Goal: Task Accomplishment & Management: Manage account settings

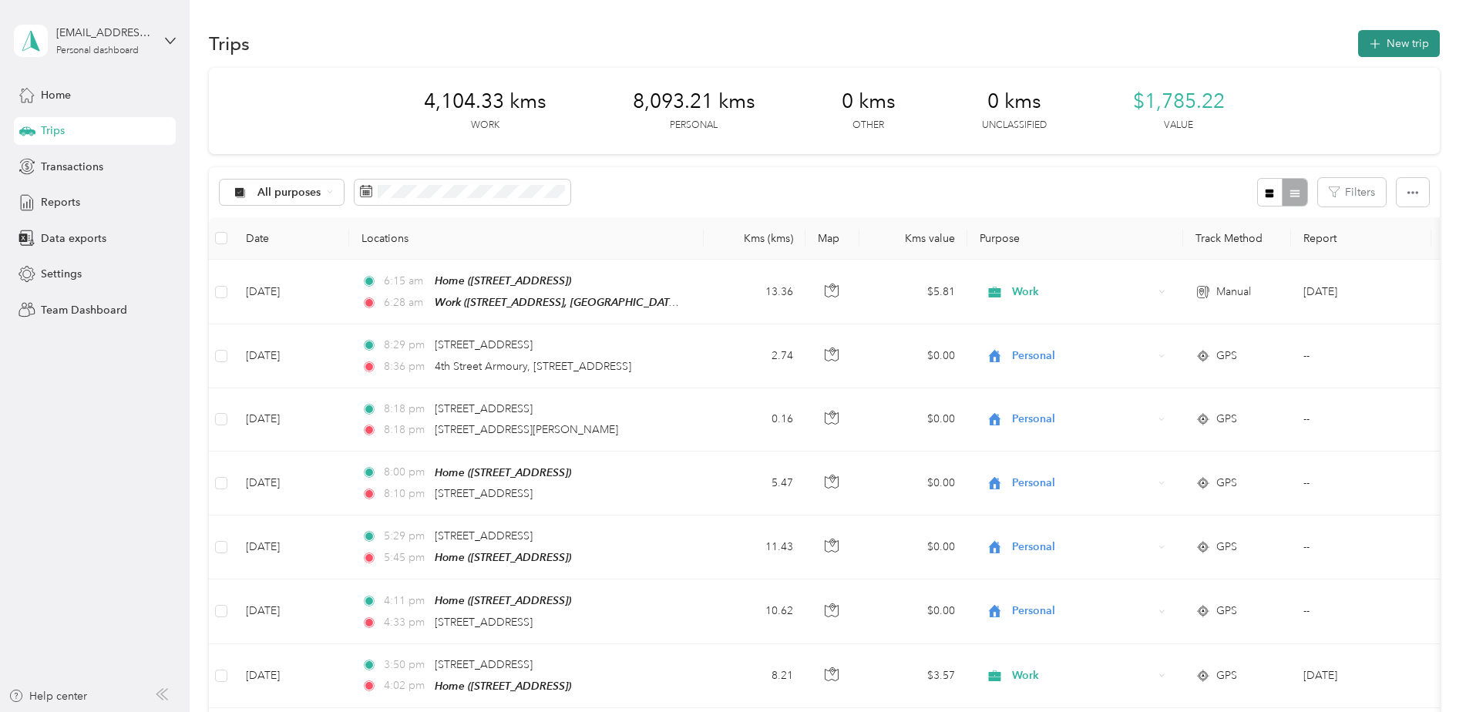
click at [1391, 43] on button "New trip" at bounding box center [1399, 43] width 82 height 27
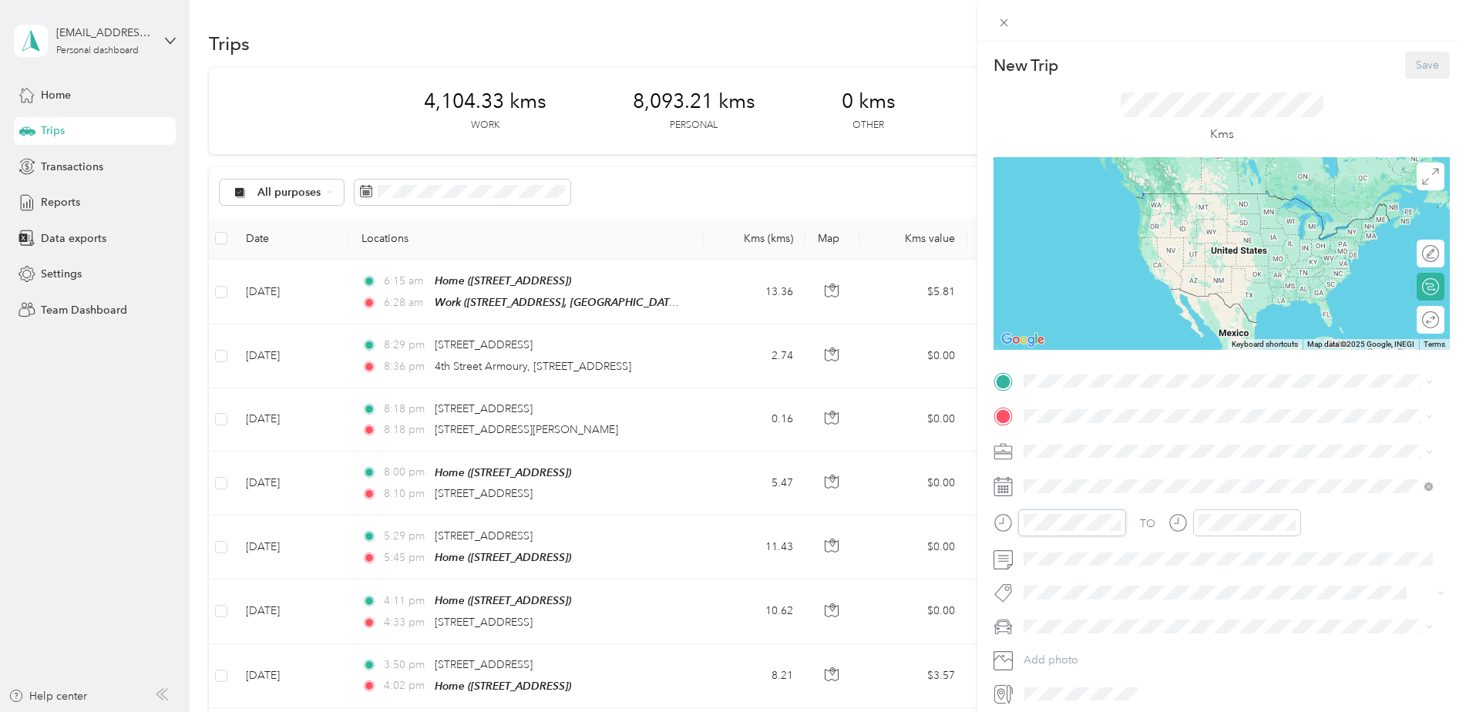
click at [985, 524] on form "New Trip Save This trip cannot be edited because it is either under review, app…" at bounding box center [1221, 379] width 489 height 654
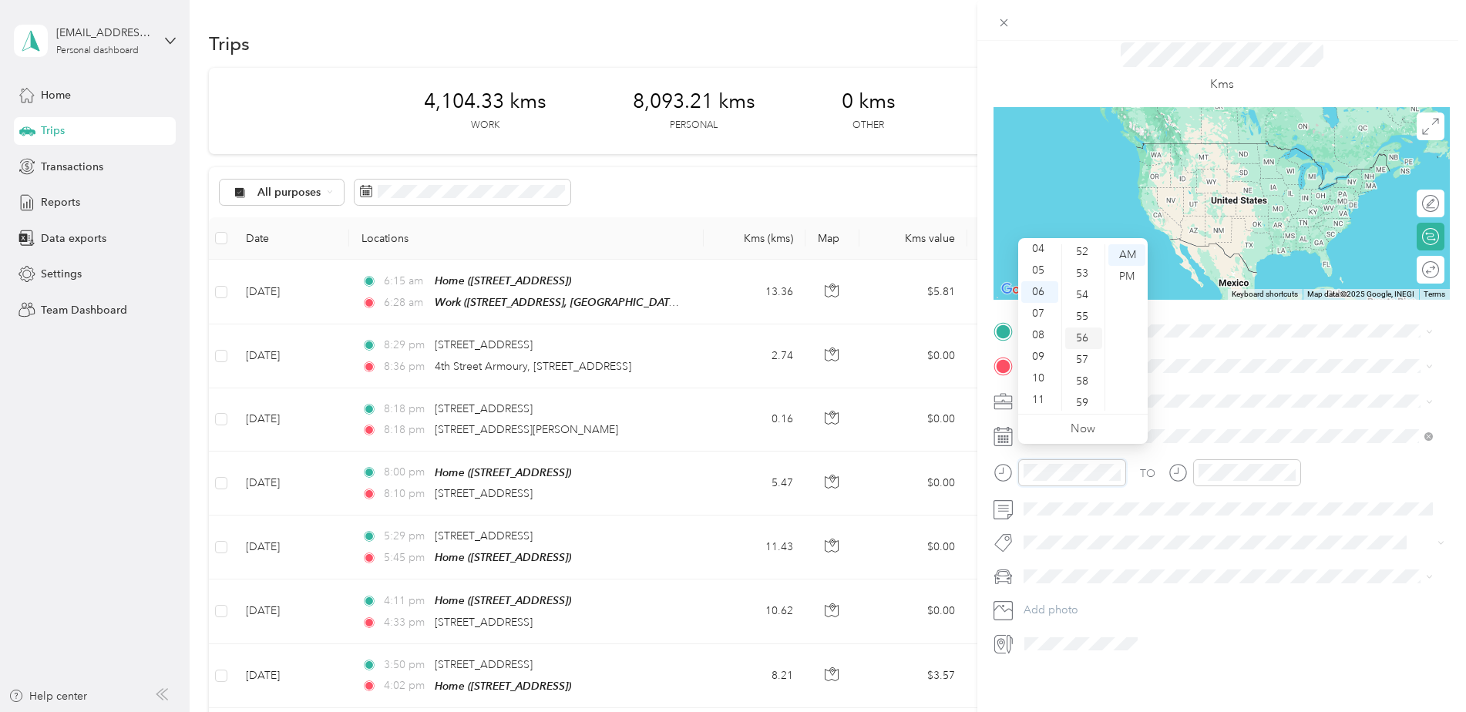
scroll to position [1128, 0]
click at [1081, 356] on div "57" at bounding box center [1083, 357] width 37 height 22
click at [1085, 358] on div "57" at bounding box center [1083, 357] width 37 height 22
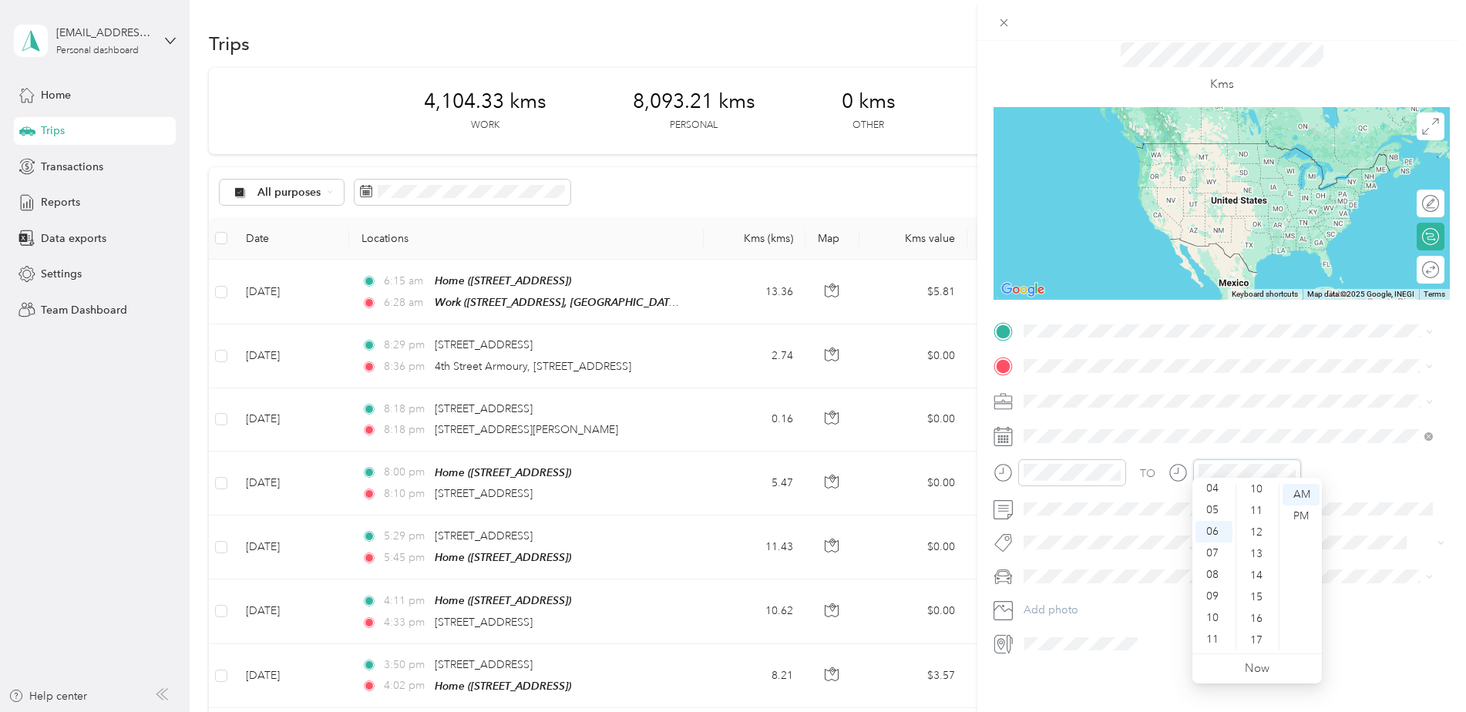
scroll to position [182, 0]
click at [1262, 612] on div "14" at bounding box center [1257, 615] width 37 height 22
click at [1253, 496] on div "14" at bounding box center [1257, 495] width 37 height 22
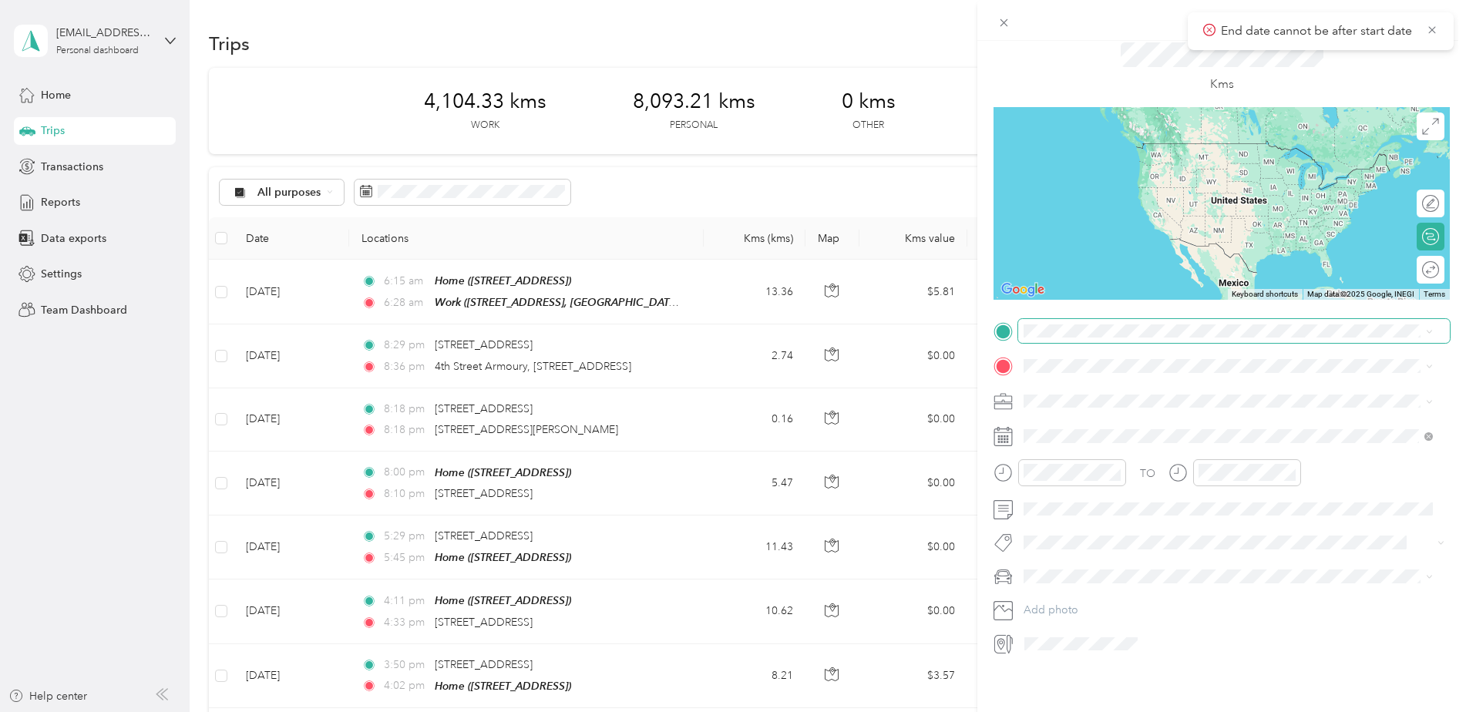
drag, startPoint x: 1253, startPoint y: 496, endPoint x: 1215, endPoint y: 308, distance: 191.2
click at [1215, 319] on span at bounding box center [1234, 331] width 432 height 25
click at [1290, 467] on icon "close-circle" at bounding box center [1290, 472] width 11 height 11
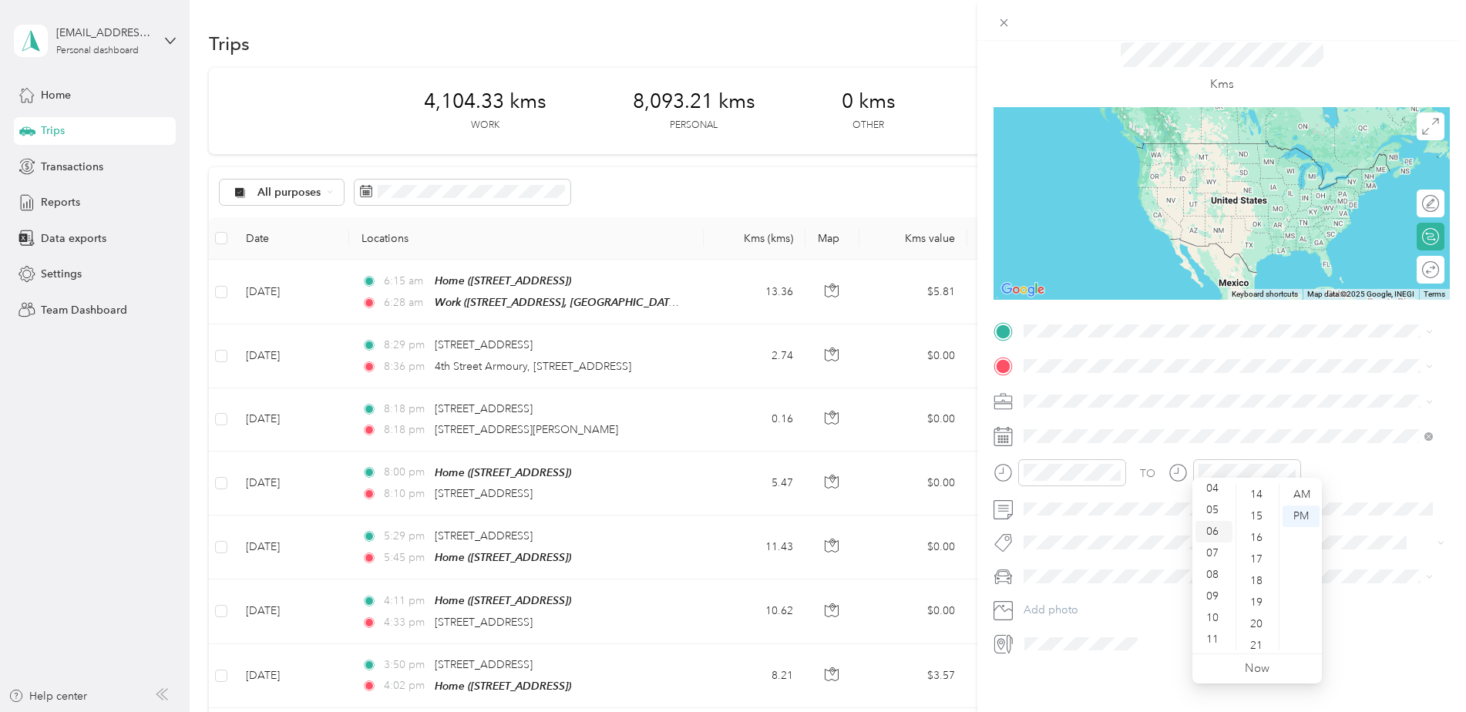
click at [1212, 528] on div "06" at bounding box center [1214, 532] width 37 height 22
click at [1259, 488] on div "14" at bounding box center [1257, 495] width 37 height 22
click at [1296, 493] on div "AM" at bounding box center [1301, 495] width 37 height 22
click at [1079, 480] on strong "Home" at bounding box center [1068, 480] width 30 height 14
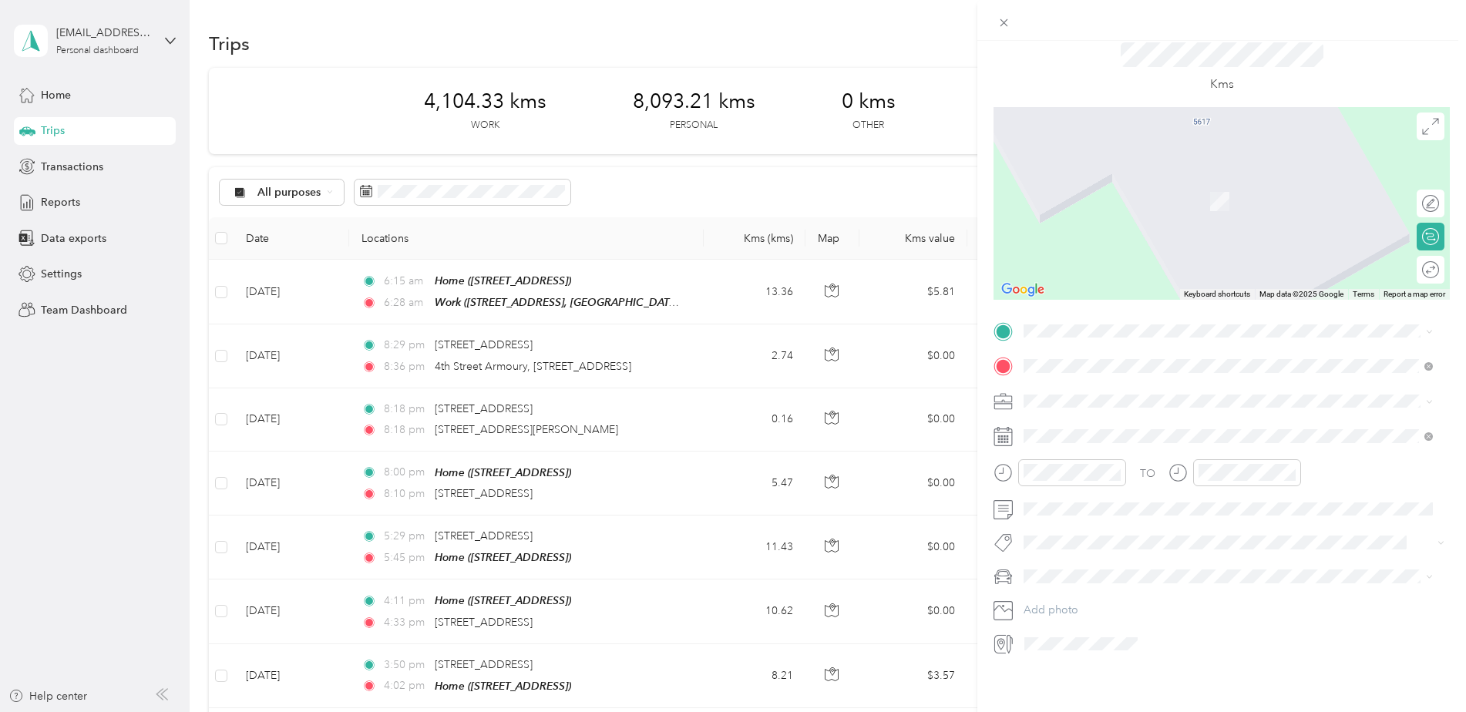
click at [1071, 415] on strong "Work" at bounding box center [1066, 415] width 27 height 14
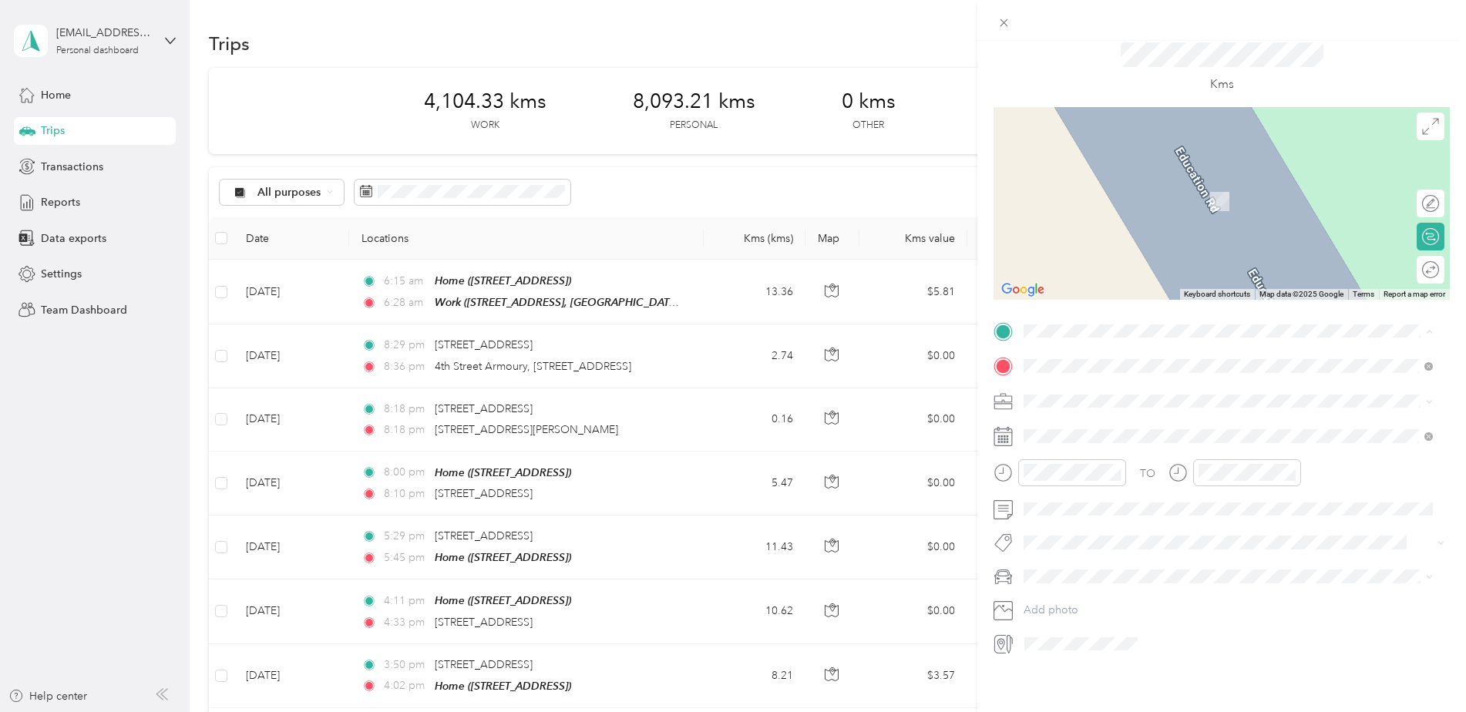
click at [1070, 446] on strong "Home" at bounding box center [1068, 446] width 30 height 14
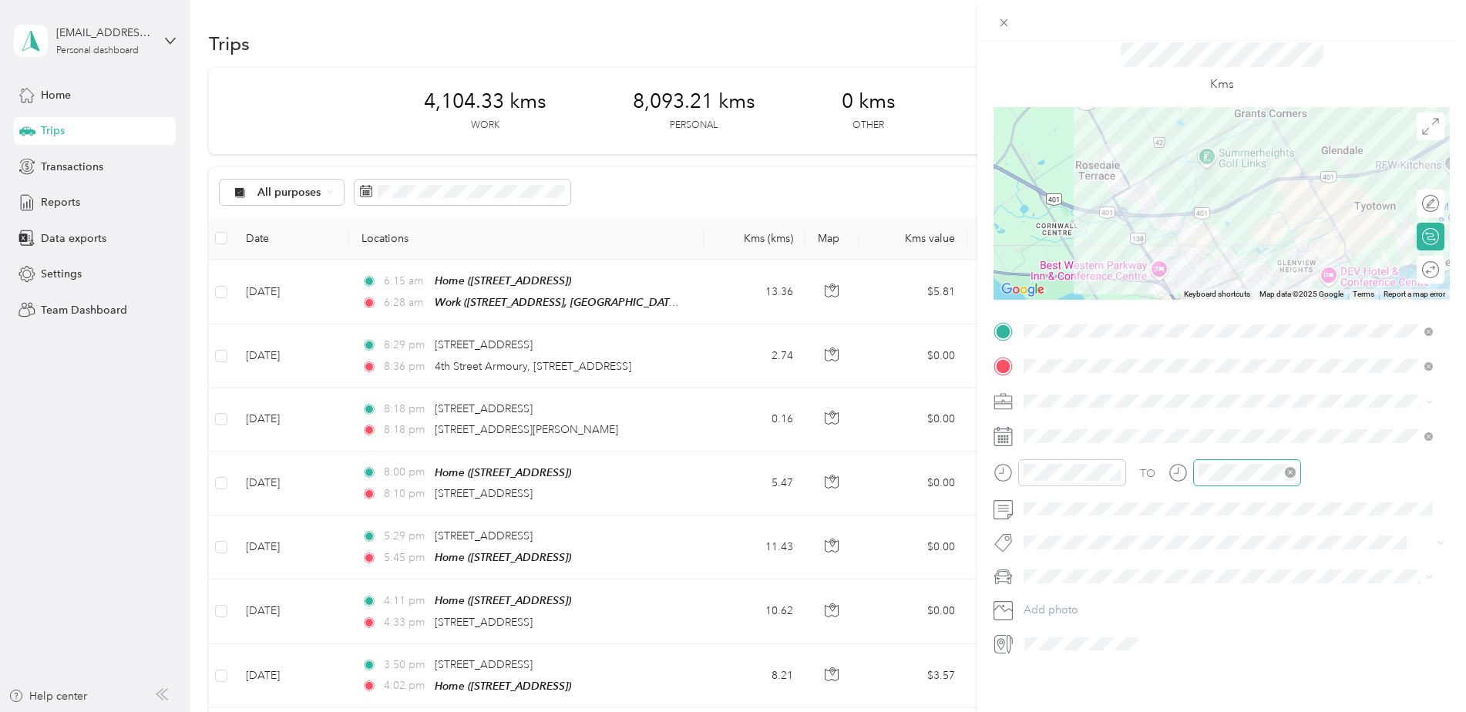
click at [1291, 467] on icon "close-circle" at bounding box center [1290, 472] width 11 height 11
click at [1259, 673] on link "Now" at bounding box center [1257, 668] width 25 height 15
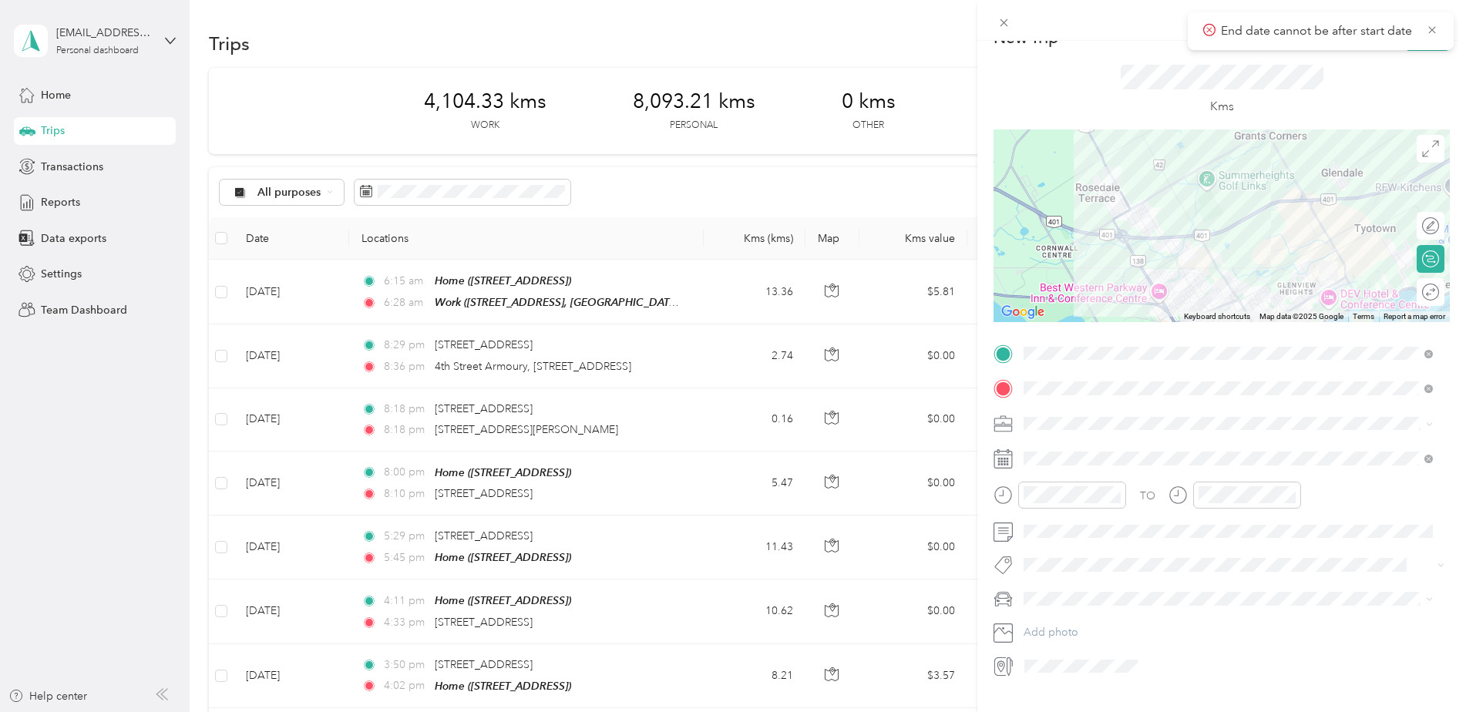
scroll to position [0, 0]
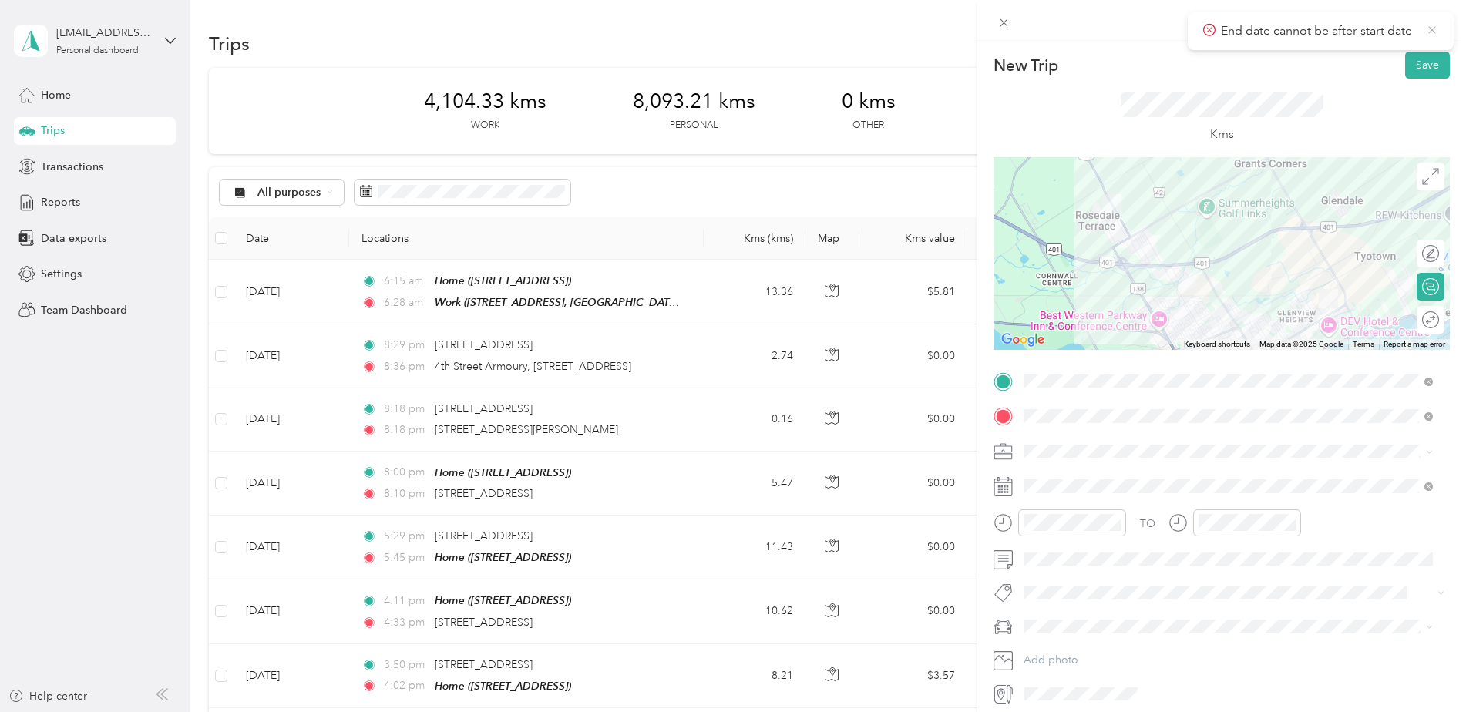
click at [1432, 30] on icon at bounding box center [1431, 29] width 7 height 7
click at [698, 32] on div "New Trip Save This trip cannot be edited because it is either under review, app…" at bounding box center [733, 356] width 1466 height 712
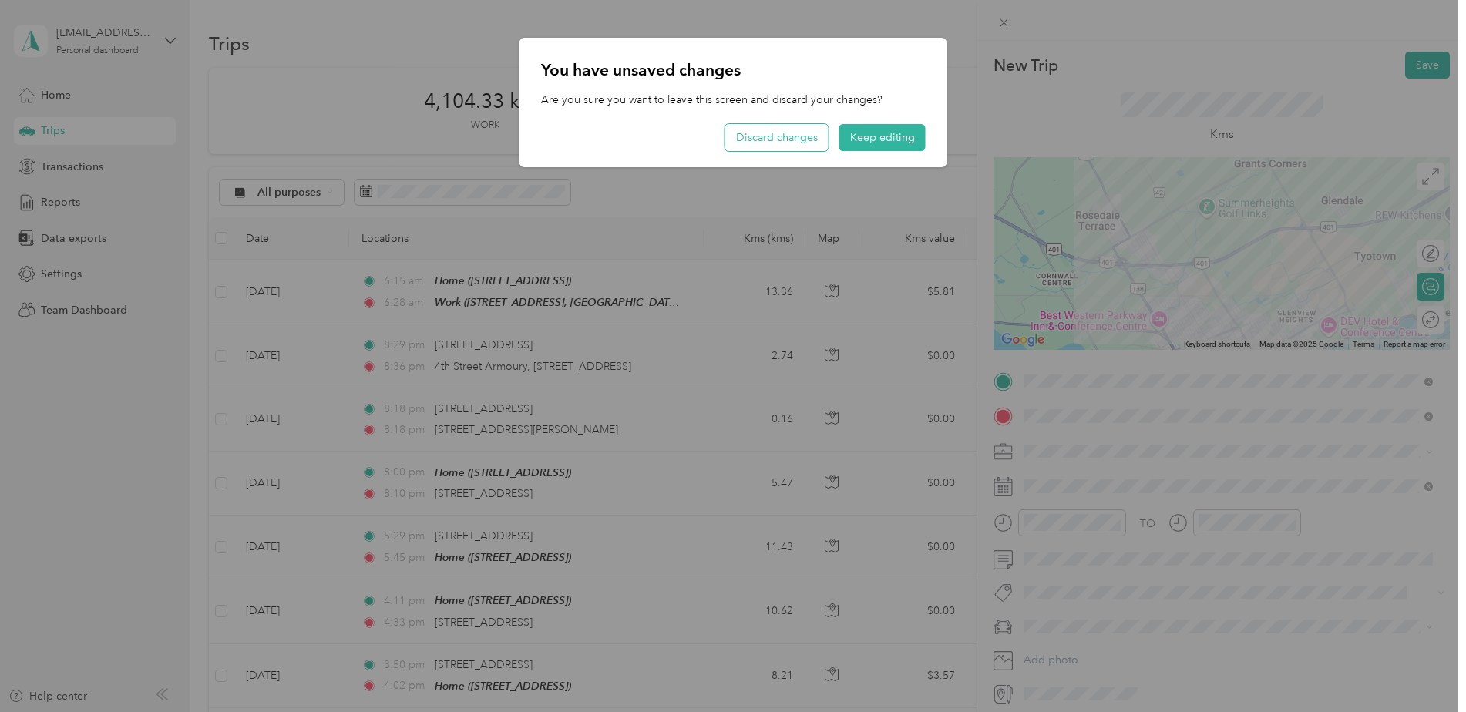
click at [779, 143] on button "Discard changes" at bounding box center [776, 137] width 103 height 27
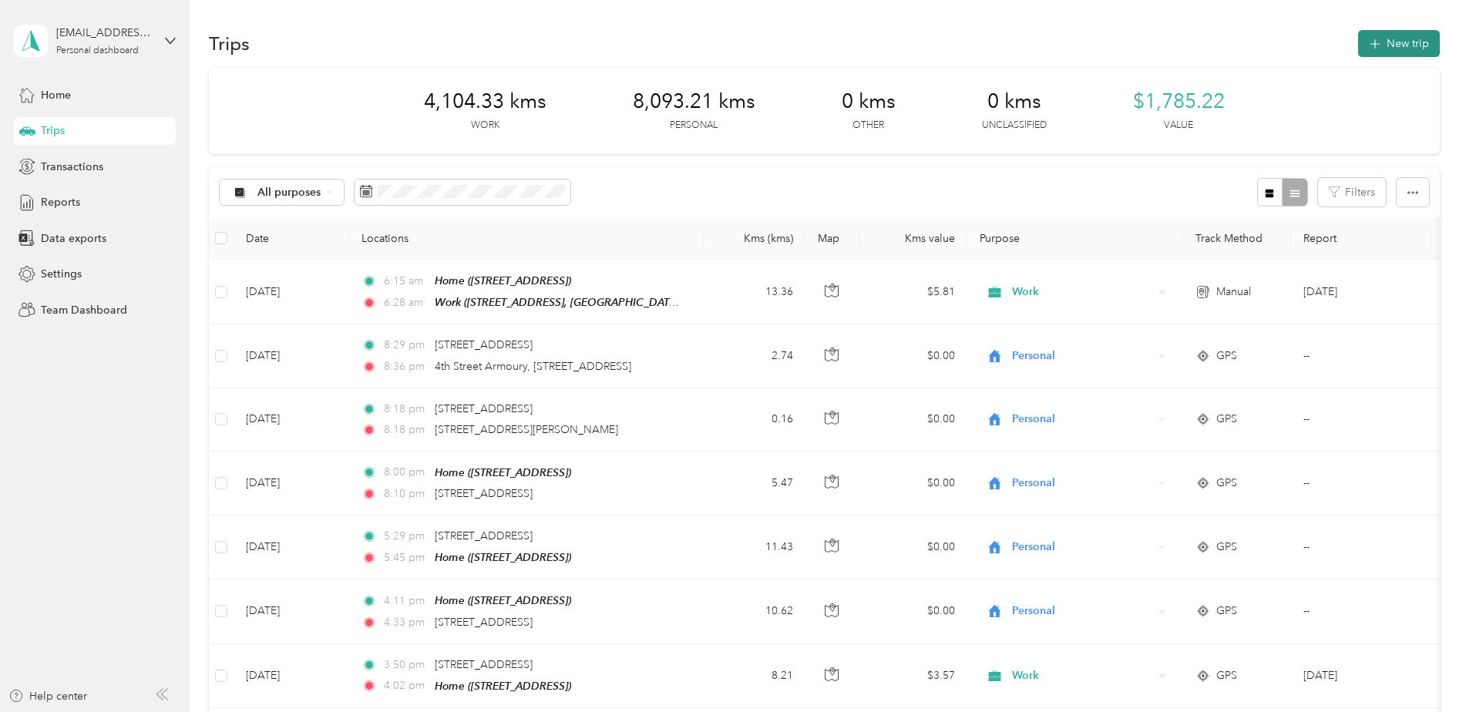
click at [1382, 53] on button "New trip" at bounding box center [1399, 43] width 82 height 27
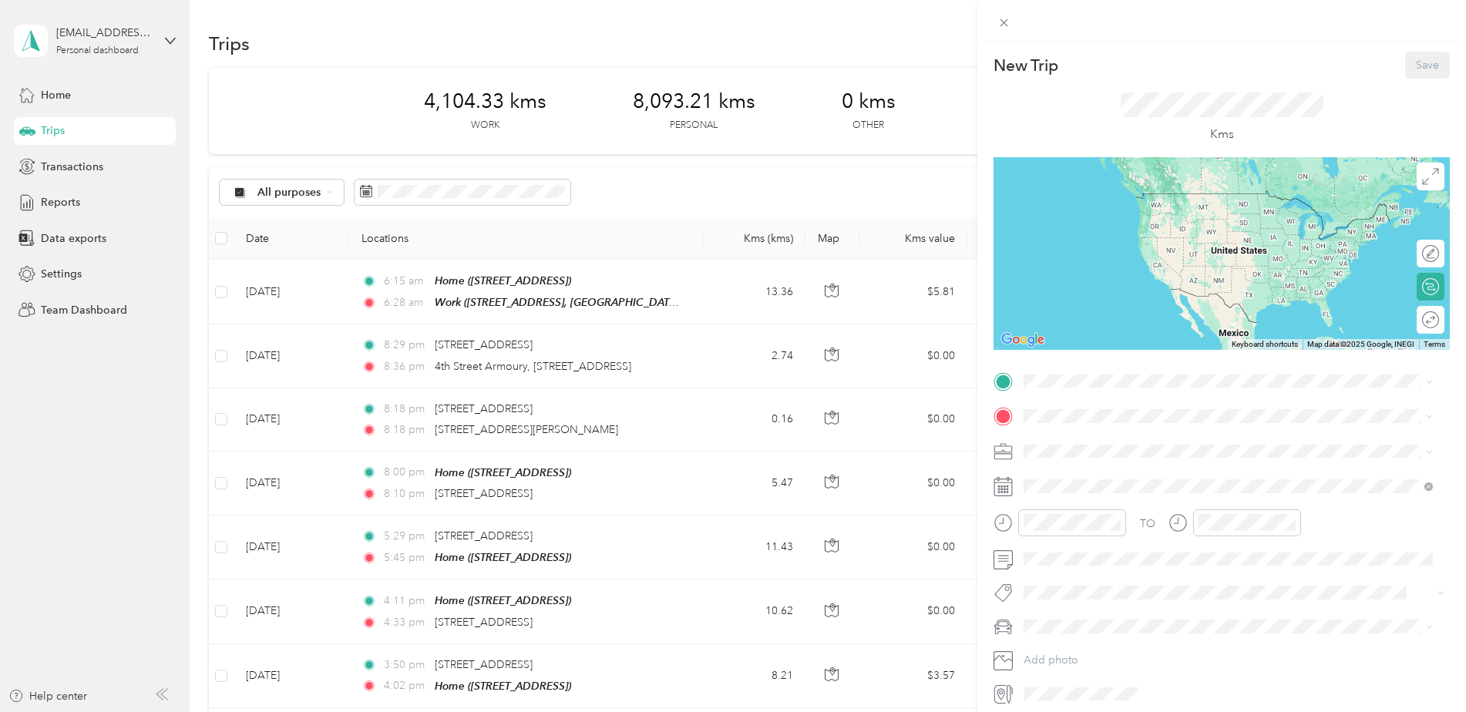
click at [1078, 506] on strong "Home" at bounding box center [1068, 504] width 30 height 14
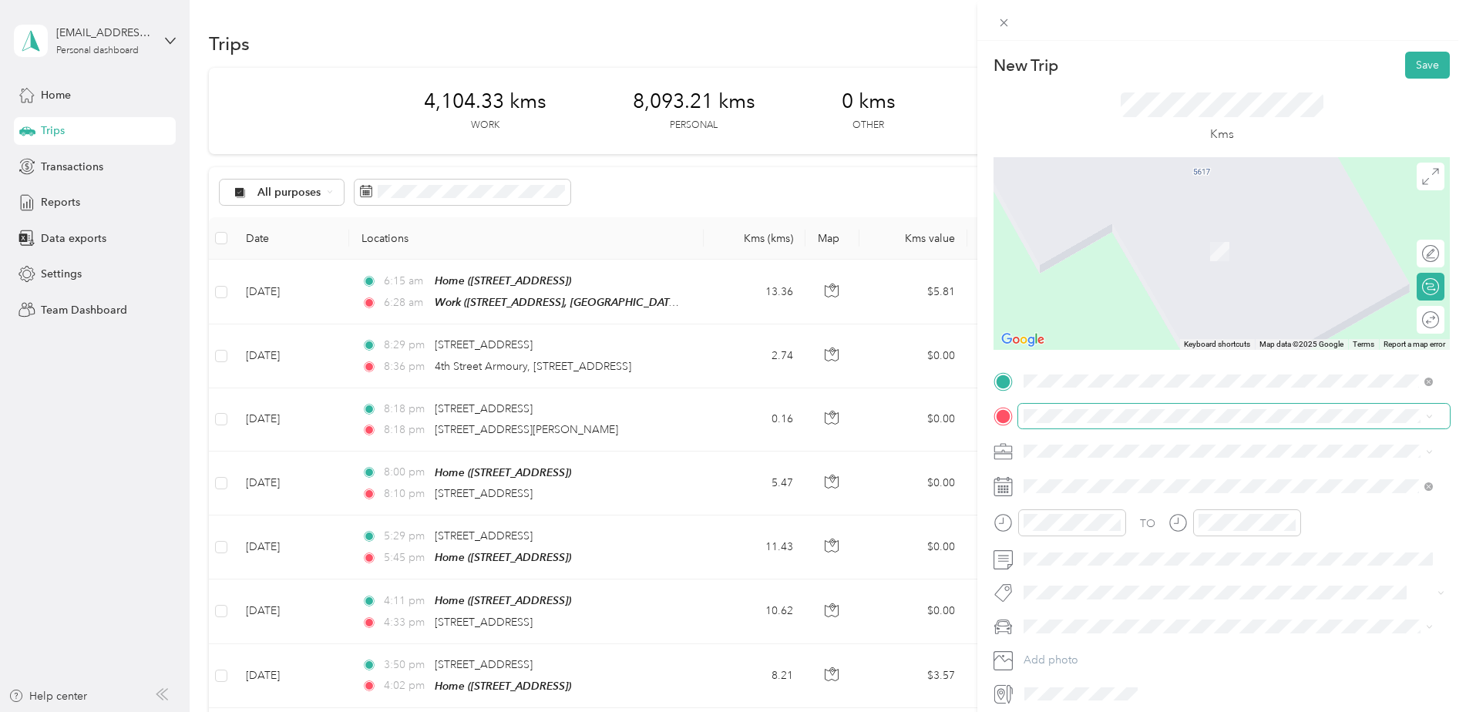
click at [1078, 408] on span at bounding box center [1234, 416] width 432 height 25
click at [1090, 479] on div "Work [STREET_ADDRESS], [GEOGRAPHIC_DATA], [GEOGRAPHIC_DATA] and [GEOGRAPHIC_DAT…" at bounding box center [1240, 491] width 375 height 49
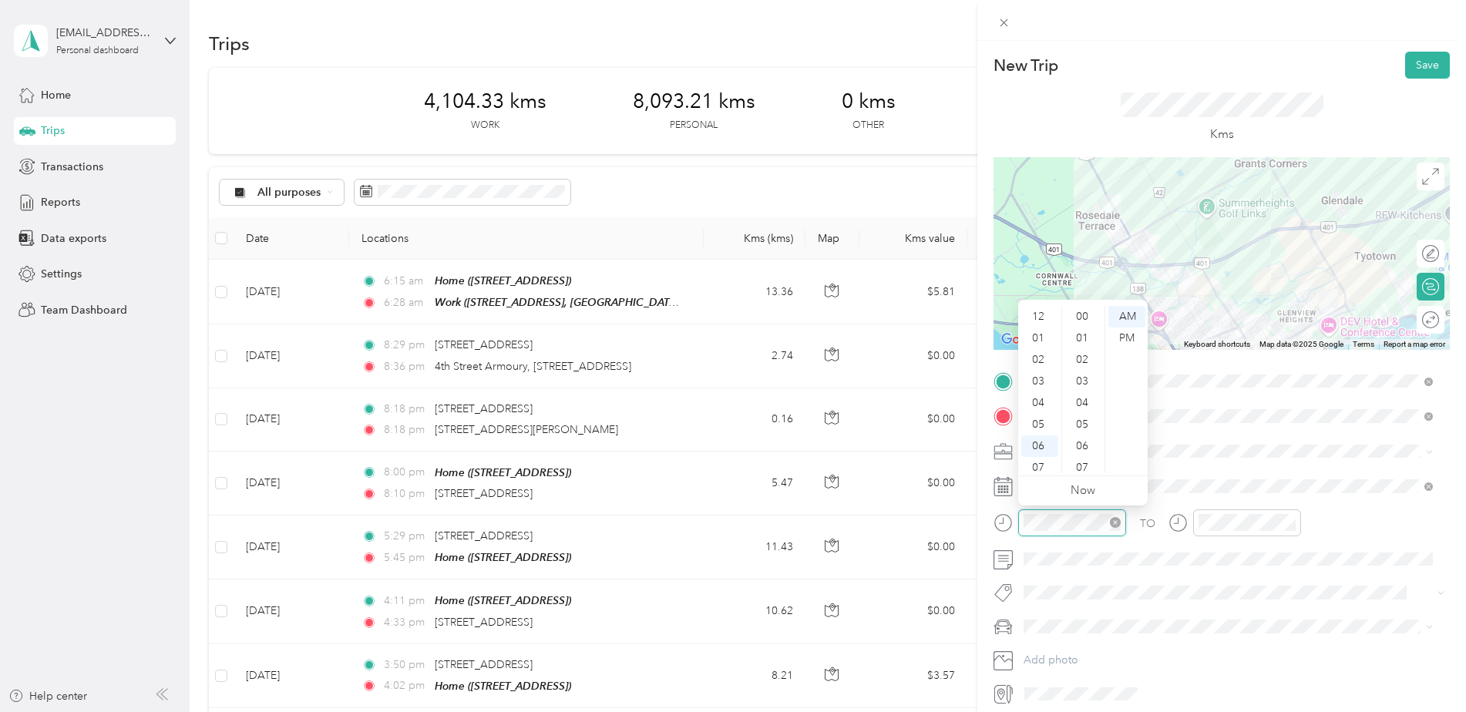
scroll to position [92, 0]
click at [1043, 331] on div "05" at bounding box center [1039, 332] width 37 height 22
click at [1079, 419] on div "57" at bounding box center [1083, 419] width 37 height 22
click at [1081, 416] on div "57" at bounding box center [1083, 419] width 37 height 22
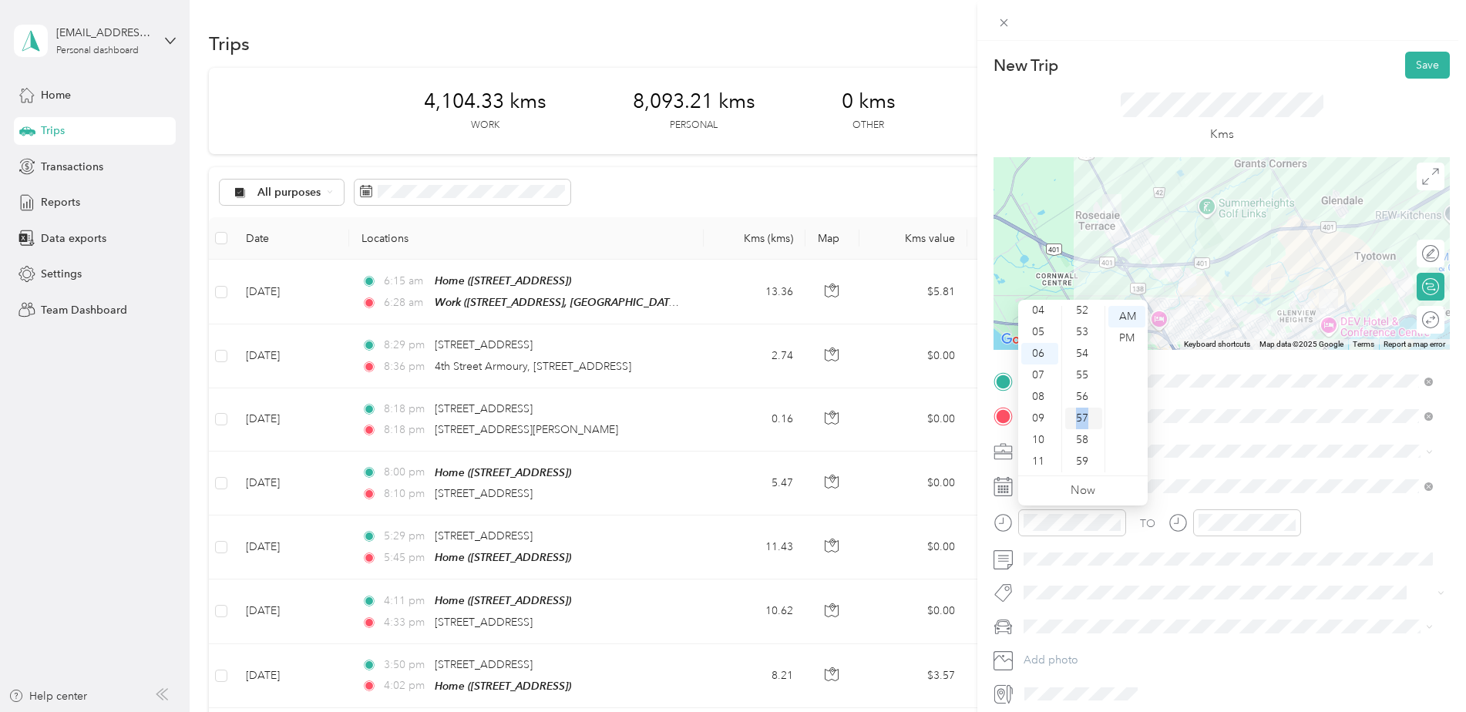
click at [1081, 416] on div "57" at bounding box center [1083, 419] width 37 height 22
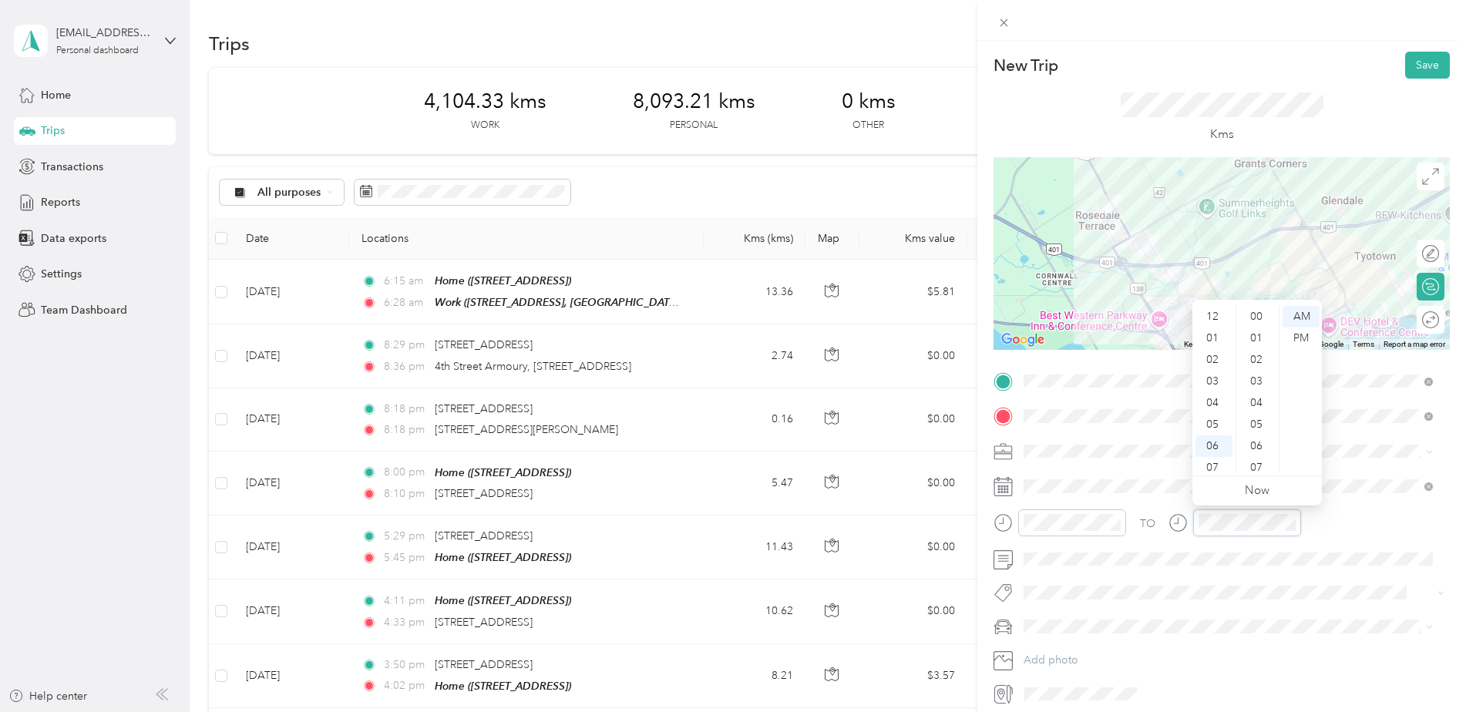
scroll to position [92, 0]
click at [1219, 351] on div "06" at bounding box center [1214, 354] width 37 height 22
click at [1252, 449] on div "12" at bounding box center [1257, 450] width 37 height 22
click at [1252, 393] on div "18" at bounding box center [1257, 383] width 37 height 22
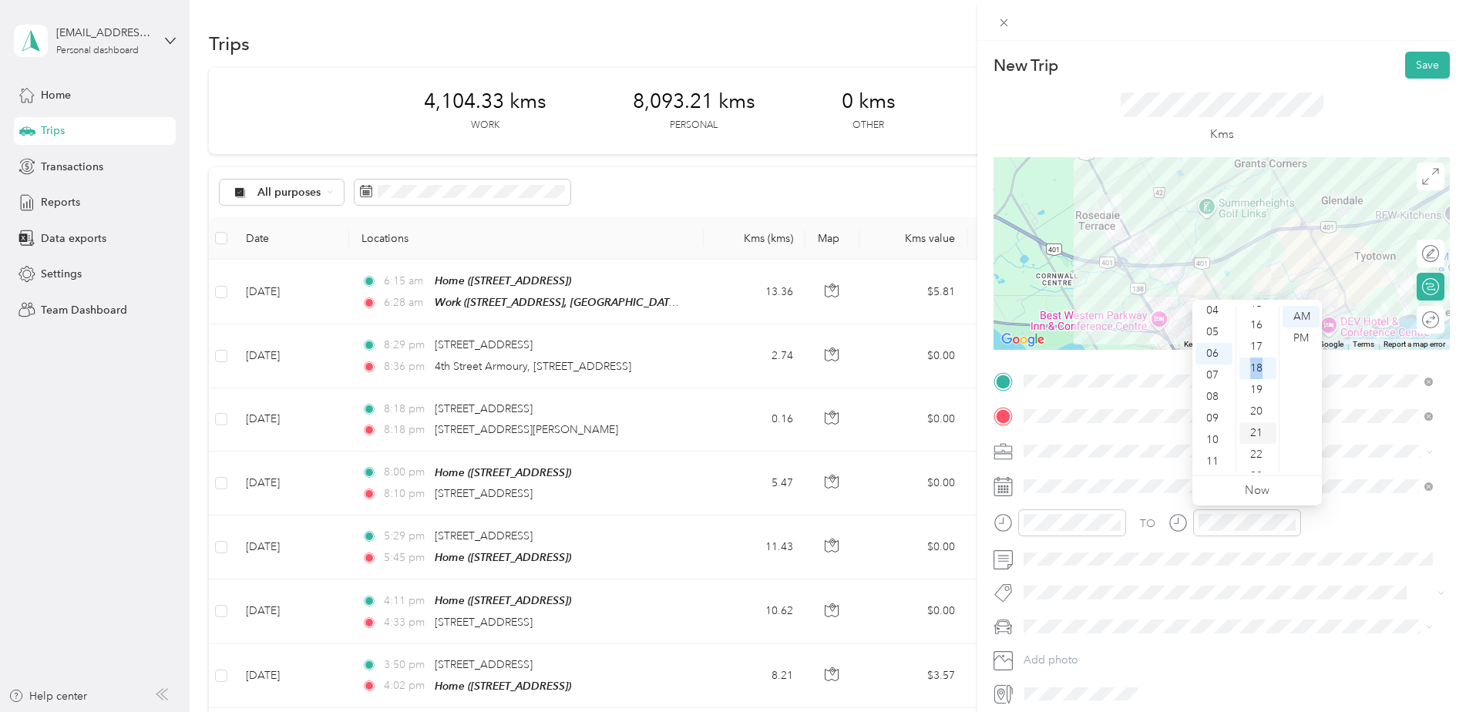
scroll to position [234, 0]
click at [1259, 342] on div "12" at bounding box center [1257, 342] width 37 height 22
click at [1259, 342] on div "13" at bounding box center [1257, 339] width 37 height 22
click at [1257, 325] on div "12" at bounding box center [1257, 323] width 37 height 22
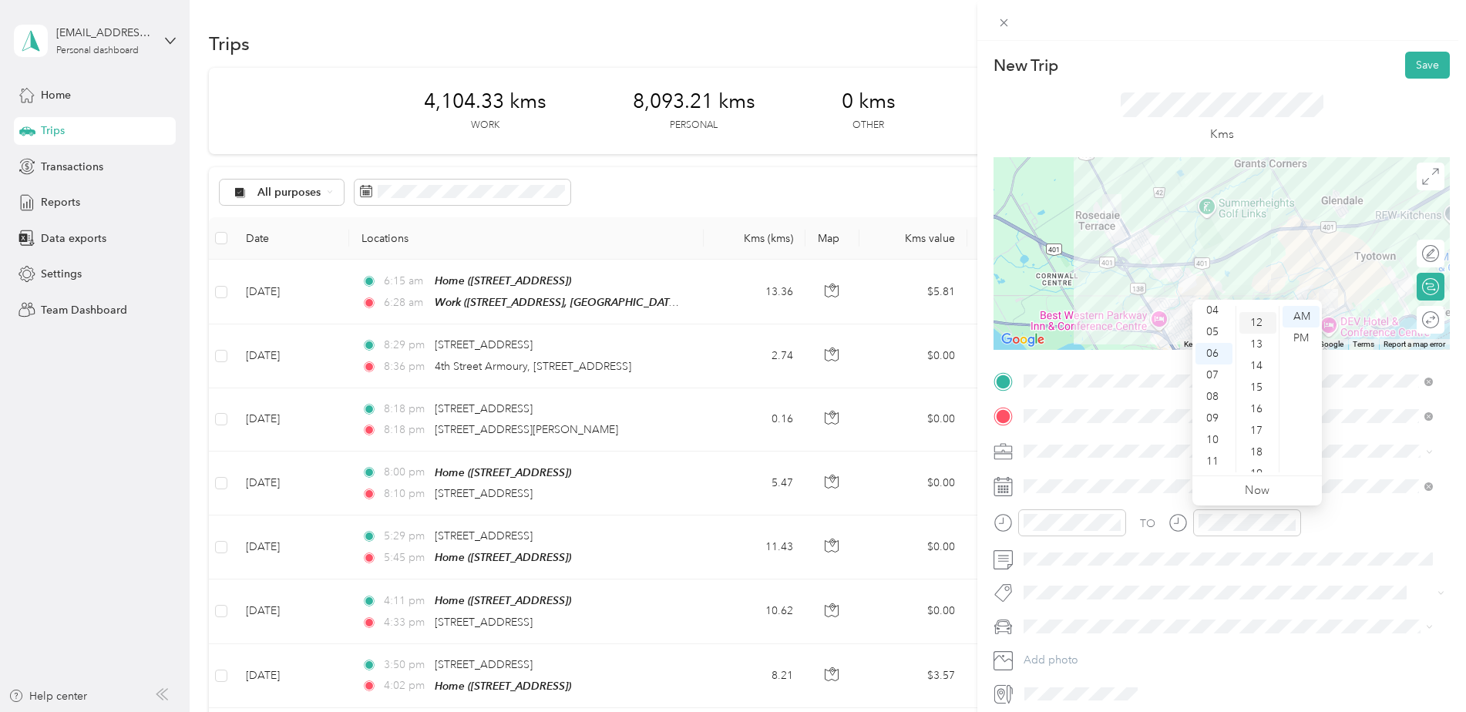
scroll to position [259, 0]
click at [1257, 325] on div "12" at bounding box center [1257, 317] width 37 height 22
click at [1256, 585] on span at bounding box center [1220, 593] width 405 height 16
click at [1055, 549] on li "[PERSON_NAME]" at bounding box center [1228, 545] width 420 height 27
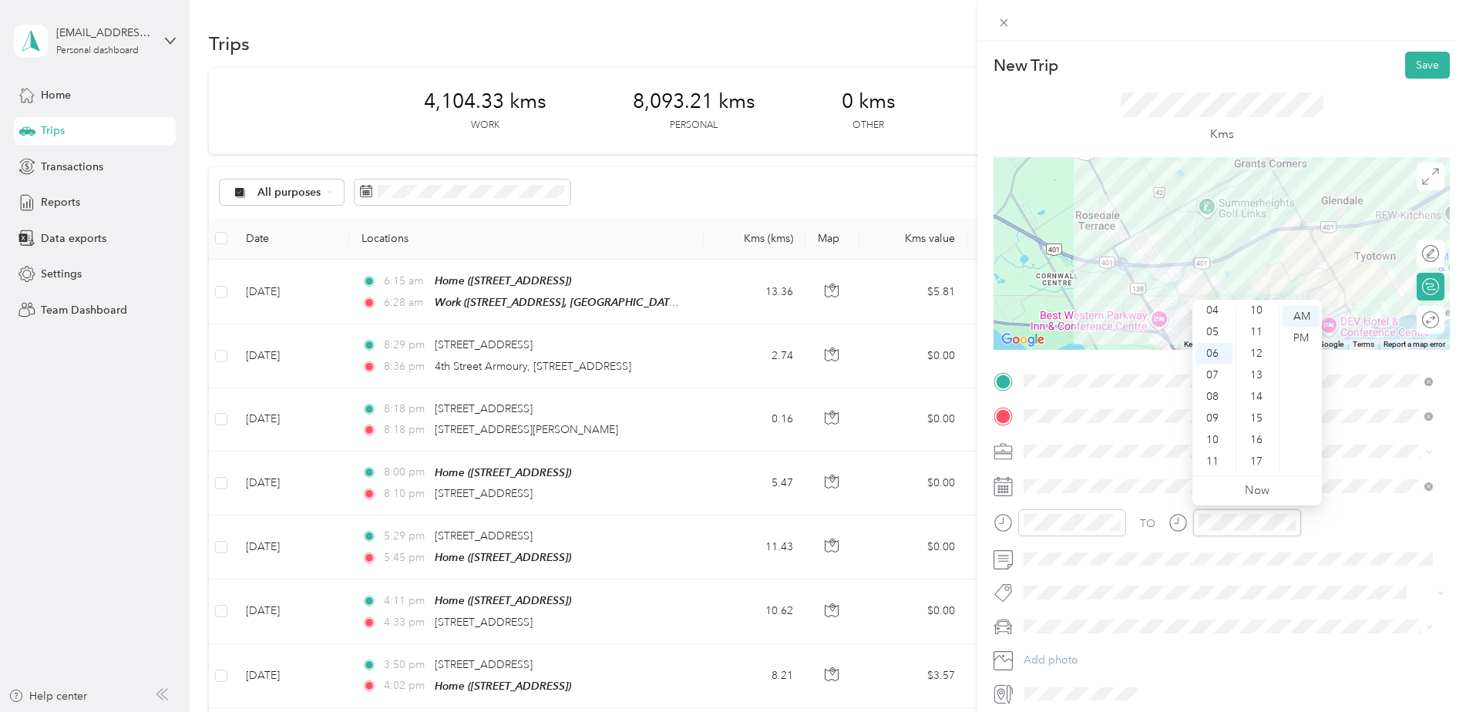
scroll to position [203, 0]
click at [1253, 375] on div "12" at bounding box center [1257, 373] width 37 height 22
click at [1300, 325] on div "AM" at bounding box center [1301, 317] width 37 height 22
click at [1412, 70] on button "Save" at bounding box center [1427, 65] width 45 height 27
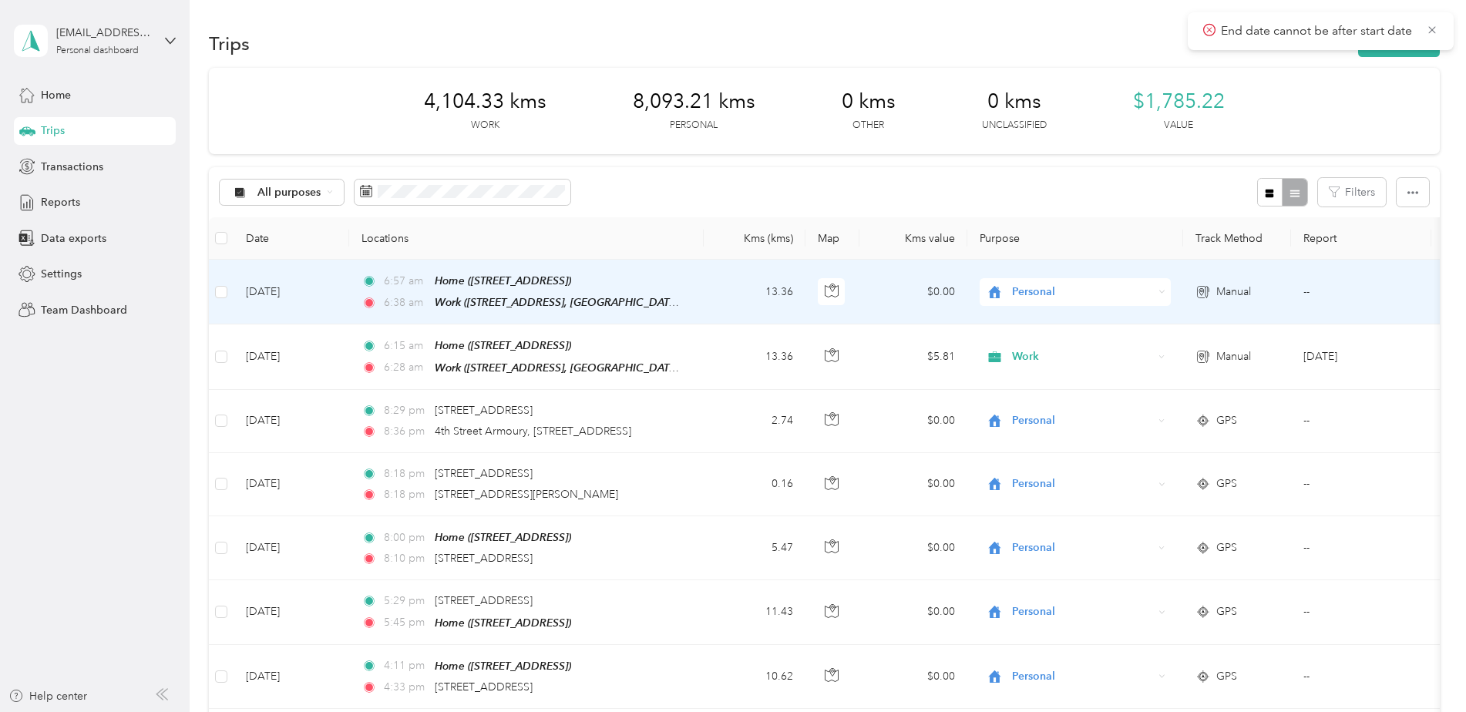
click at [1307, 285] on td "--" at bounding box center [1361, 292] width 140 height 65
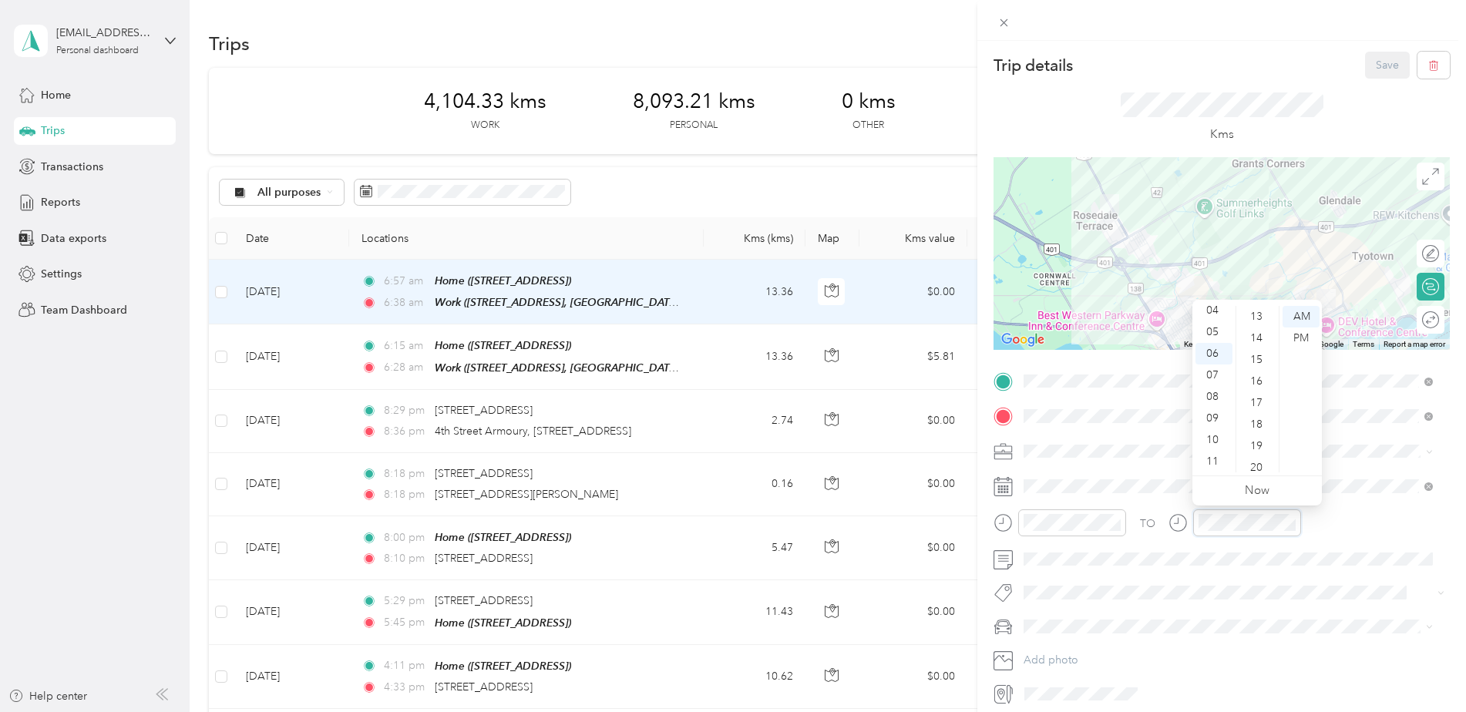
scroll to position [203, 0]
click at [1257, 368] on div "12" at bounding box center [1257, 373] width 37 height 22
click at [1303, 317] on div "AM" at bounding box center [1301, 317] width 37 height 22
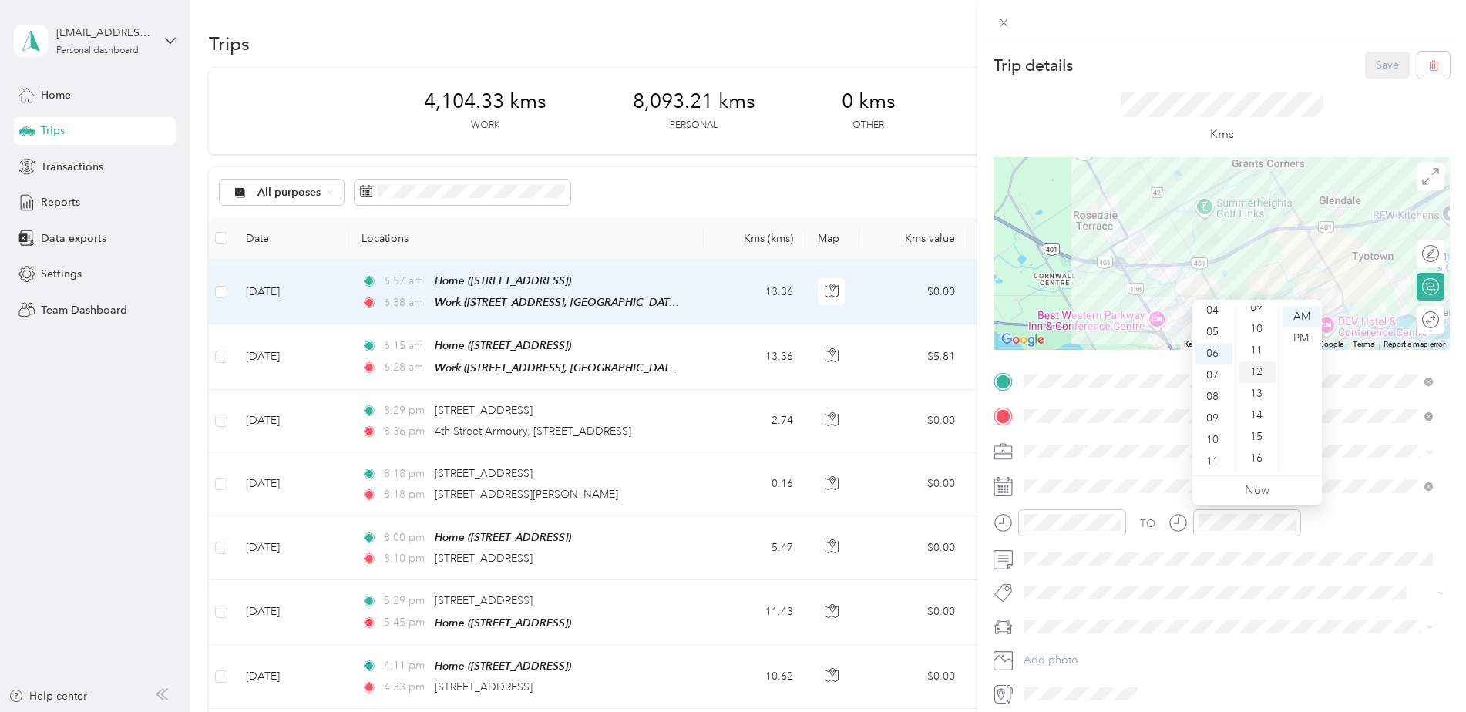
click at [1257, 364] on div "12" at bounding box center [1257, 373] width 37 height 22
click at [1257, 364] on div "14" at bounding box center [1257, 360] width 37 height 22
click at [1241, 545] on div at bounding box center [1235, 528] width 133 height 38
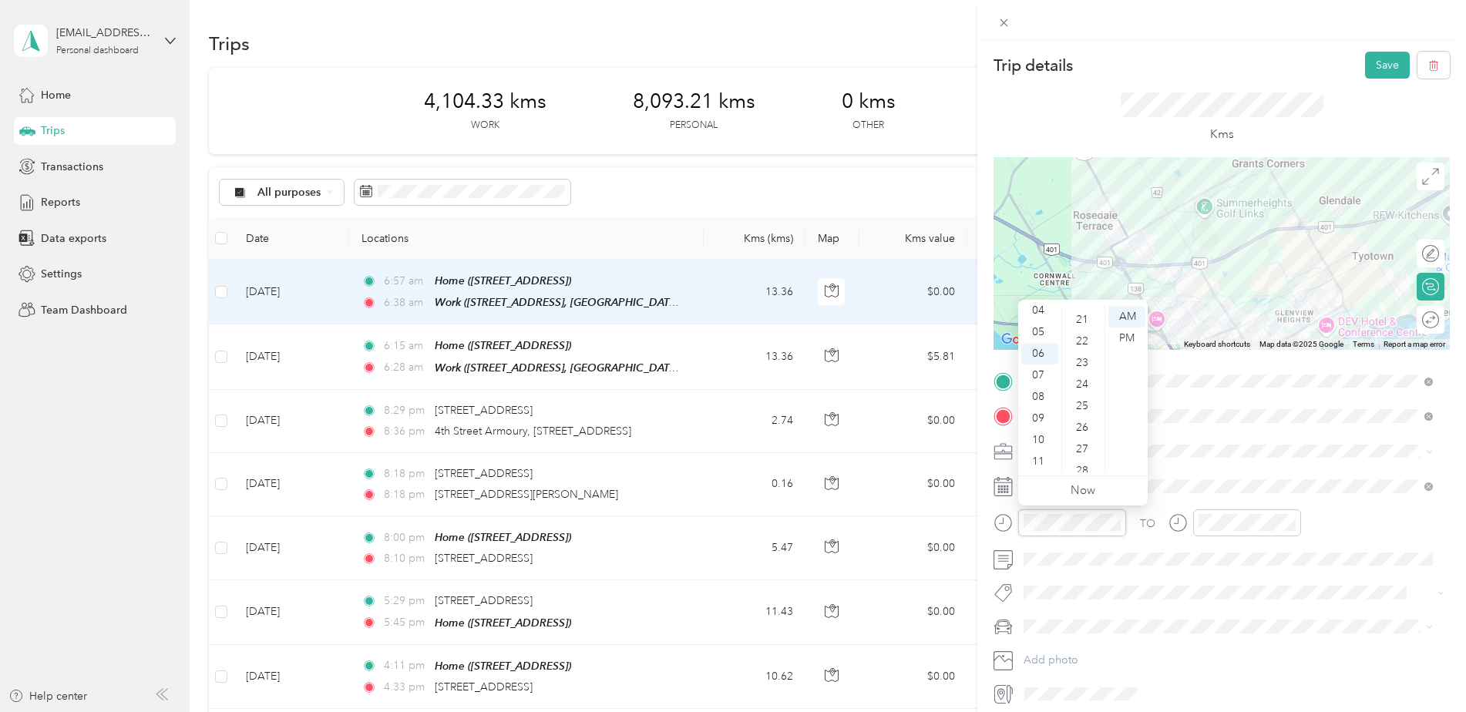
scroll to position [435, 0]
click at [1039, 338] on div "05" at bounding box center [1039, 332] width 37 height 22
click at [1079, 415] on div "57" at bounding box center [1083, 419] width 37 height 22
click at [1079, 413] on div "57" at bounding box center [1083, 419] width 37 height 22
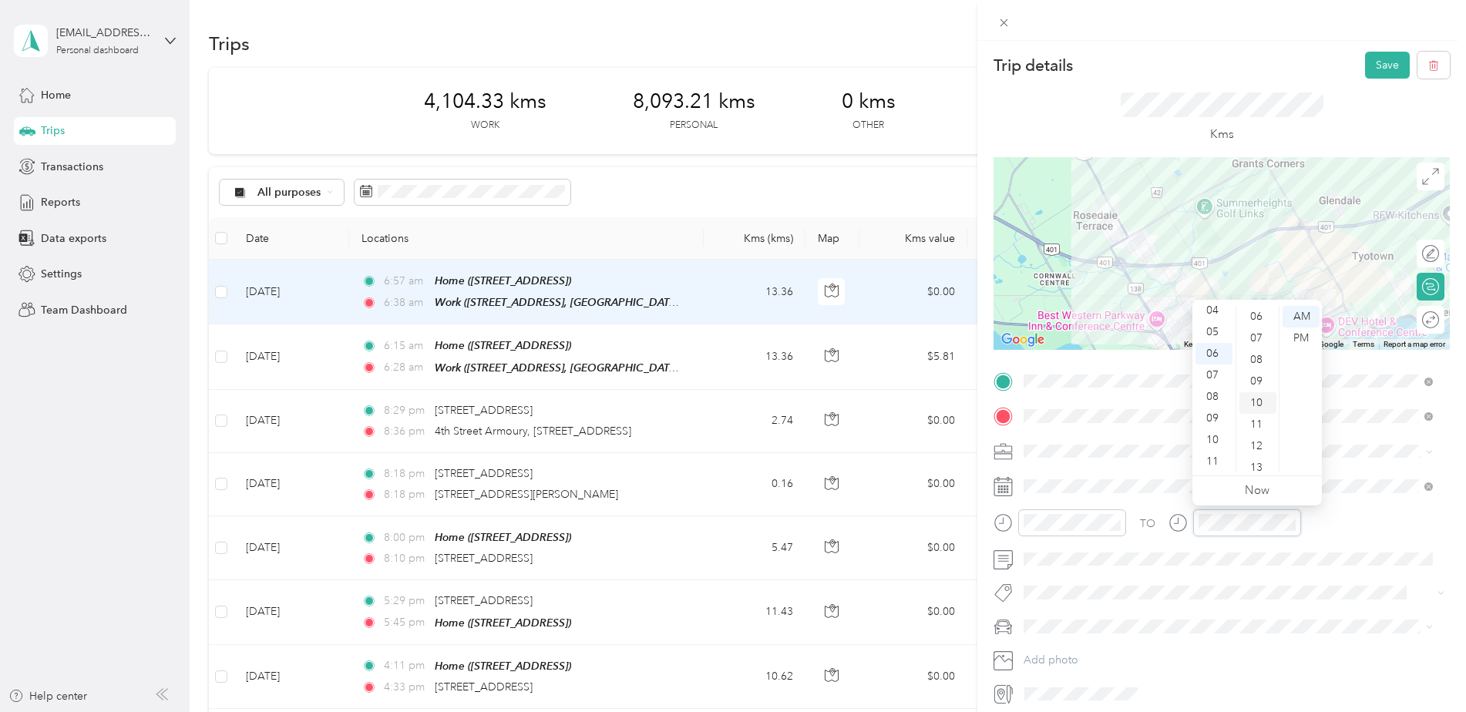
scroll to position [126, 0]
click at [1256, 446] on div "12" at bounding box center [1257, 450] width 37 height 22
click at [1256, 395] on div "18" at bounding box center [1257, 384] width 37 height 22
click at [1254, 419] on div "12" at bounding box center [1257, 419] width 37 height 22
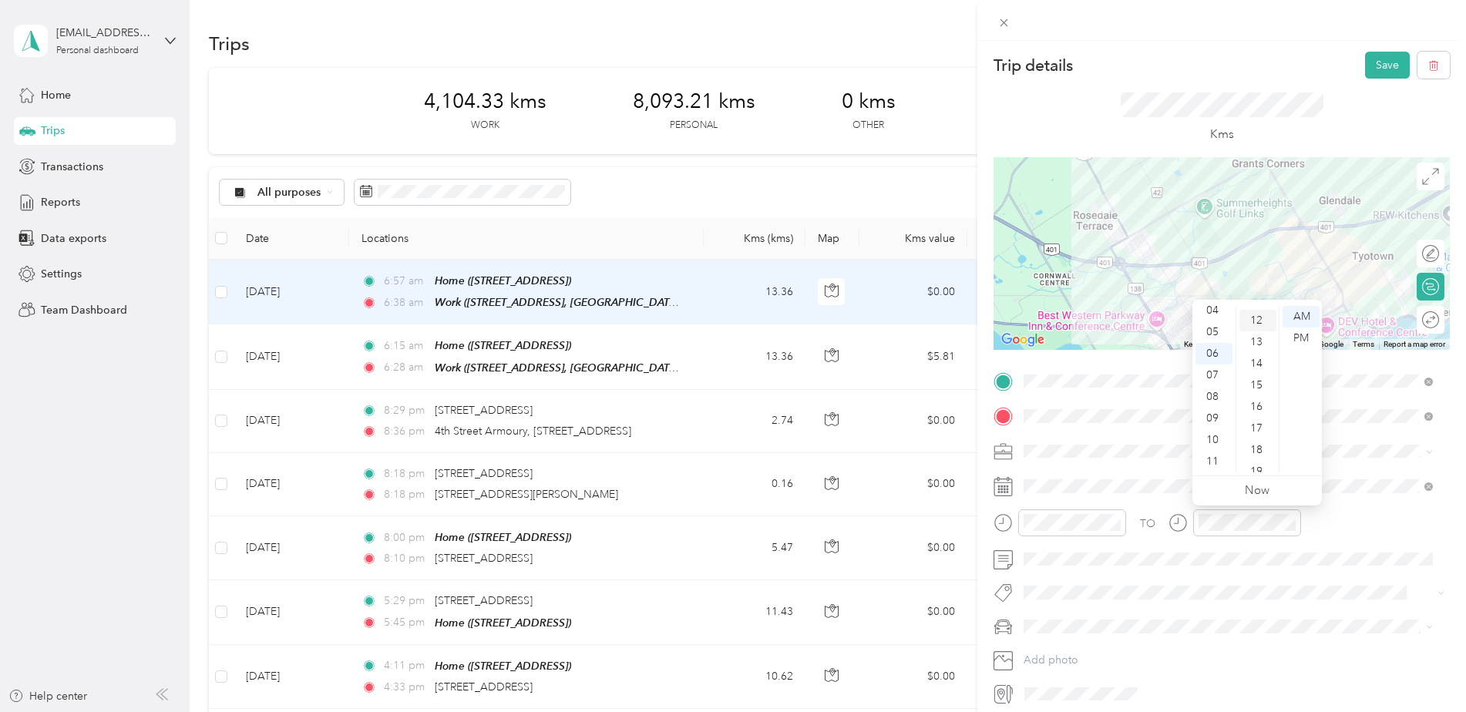
scroll to position [259, 0]
click at [1237, 549] on span at bounding box center [1234, 559] width 432 height 25
click at [1373, 64] on button "Save" at bounding box center [1387, 65] width 45 height 27
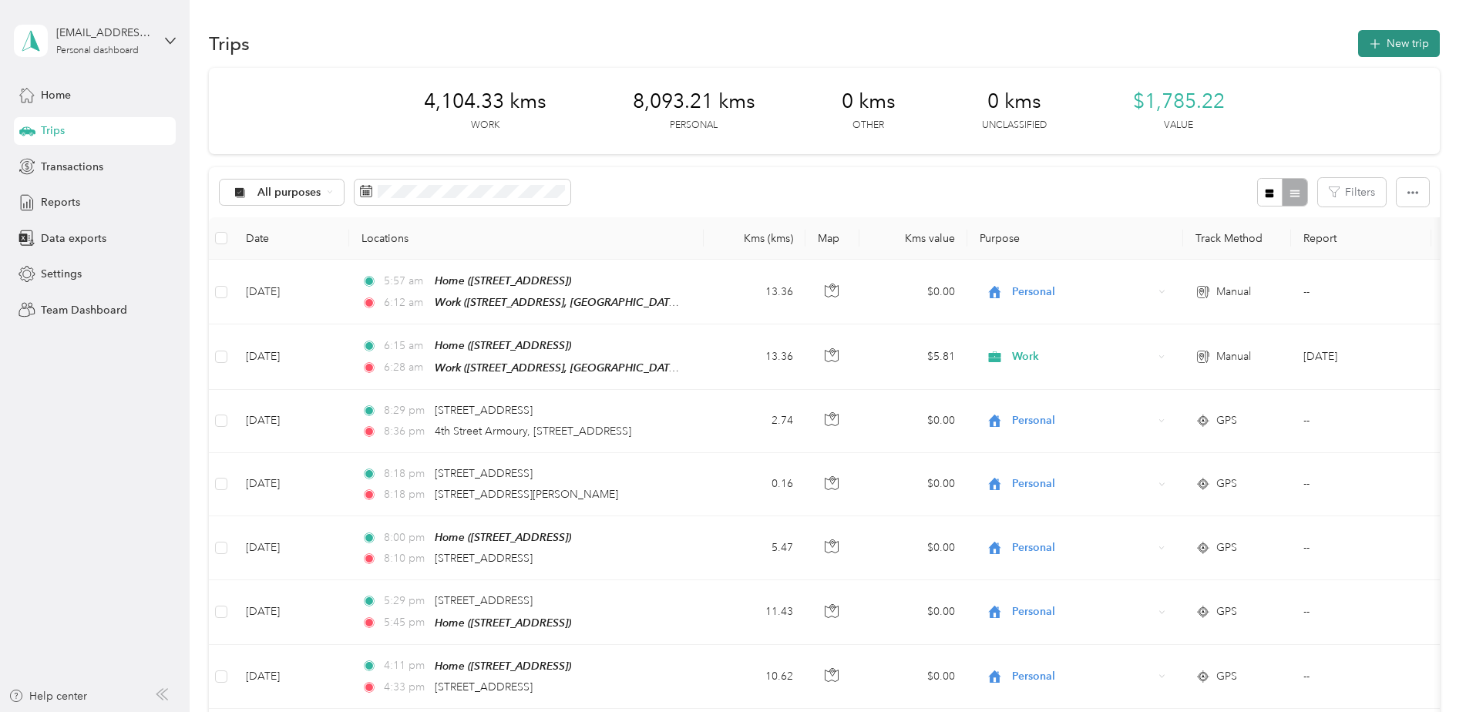
click at [1392, 46] on button "New trip" at bounding box center [1399, 43] width 82 height 27
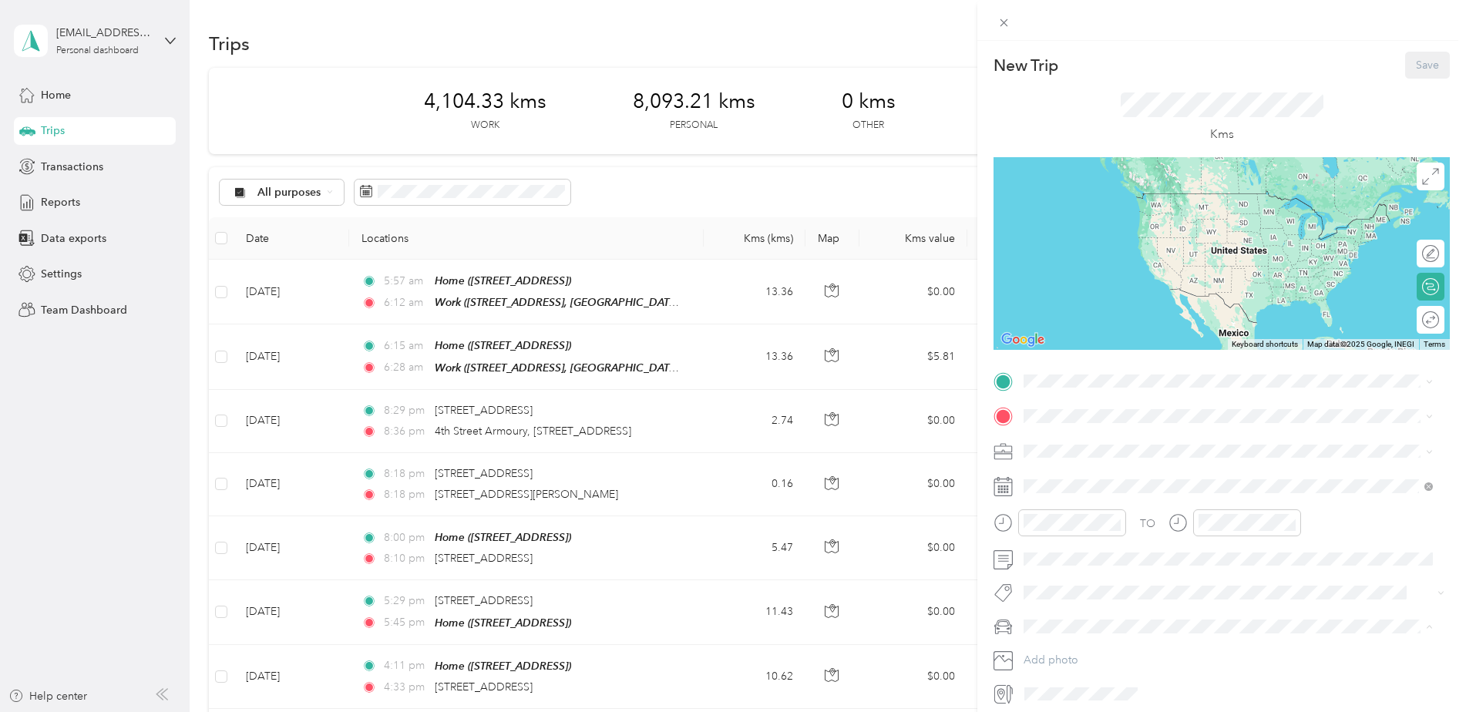
click at [1052, 543] on div "[PERSON_NAME]" at bounding box center [1228, 545] width 399 height 16
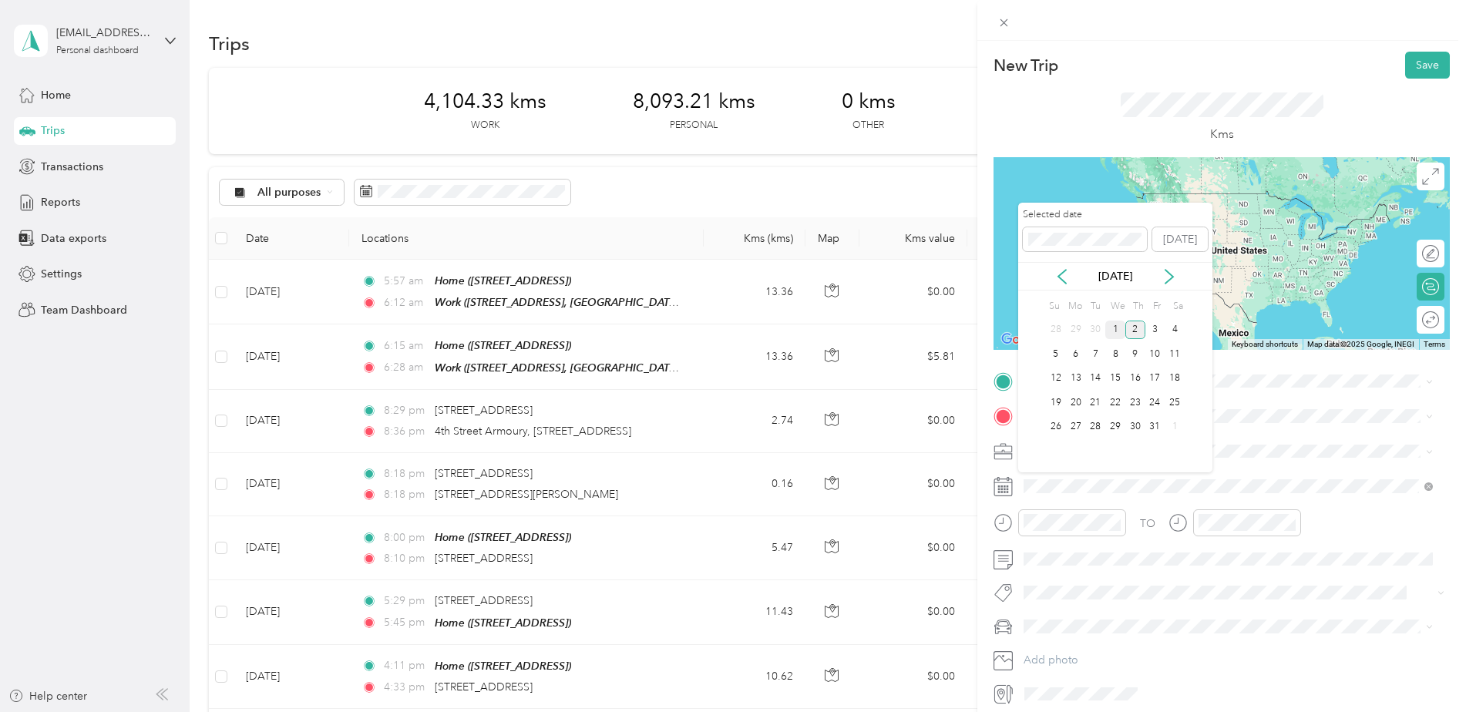
click at [1113, 328] on div "1" at bounding box center [1115, 330] width 20 height 19
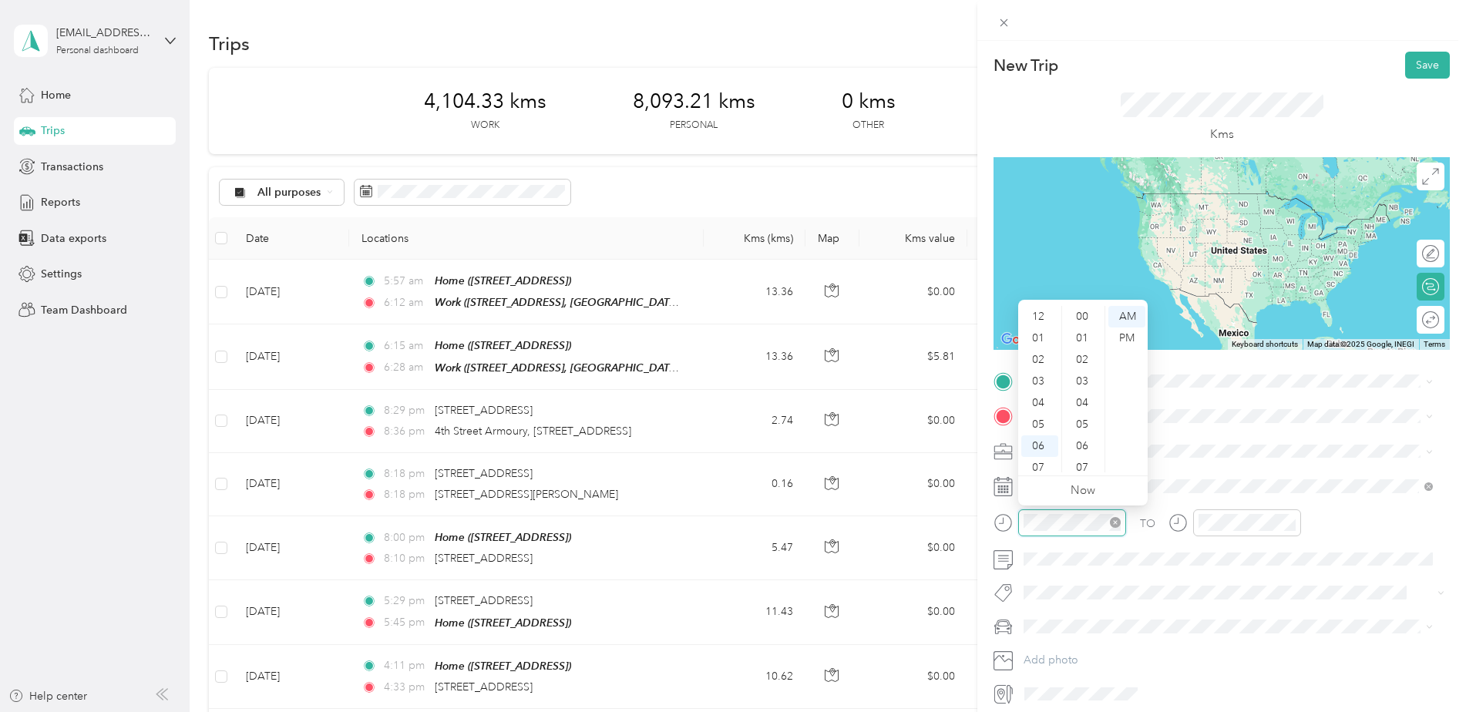
scroll to position [92, 0]
click at [1034, 457] on div "11" at bounding box center [1039, 462] width 37 height 22
click at [1087, 346] on div "35" at bounding box center [1083, 342] width 37 height 22
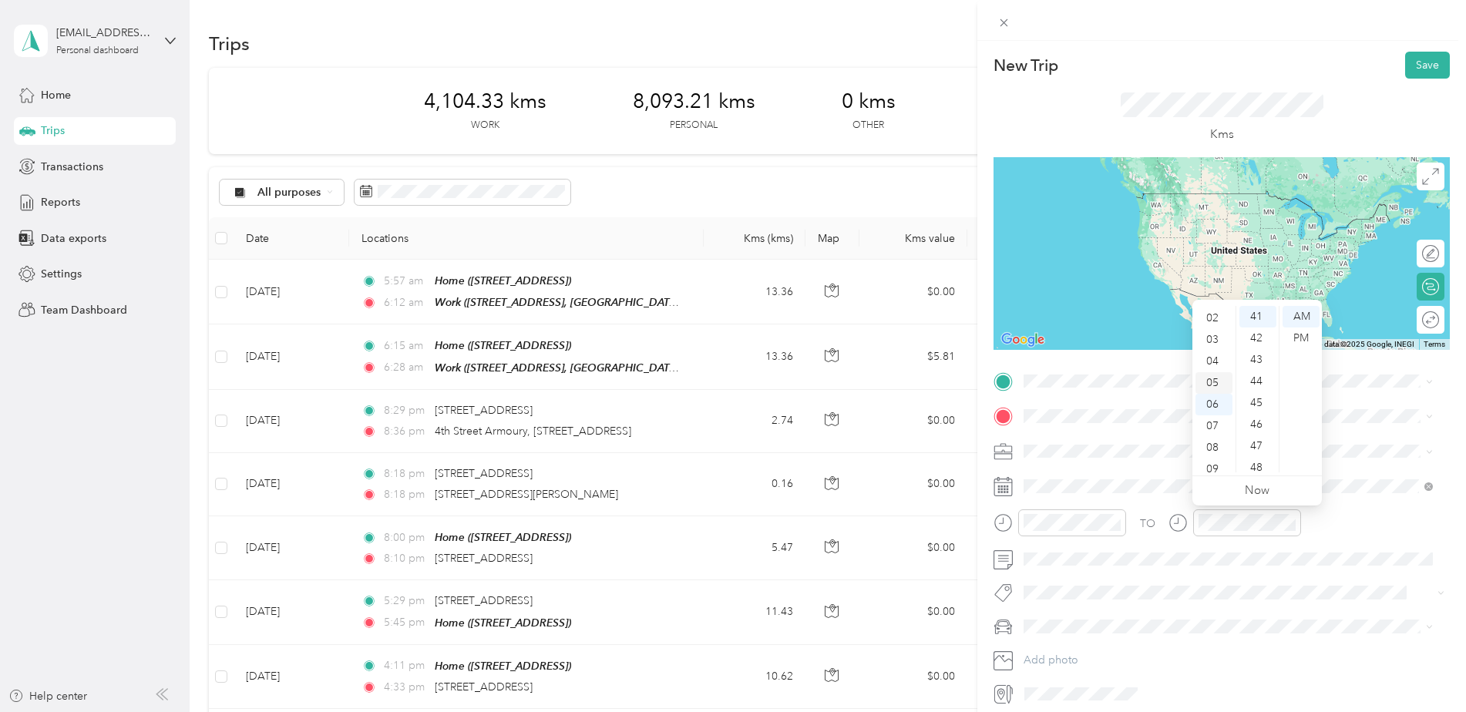
scroll to position [0, 0]
click at [1218, 318] on div "12" at bounding box center [1214, 317] width 37 height 22
click at [1302, 335] on div "PM" at bounding box center [1301, 339] width 37 height 22
click at [1257, 318] on div "00" at bounding box center [1257, 317] width 37 height 22
click at [1308, 337] on div "PM" at bounding box center [1301, 339] width 37 height 22
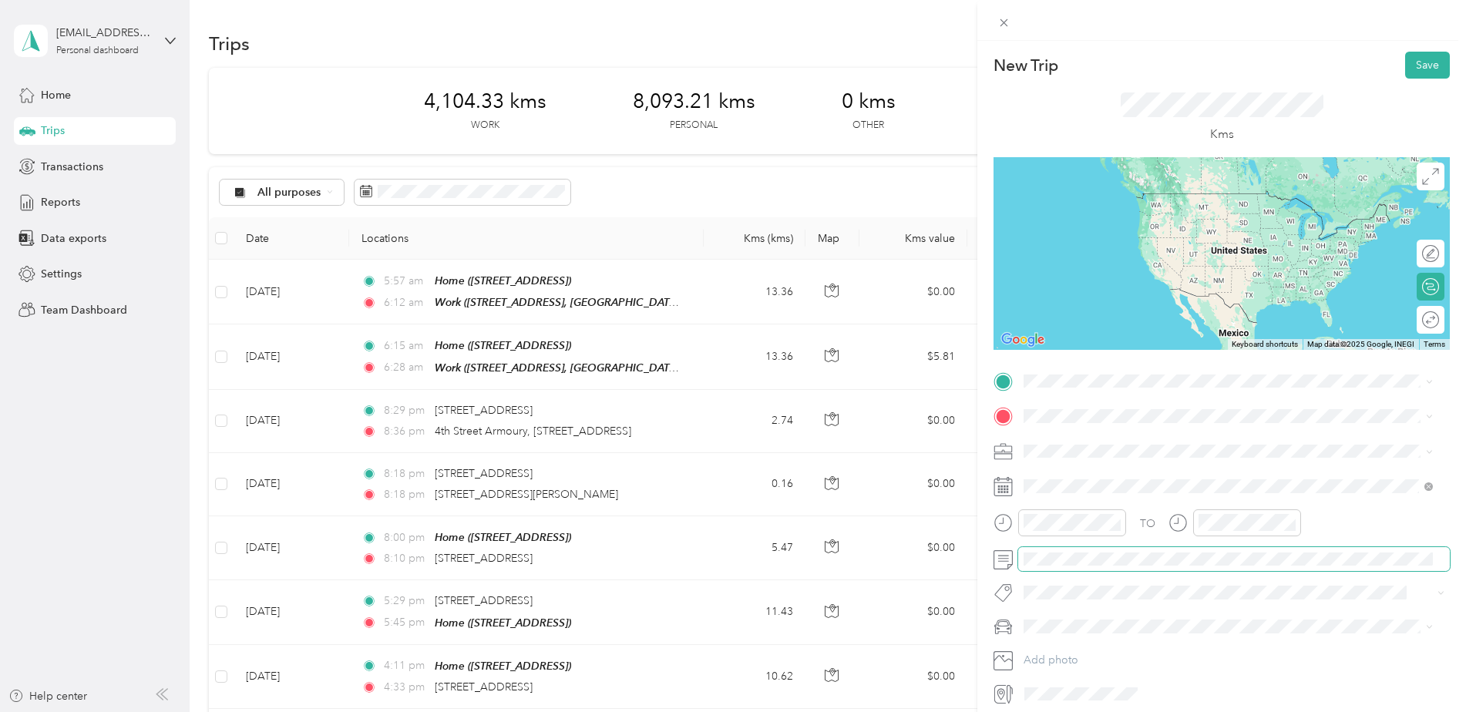
click at [1201, 568] on span at bounding box center [1234, 559] width 432 height 25
click at [1119, 462] on div "Work [STREET_ADDRESS], [GEOGRAPHIC_DATA], [GEOGRAPHIC_DATA] and [GEOGRAPHIC_DAT…" at bounding box center [1240, 460] width 375 height 49
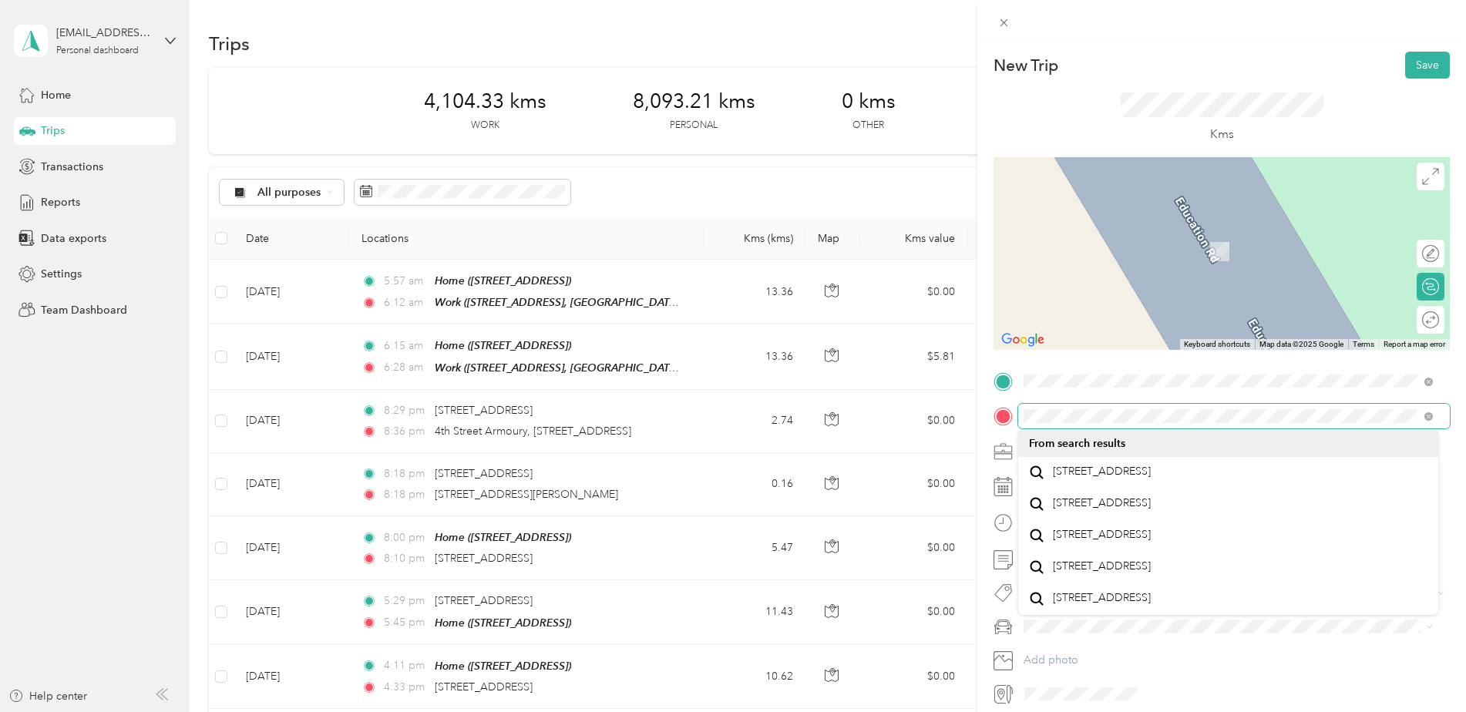
click at [990, 422] on form "New Trip Save This trip cannot be edited because it is either under review, app…" at bounding box center [1221, 379] width 489 height 654
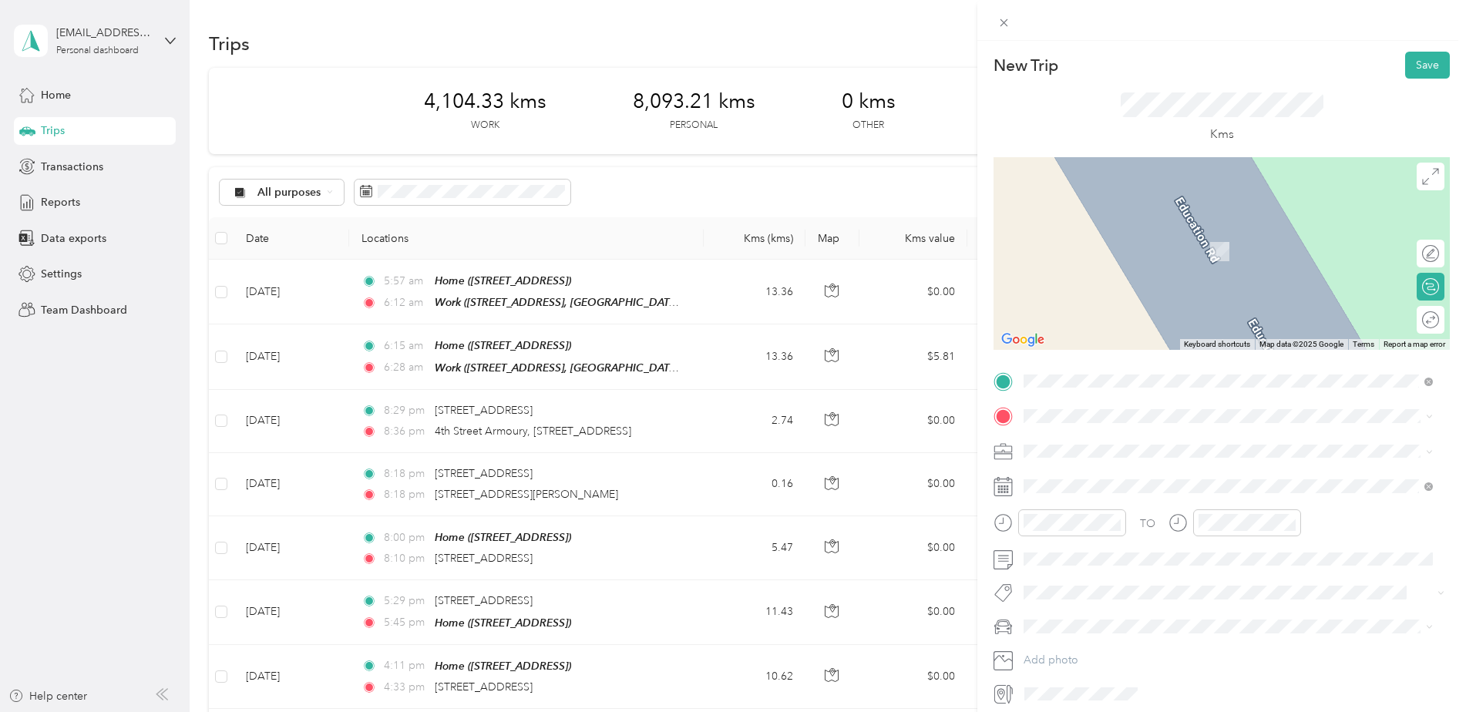
click at [1085, 456] on span "[STREET_ADDRESS], [GEOGRAPHIC_DATA], [GEOGRAPHIC_DATA] and [GEOGRAPHIC_DATA], […" at bounding box center [1230, 467] width 354 height 29
click at [1106, 483] on li "[STREET_ADDRESS]" at bounding box center [1228, 467] width 420 height 32
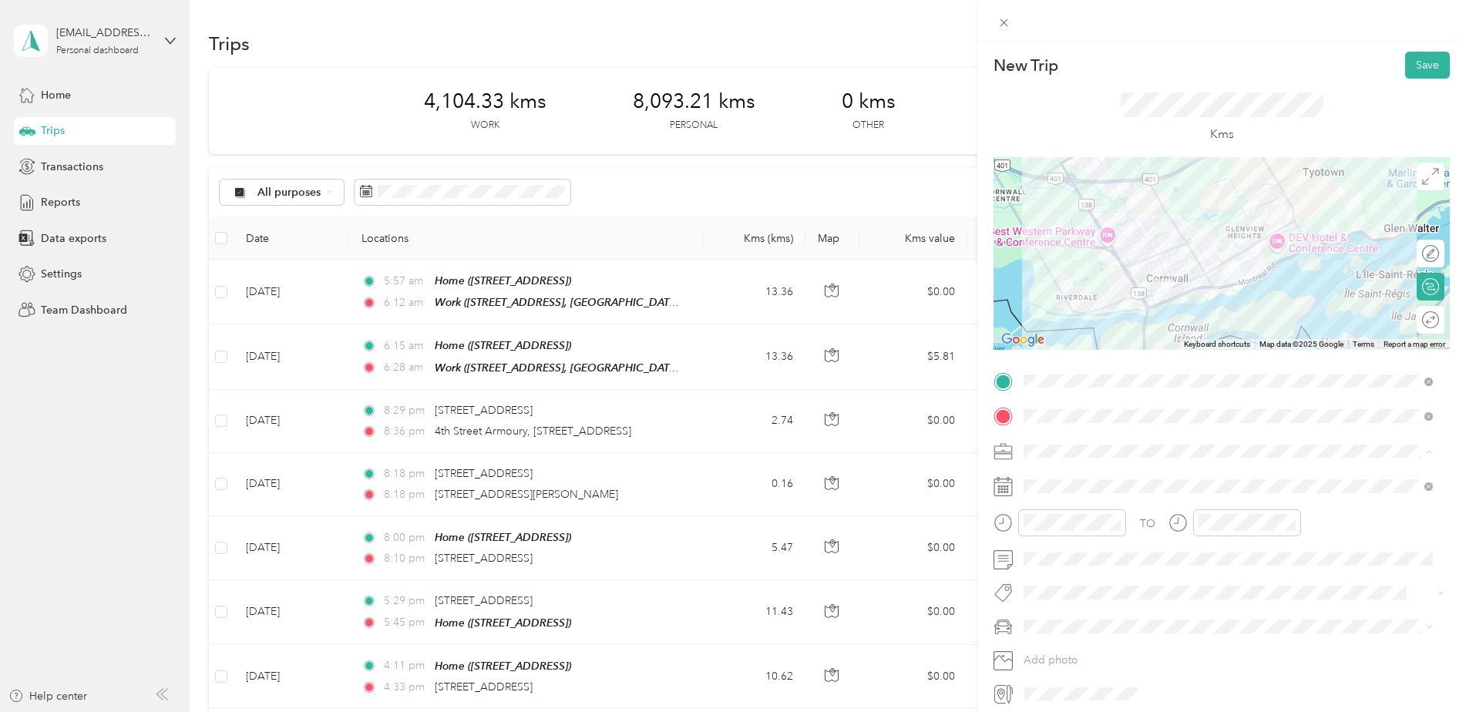
click at [1056, 477] on div "Work" at bounding box center [1228, 478] width 399 height 16
click at [1037, 463] on div "11" at bounding box center [1039, 462] width 37 height 22
click at [1081, 321] on div "35" at bounding box center [1083, 317] width 37 height 22
click at [1411, 66] on button "Save" at bounding box center [1427, 65] width 45 height 27
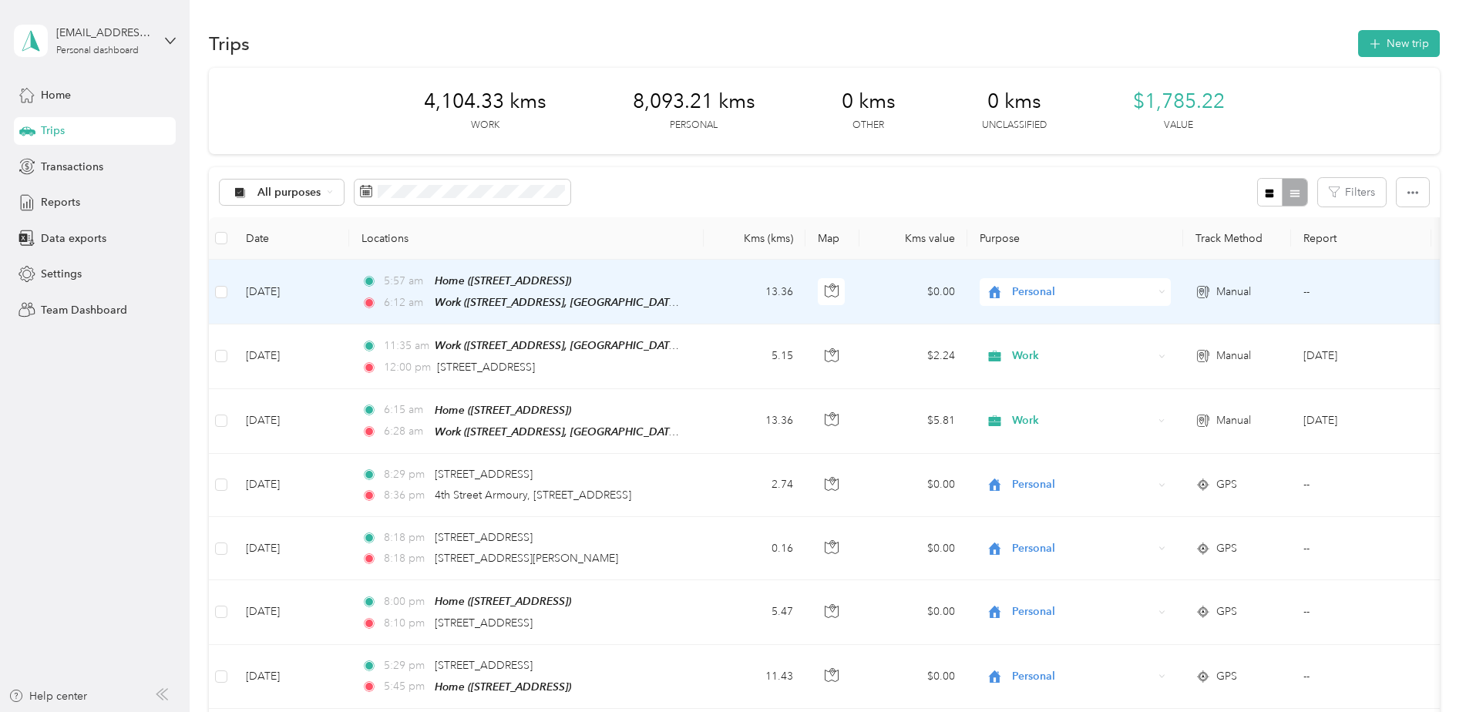
click at [1160, 291] on icon at bounding box center [1162, 291] width 7 height 7
click at [1045, 318] on span "Work" at bounding box center [1088, 320] width 143 height 16
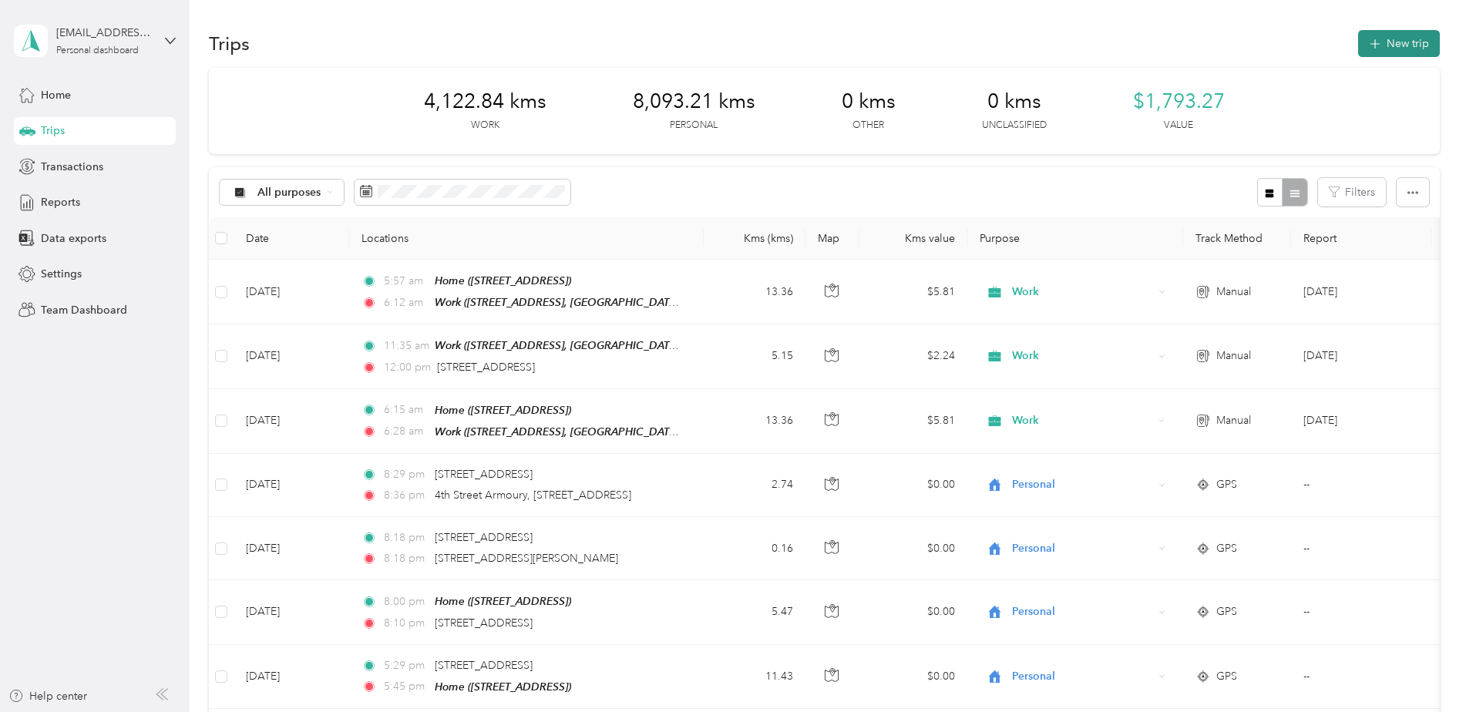
click at [1392, 51] on button "New trip" at bounding box center [1399, 43] width 82 height 27
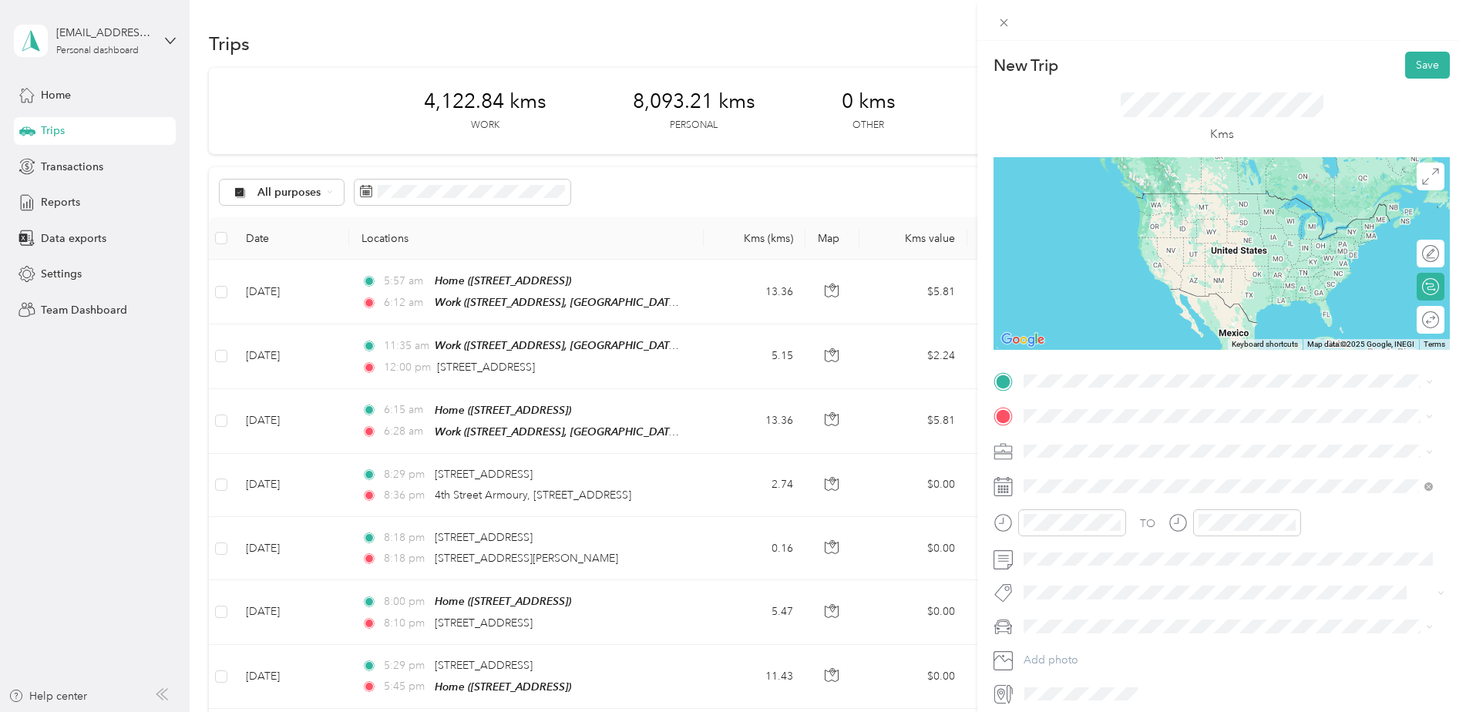
click at [1148, 447] on div "[STREET_ADDRESS]" at bounding box center [1228, 436] width 399 height 21
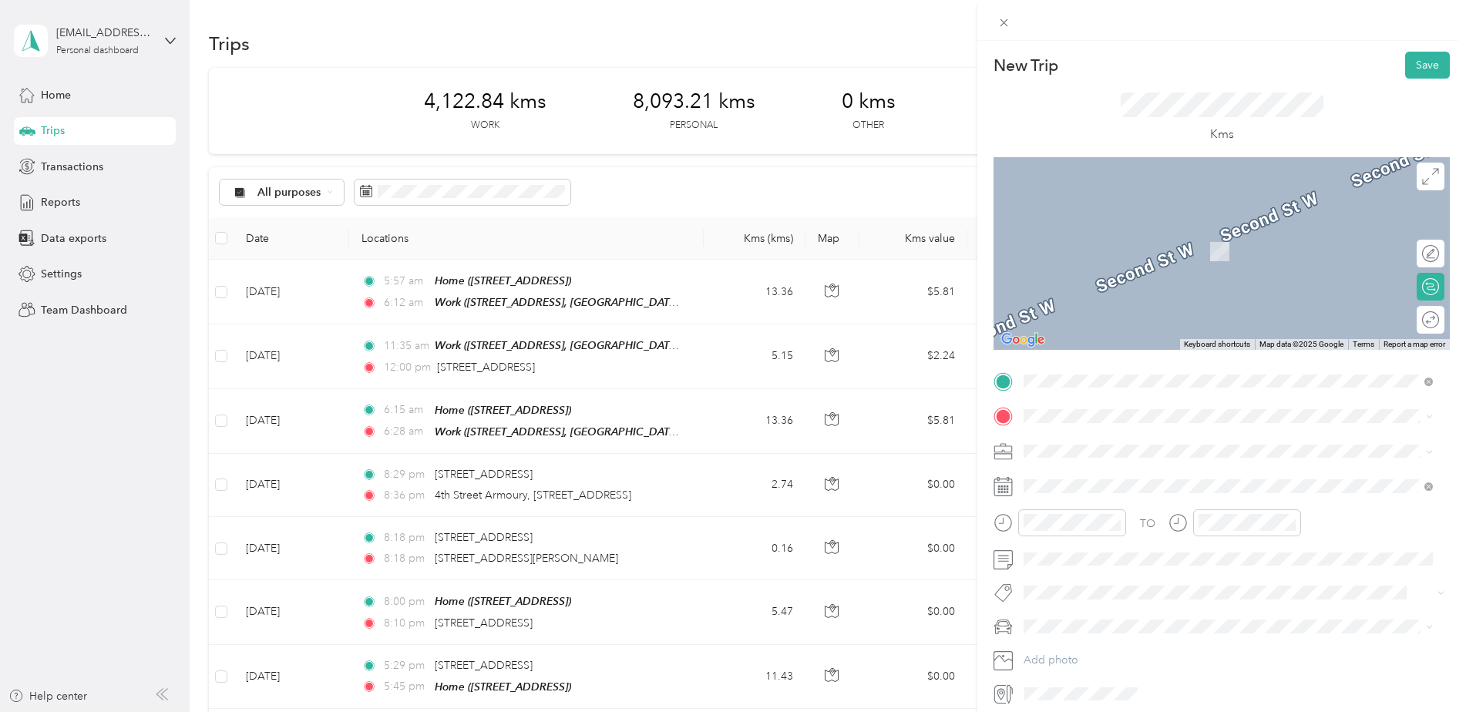
click at [1150, 478] on span "[STREET_ADDRESS]" at bounding box center [1102, 471] width 98 height 14
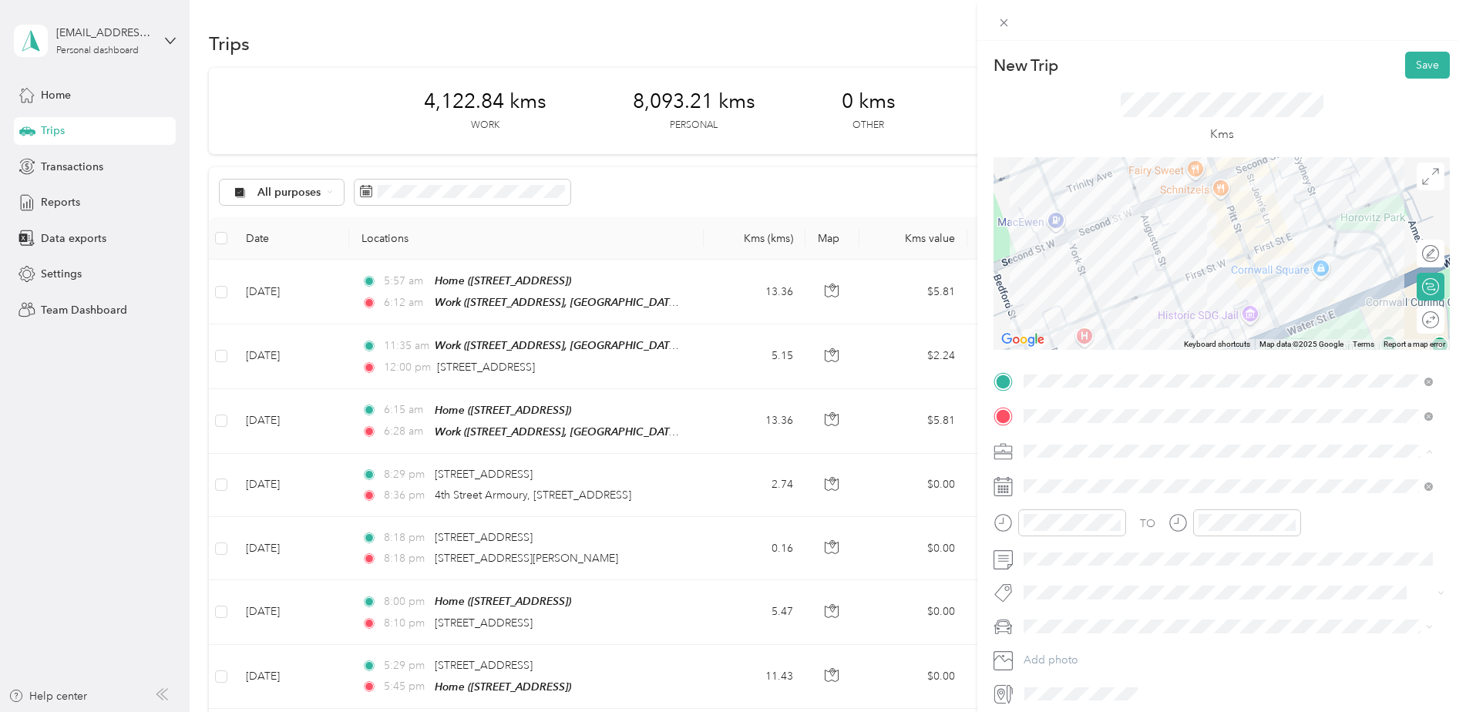
click at [1041, 476] on span "Work" at bounding box center [1042, 478] width 26 height 13
click at [1041, 458] on div "11" at bounding box center [1039, 462] width 37 height 22
click at [1085, 318] on div "45" at bounding box center [1083, 317] width 37 height 22
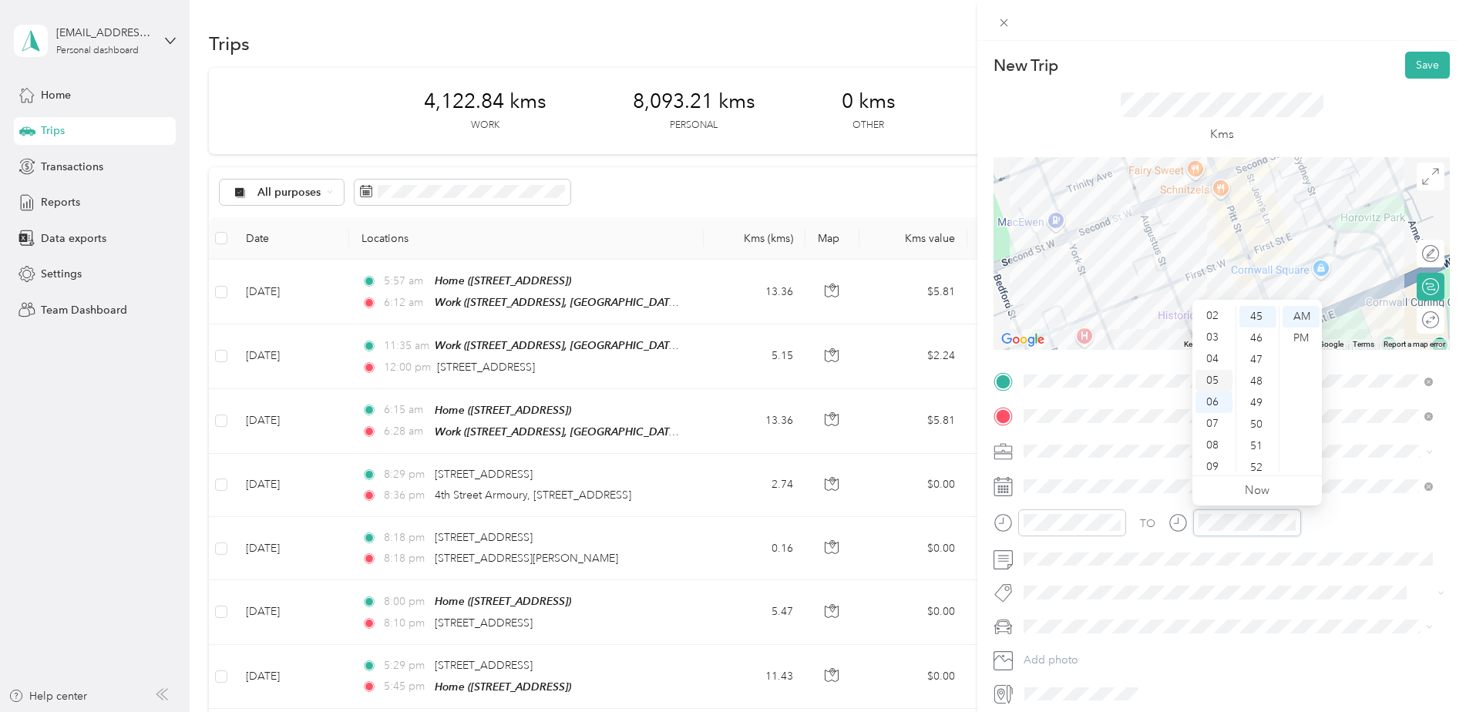
scroll to position [0, 0]
click at [1217, 318] on div "12" at bounding box center [1214, 317] width 37 height 22
click at [1253, 316] on div "00" at bounding box center [1257, 317] width 37 height 22
click at [1306, 336] on div "PM" at bounding box center [1301, 339] width 37 height 22
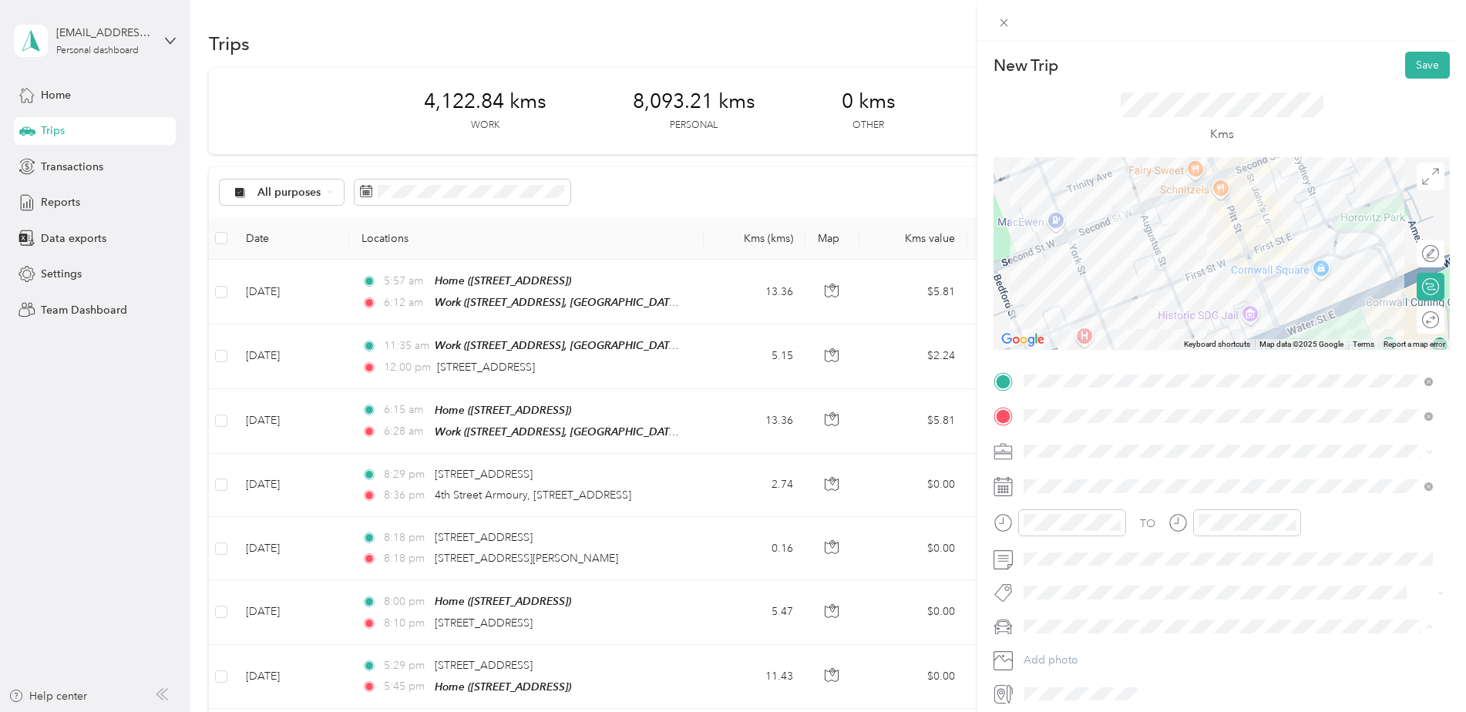
click at [1058, 550] on li "[PERSON_NAME]" at bounding box center [1228, 545] width 420 height 27
click at [1405, 69] on button "Save" at bounding box center [1427, 65] width 45 height 27
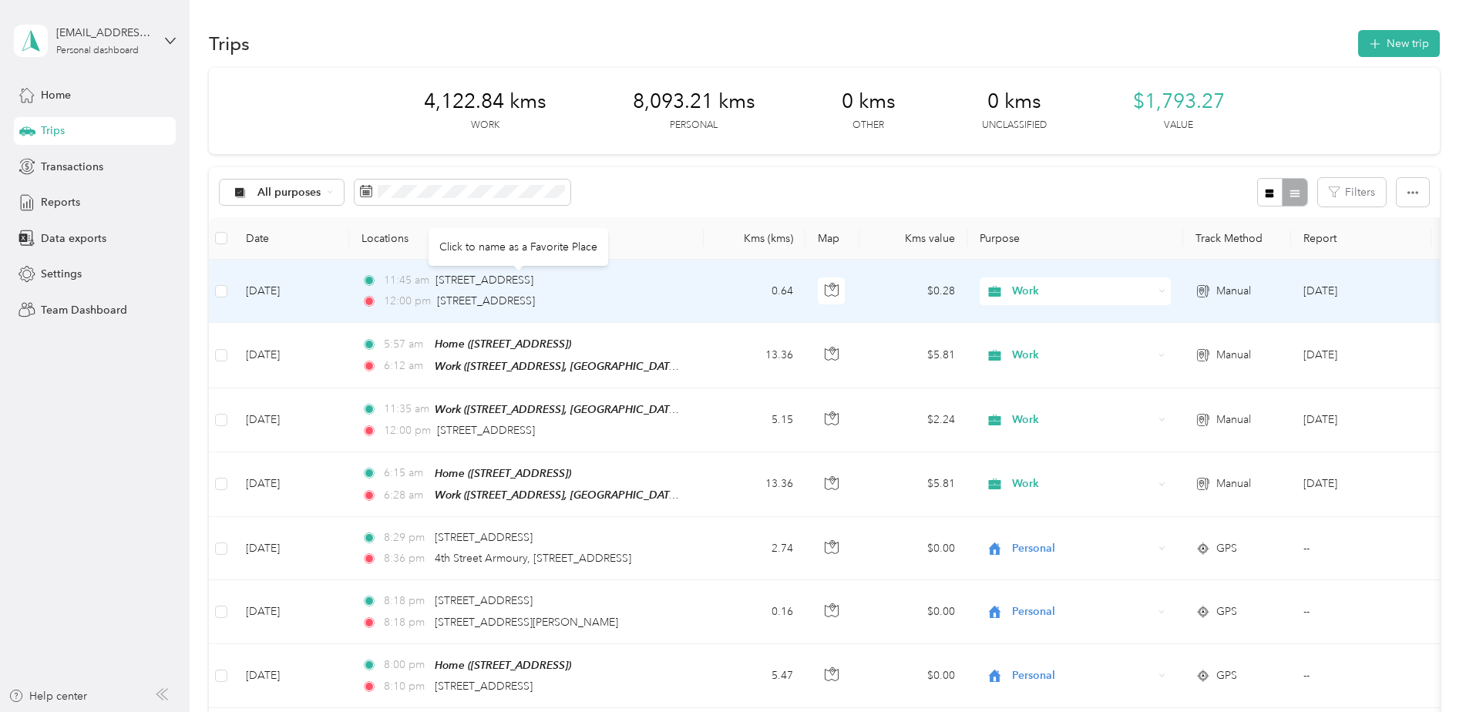
click at [533, 288] on div "[STREET_ADDRESS]" at bounding box center [485, 280] width 98 height 17
click at [1190, 290] on td "Manual" at bounding box center [1237, 291] width 108 height 63
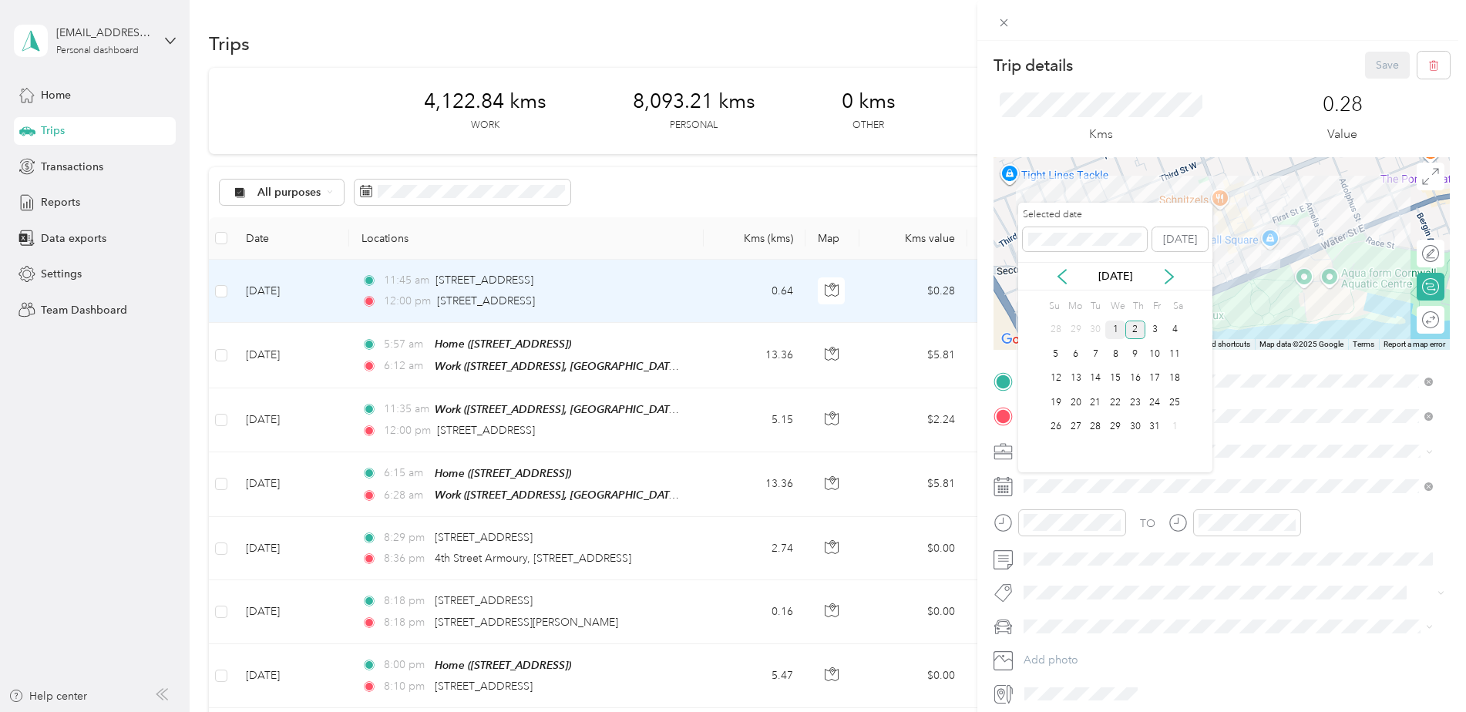
click at [1115, 324] on div "1" at bounding box center [1115, 330] width 20 height 19
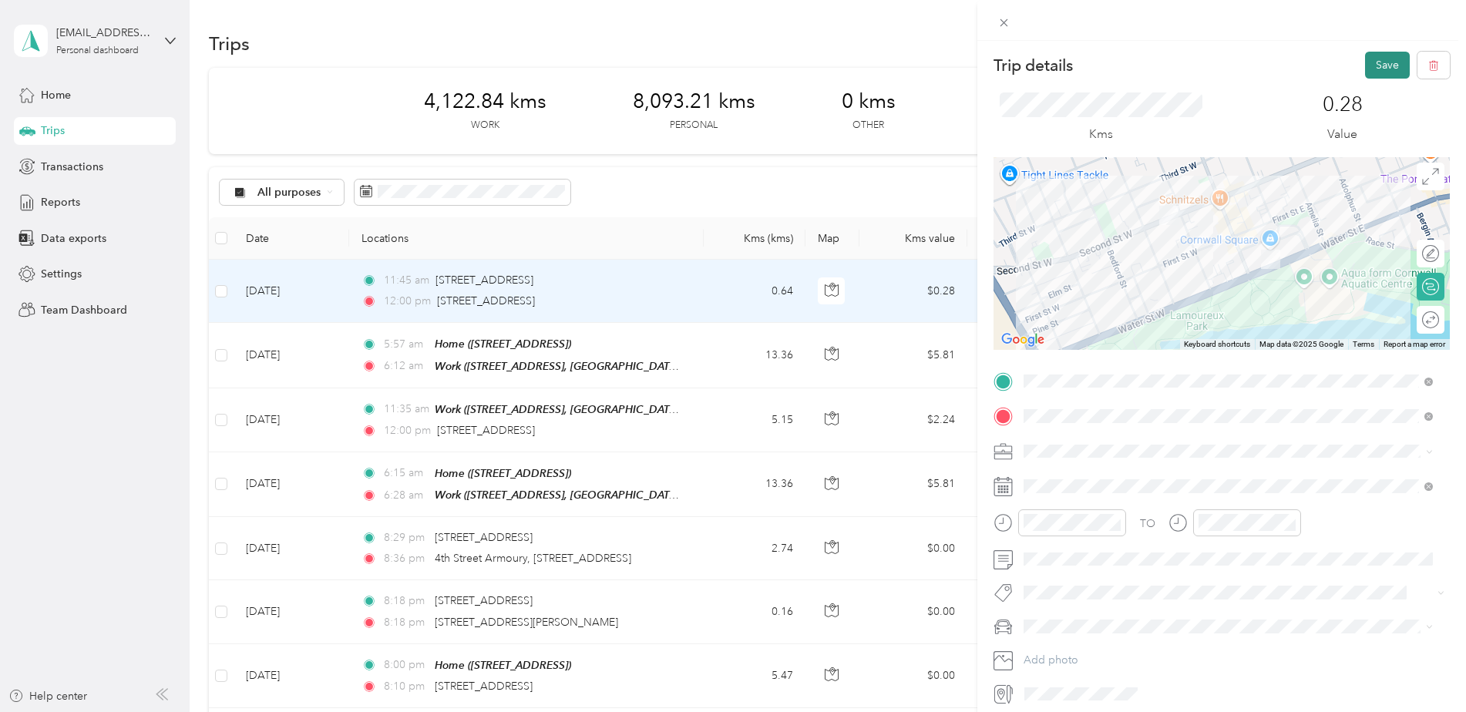
click at [1371, 69] on button "Save" at bounding box center [1387, 65] width 45 height 27
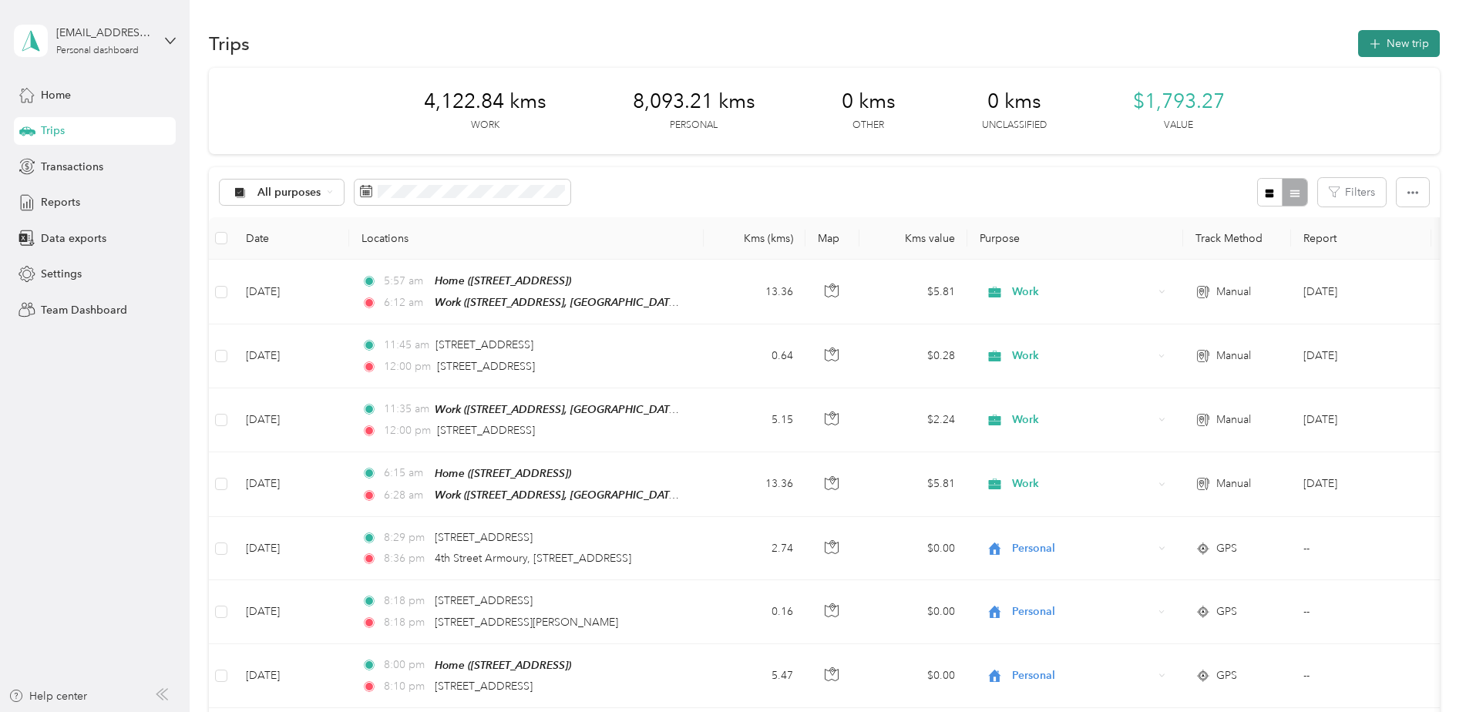
click at [1397, 43] on button "New trip" at bounding box center [1399, 43] width 82 height 27
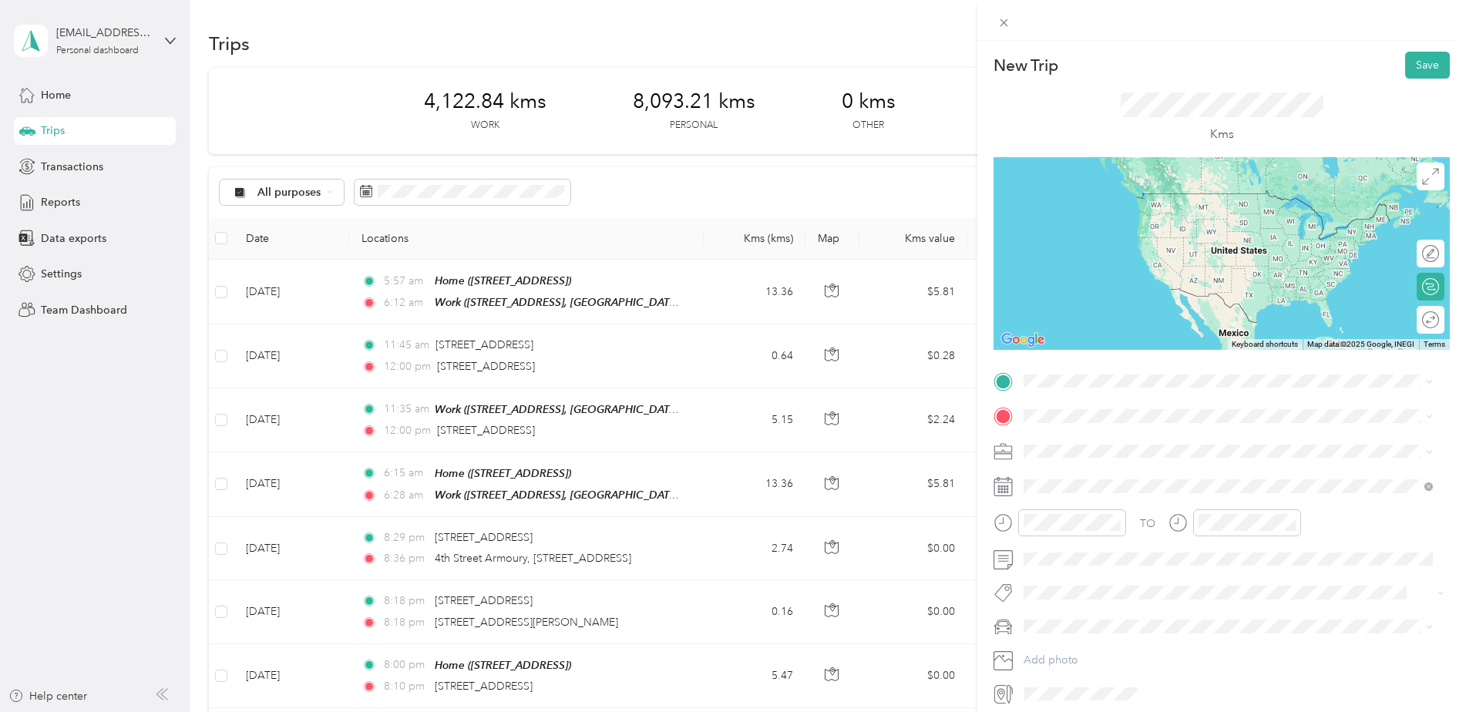
click at [1127, 435] on span "[STREET_ADDRESS]" at bounding box center [1102, 435] width 98 height 14
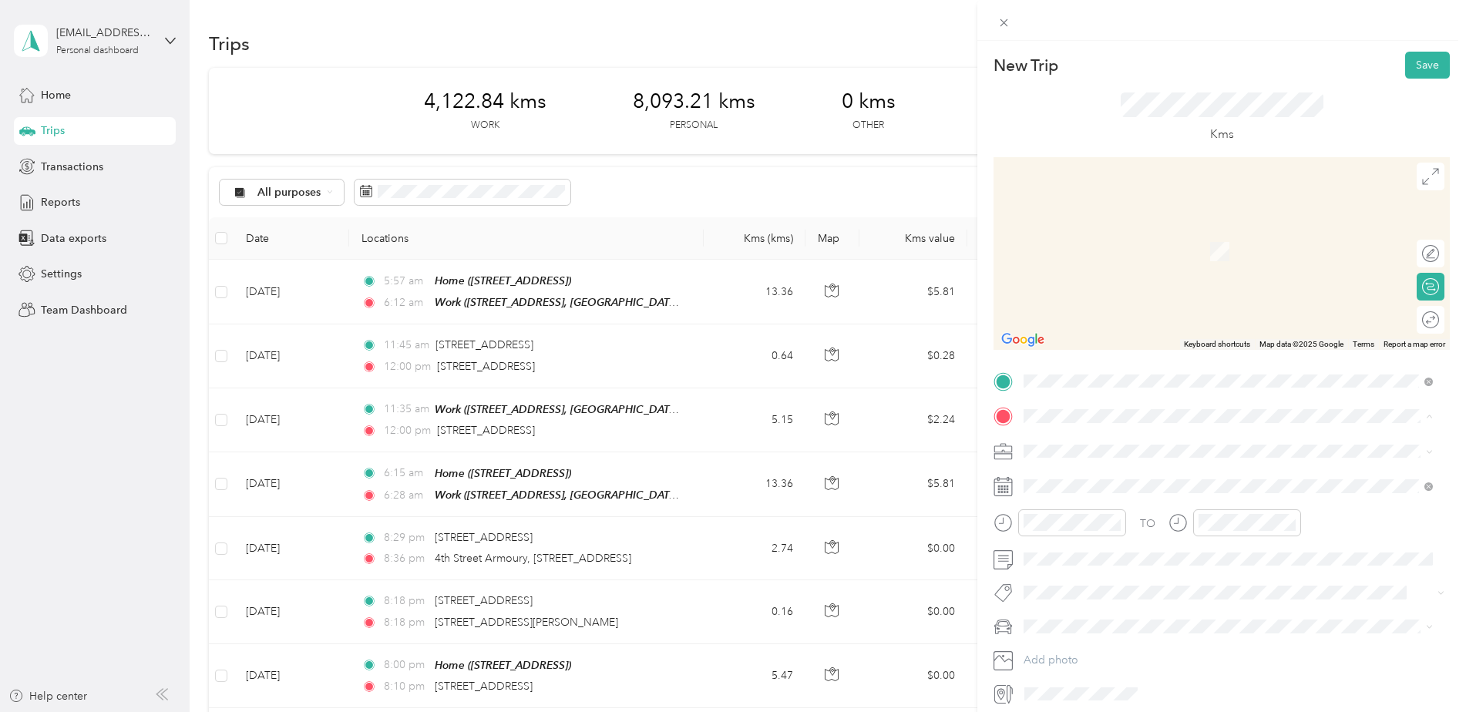
click at [1079, 486] on div "Work [STREET_ADDRESS], [GEOGRAPHIC_DATA], [GEOGRAPHIC_DATA] and [GEOGRAPHIC_DAT…" at bounding box center [1240, 494] width 375 height 49
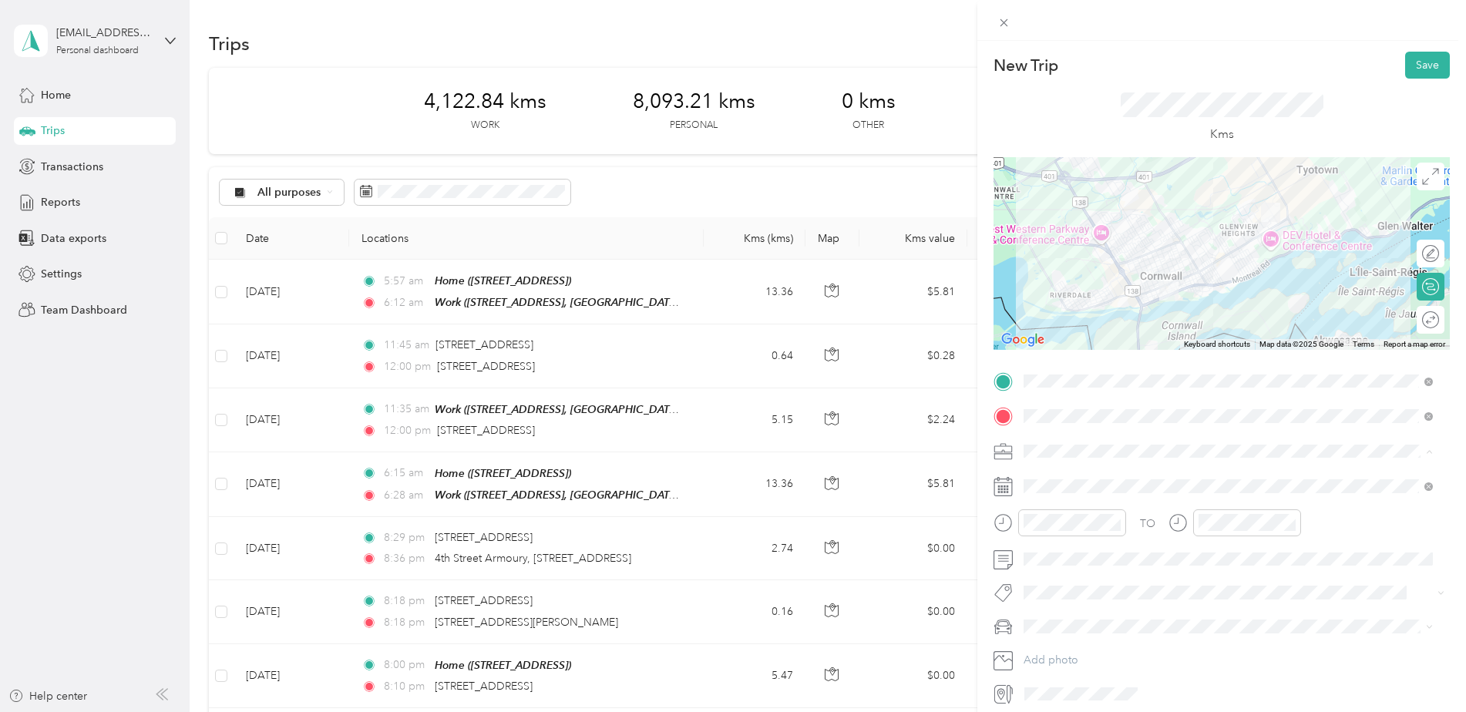
click at [1048, 476] on span "Work" at bounding box center [1042, 478] width 26 height 13
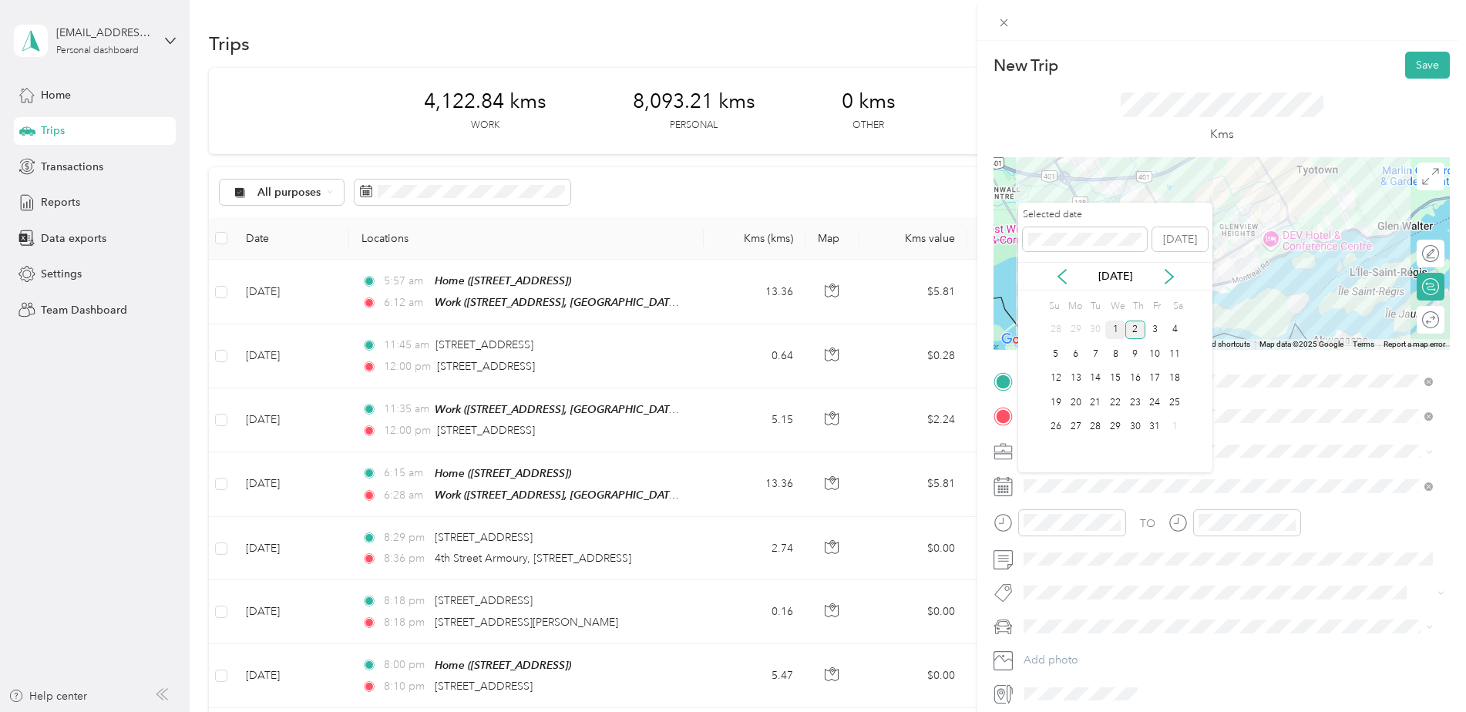
click at [1118, 328] on div "1" at bounding box center [1115, 330] width 20 height 19
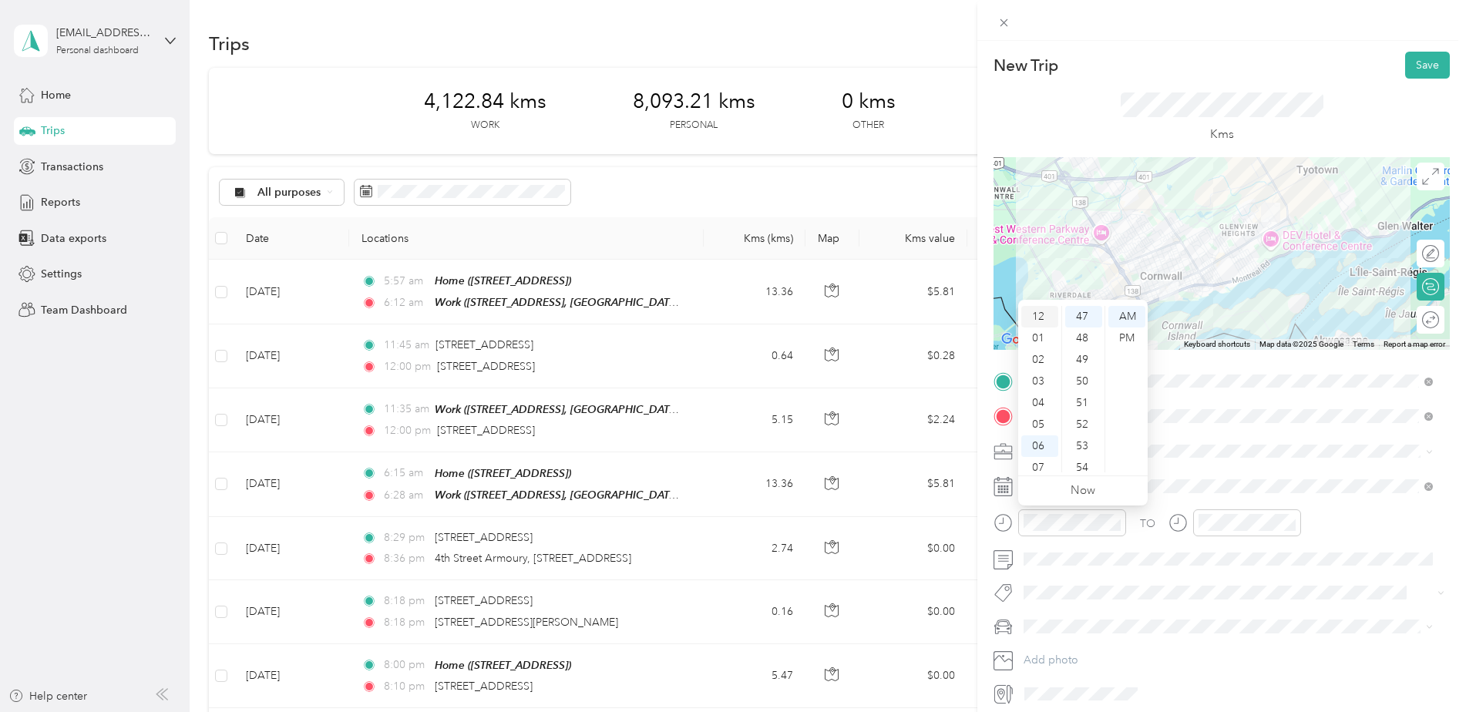
click at [1041, 317] on div "12" at bounding box center [1039, 317] width 37 height 22
click at [1081, 422] on div "05" at bounding box center [1083, 425] width 37 height 22
drag, startPoint x: 1081, startPoint y: 422, endPoint x: 1079, endPoint y: 314, distance: 107.2
click at [1079, 314] on div "05" at bounding box center [1083, 317] width 37 height 22
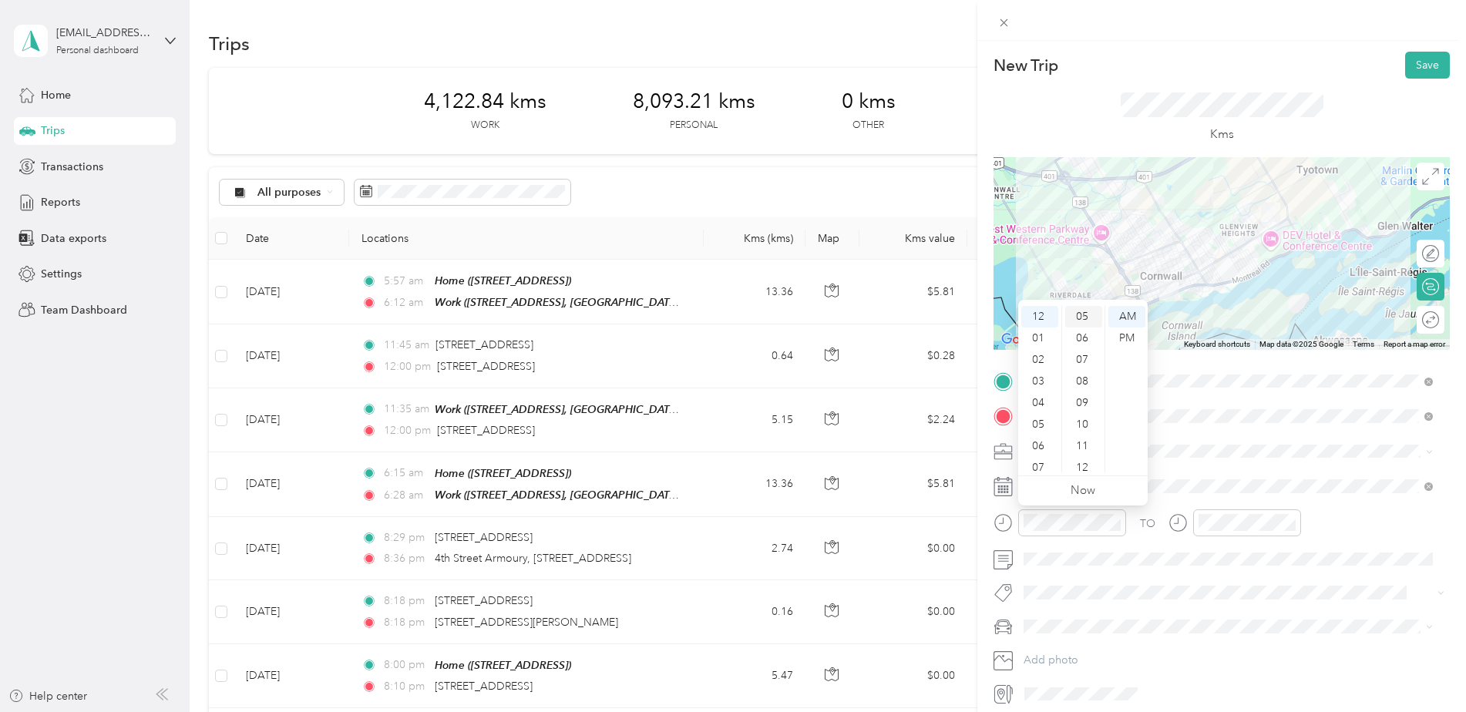
click at [1079, 314] on div "05" at bounding box center [1083, 317] width 37 height 22
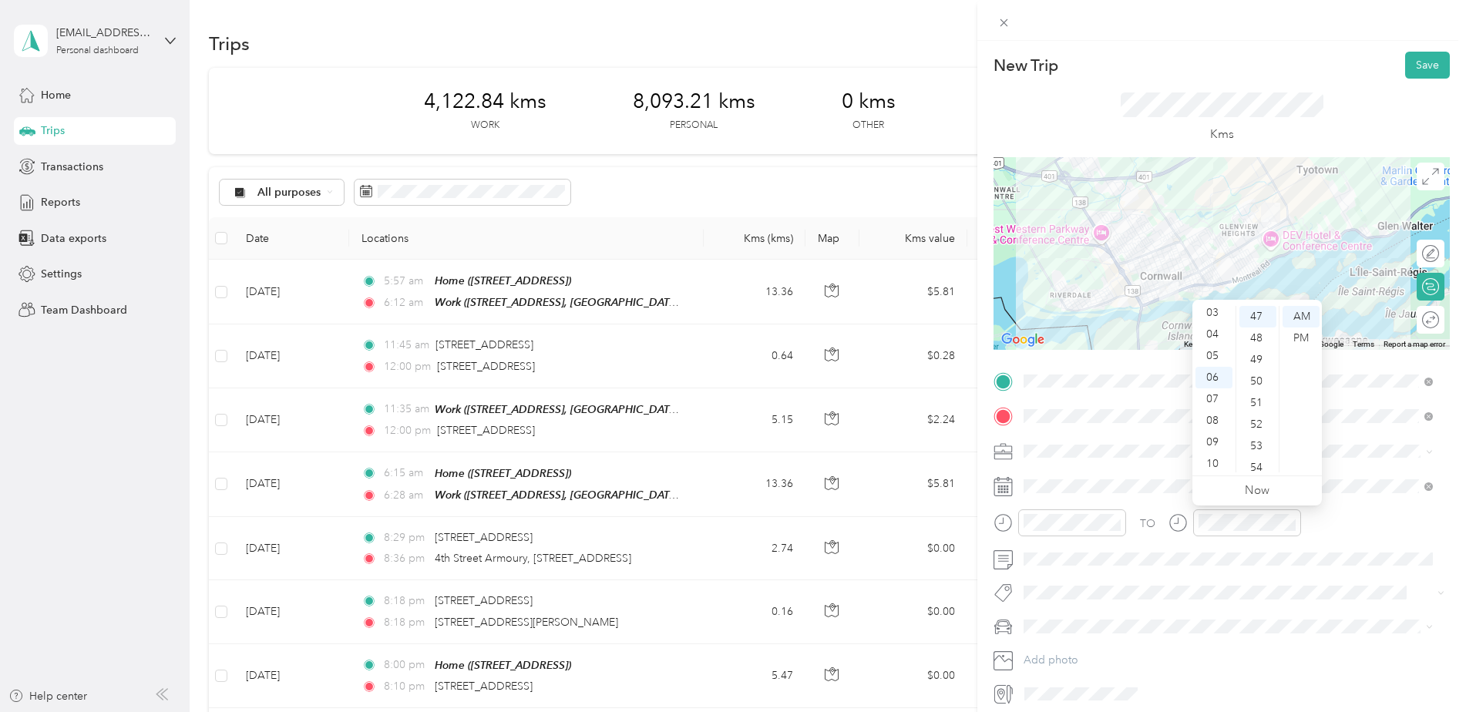
scroll to position [0, 0]
click at [1212, 319] on div "12" at bounding box center [1214, 317] width 37 height 22
click at [1257, 351] on div "20" at bounding box center [1257, 351] width 37 height 22
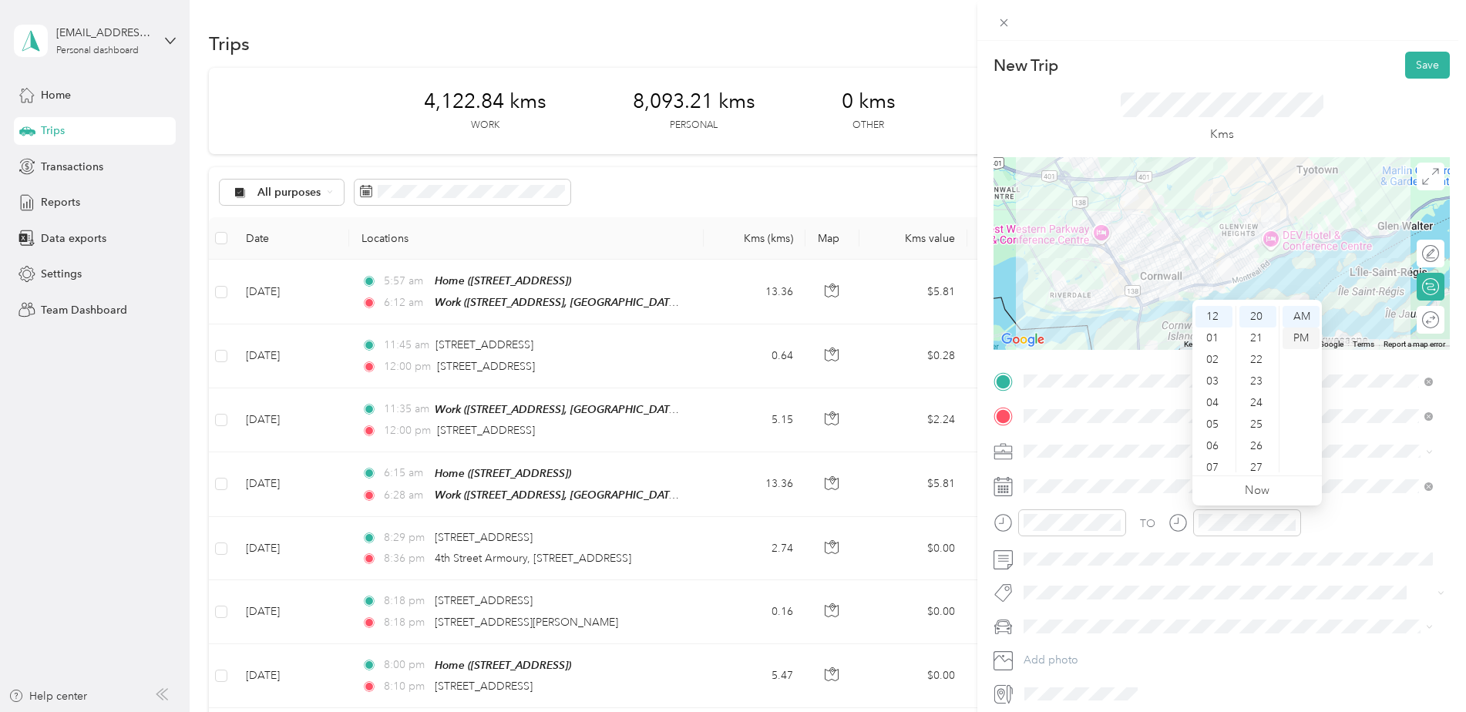
click at [1300, 334] on div "PM" at bounding box center [1301, 339] width 37 height 22
click at [1298, 337] on div "PM" at bounding box center [1301, 339] width 37 height 22
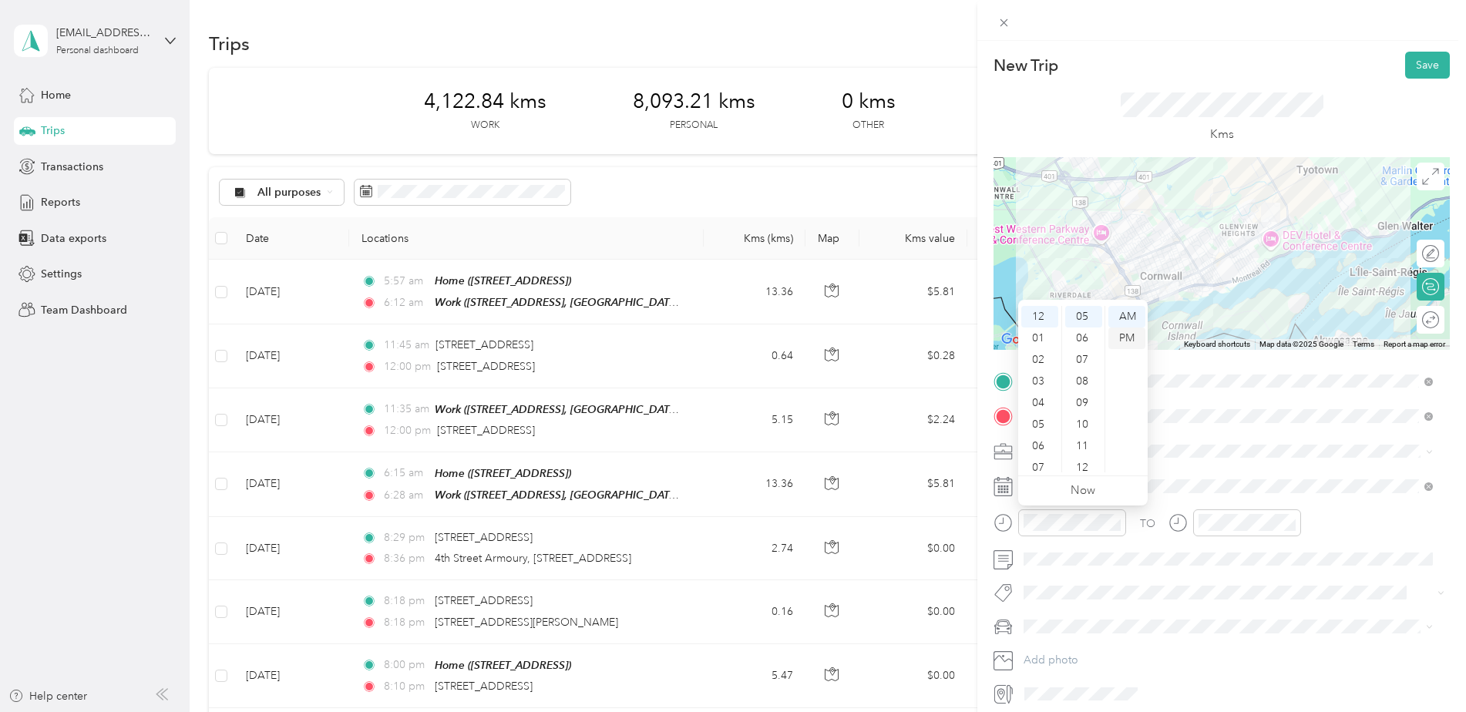
click at [1128, 336] on div "PM" at bounding box center [1126, 339] width 37 height 22
click at [1054, 554] on ol "[PERSON_NAME] [PERSON_NAME] Ambulance [PERSON_NAME]'s Vehicle Company Vehicle" at bounding box center [1228, 527] width 420 height 162
click at [1420, 66] on button "Save" at bounding box center [1427, 65] width 45 height 27
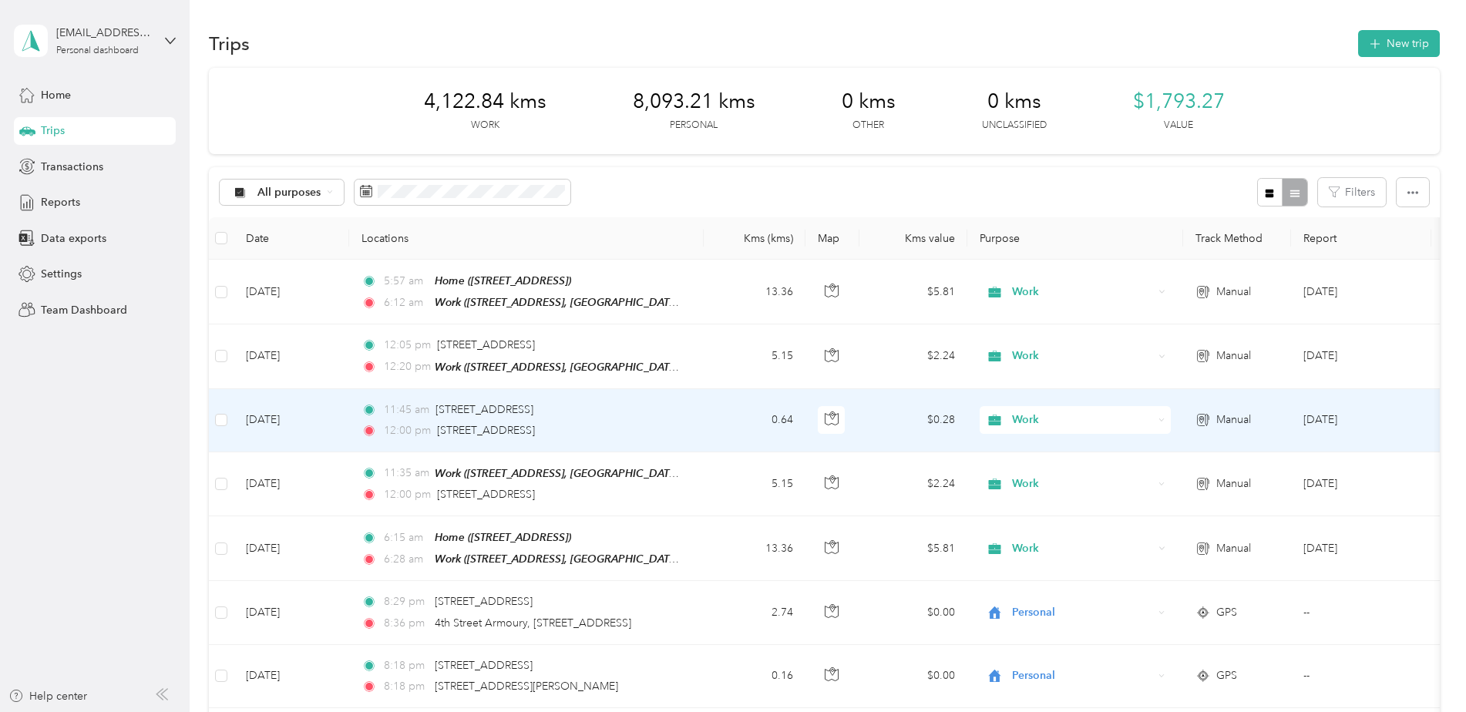
click at [1179, 415] on td "Work" at bounding box center [1075, 420] width 216 height 63
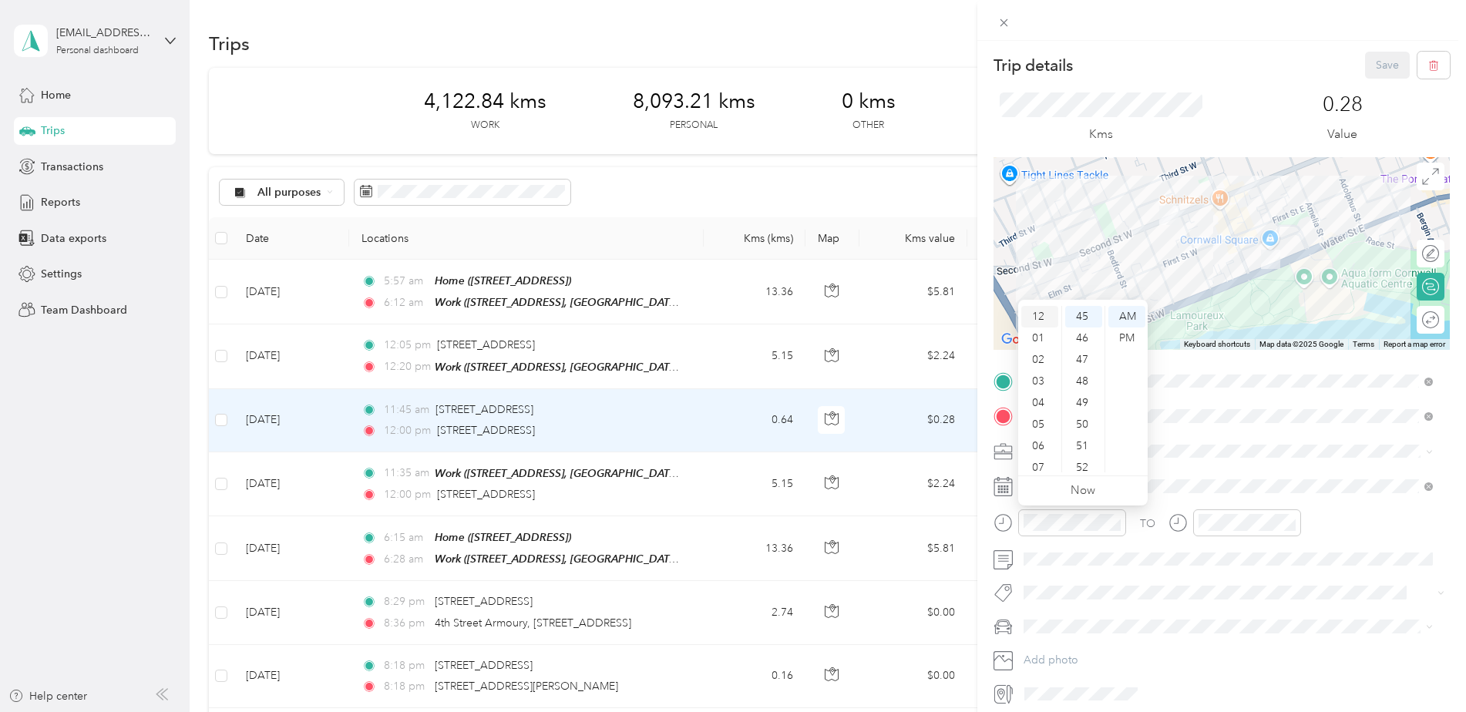
click at [1042, 316] on div "12" at bounding box center [1039, 317] width 37 height 22
click at [1081, 422] on div "05" at bounding box center [1083, 425] width 37 height 22
click at [1085, 420] on div "05" at bounding box center [1083, 425] width 37 height 22
click at [1085, 420] on div "10" at bounding box center [1083, 425] width 37 height 22
click at [1078, 424] on div "05" at bounding box center [1083, 425] width 37 height 22
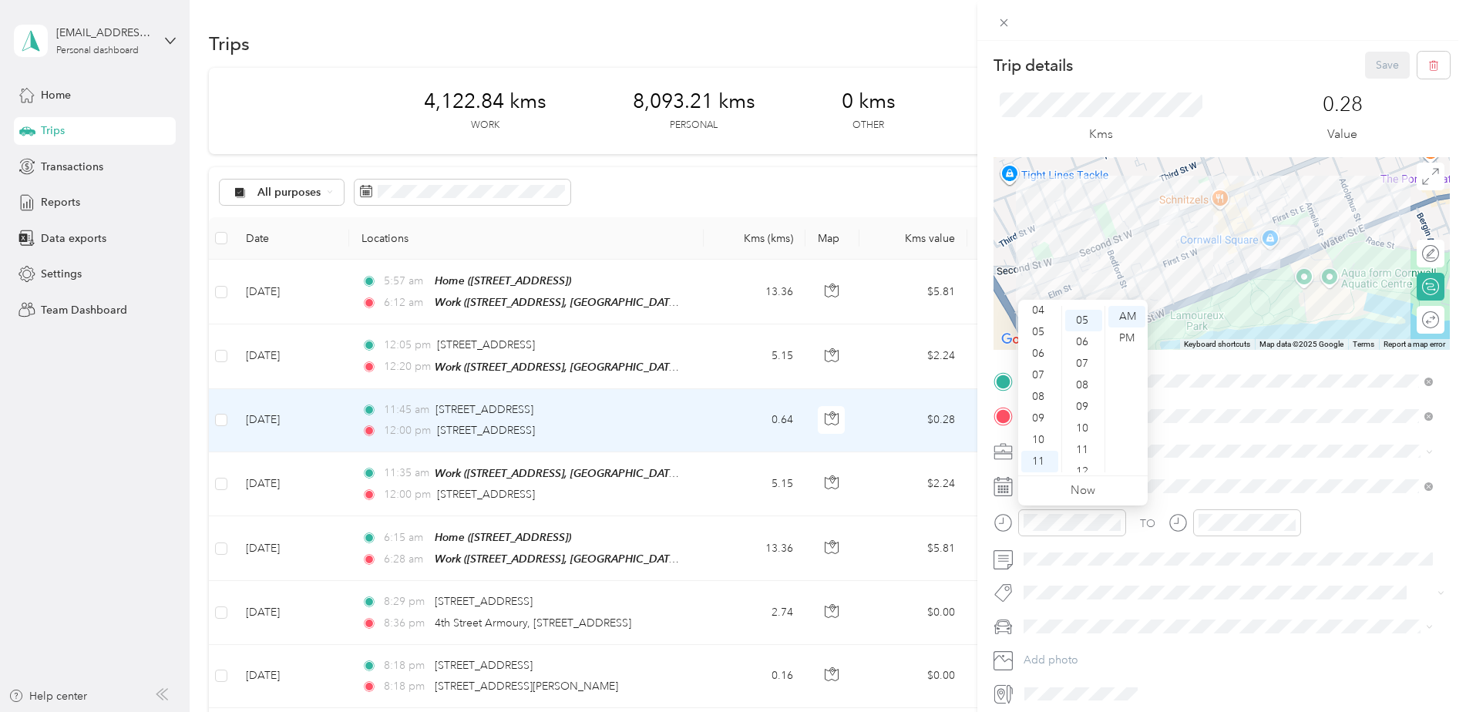
scroll to position [108, 0]
click at [1126, 339] on div "PM" at bounding box center [1126, 339] width 37 height 22
click at [1044, 315] on div "12" at bounding box center [1039, 317] width 37 height 22
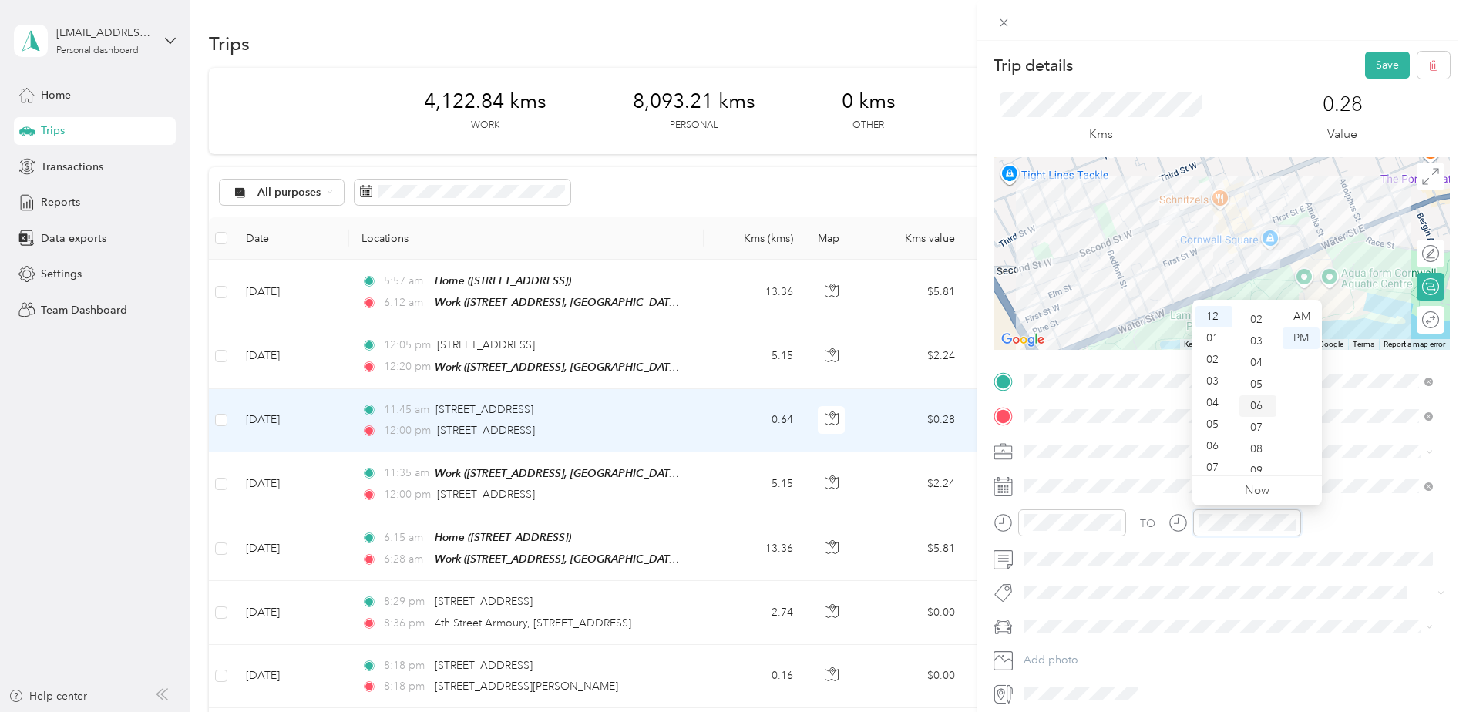
scroll to position [77, 0]
click at [1256, 456] on div "10" at bounding box center [1257, 456] width 37 height 22
click at [1370, 76] on button "Save" at bounding box center [1387, 65] width 45 height 27
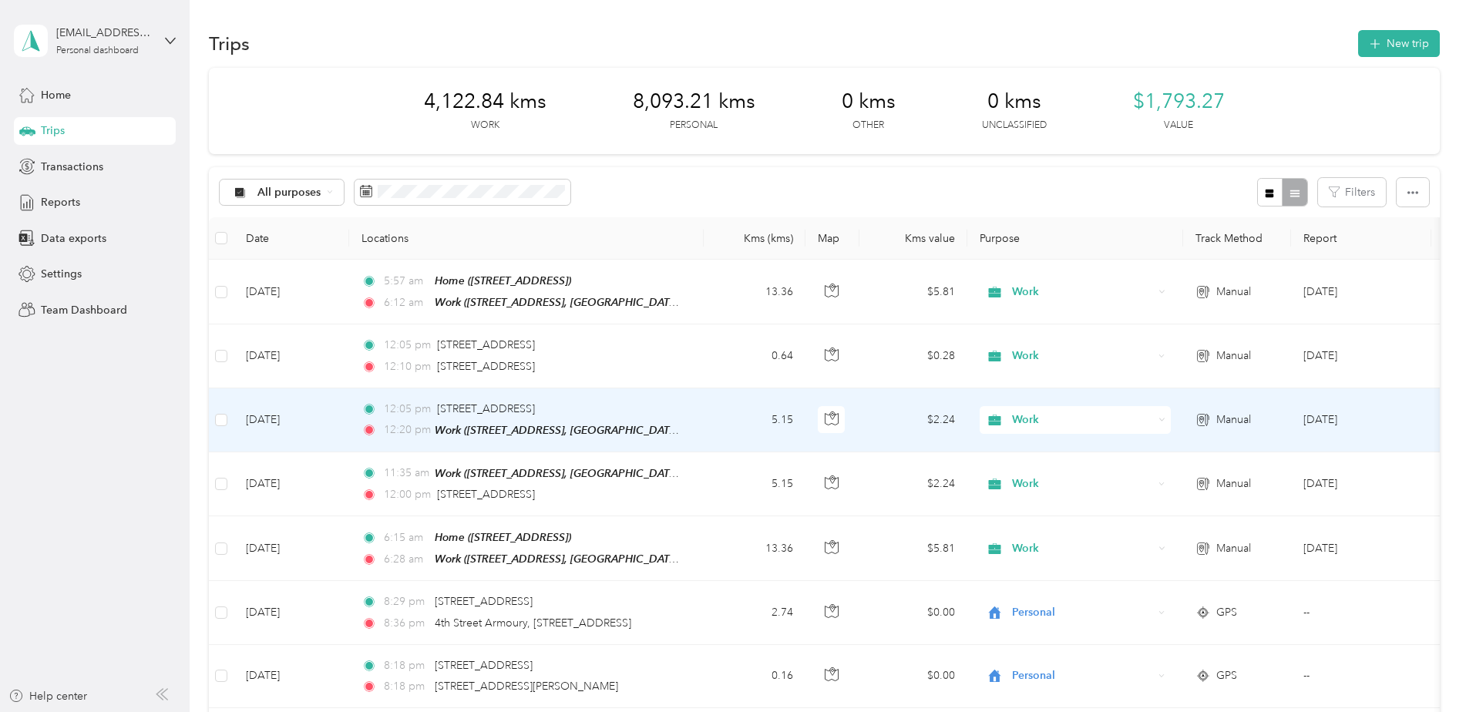
click at [1181, 420] on td "Work" at bounding box center [1075, 420] width 216 height 64
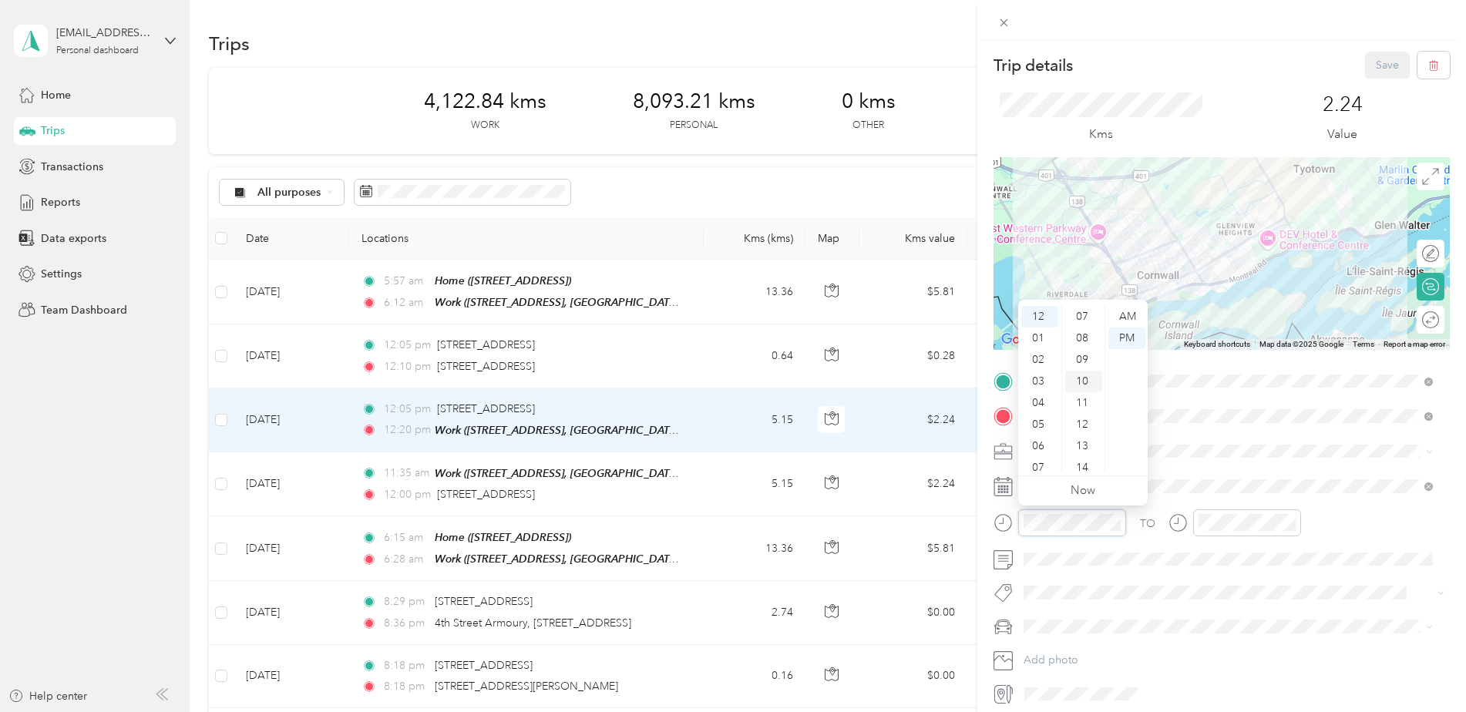
scroll to position [185, 0]
click at [1083, 452] on div "15" at bounding box center [1083, 456] width 37 height 22
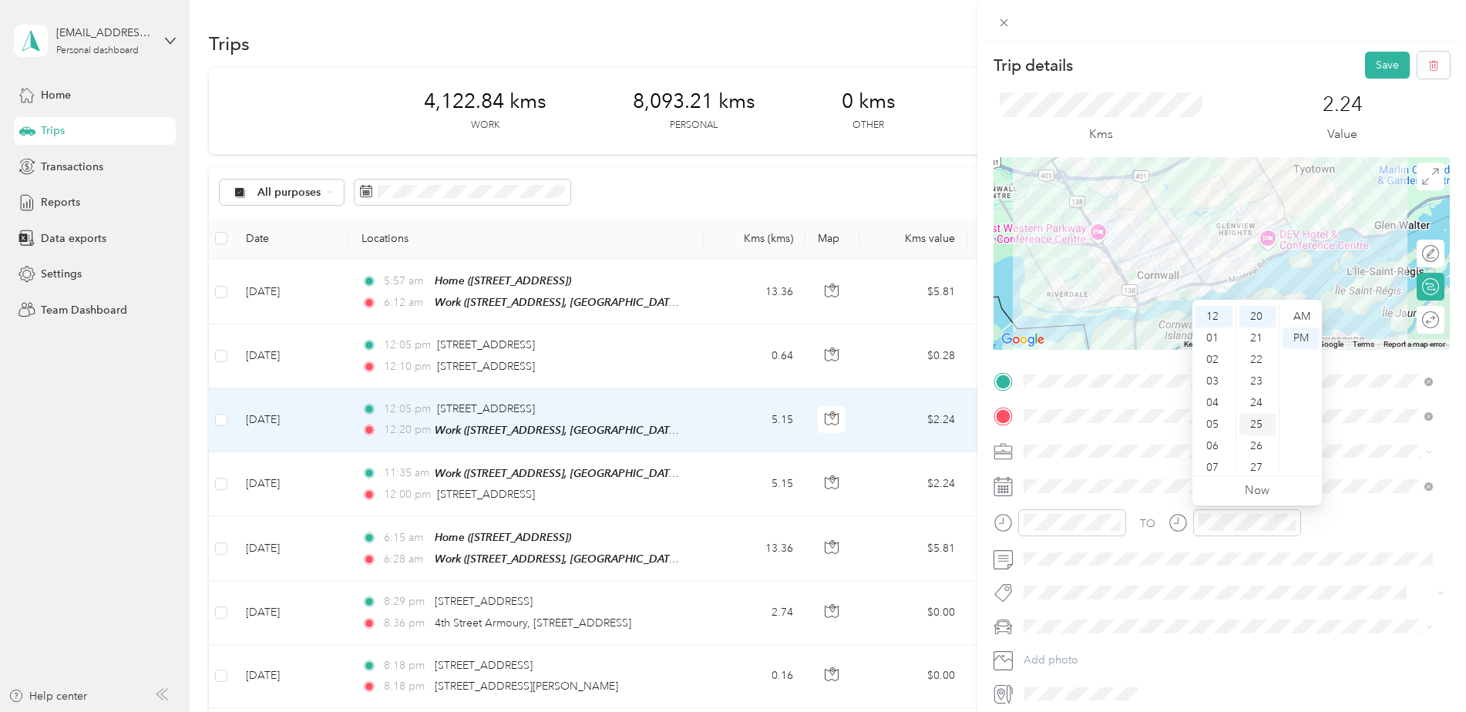
click at [1263, 420] on div "25" at bounding box center [1257, 425] width 37 height 22
click at [1378, 71] on button "Save" at bounding box center [1387, 65] width 45 height 27
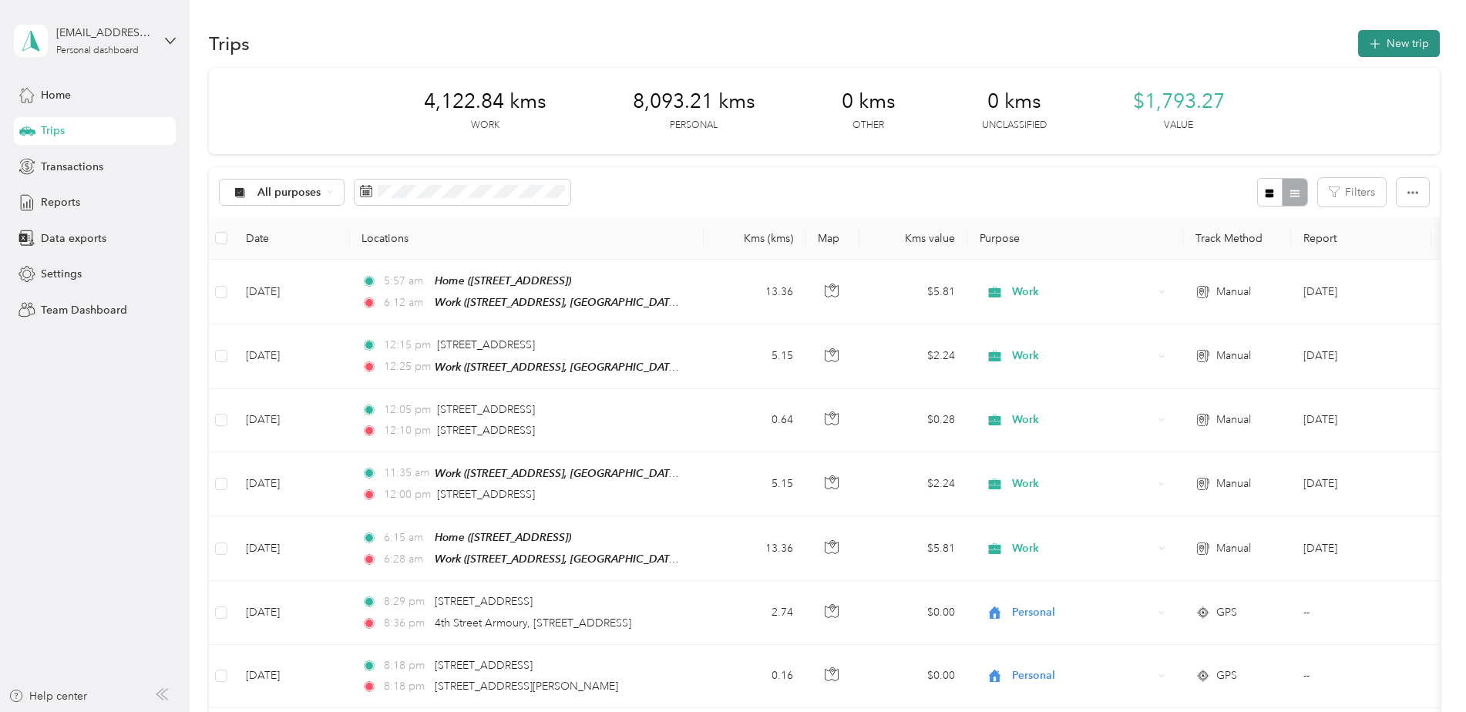
click at [1410, 41] on button "New trip" at bounding box center [1399, 43] width 82 height 27
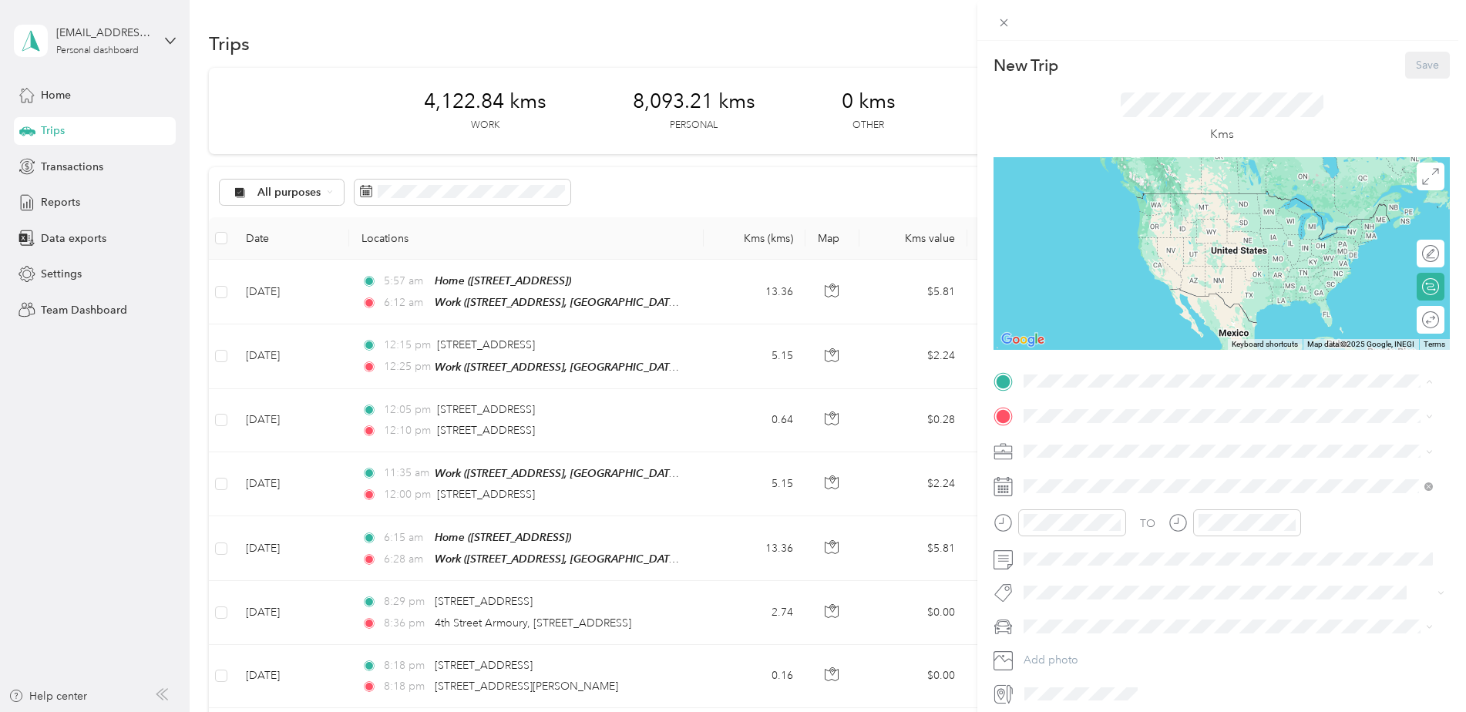
click at [1079, 449] on div "Work [STREET_ADDRESS], [GEOGRAPHIC_DATA], [GEOGRAPHIC_DATA] and [GEOGRAPHIC_DAT…" at bounding box center [1240, 460] width 375 height 49
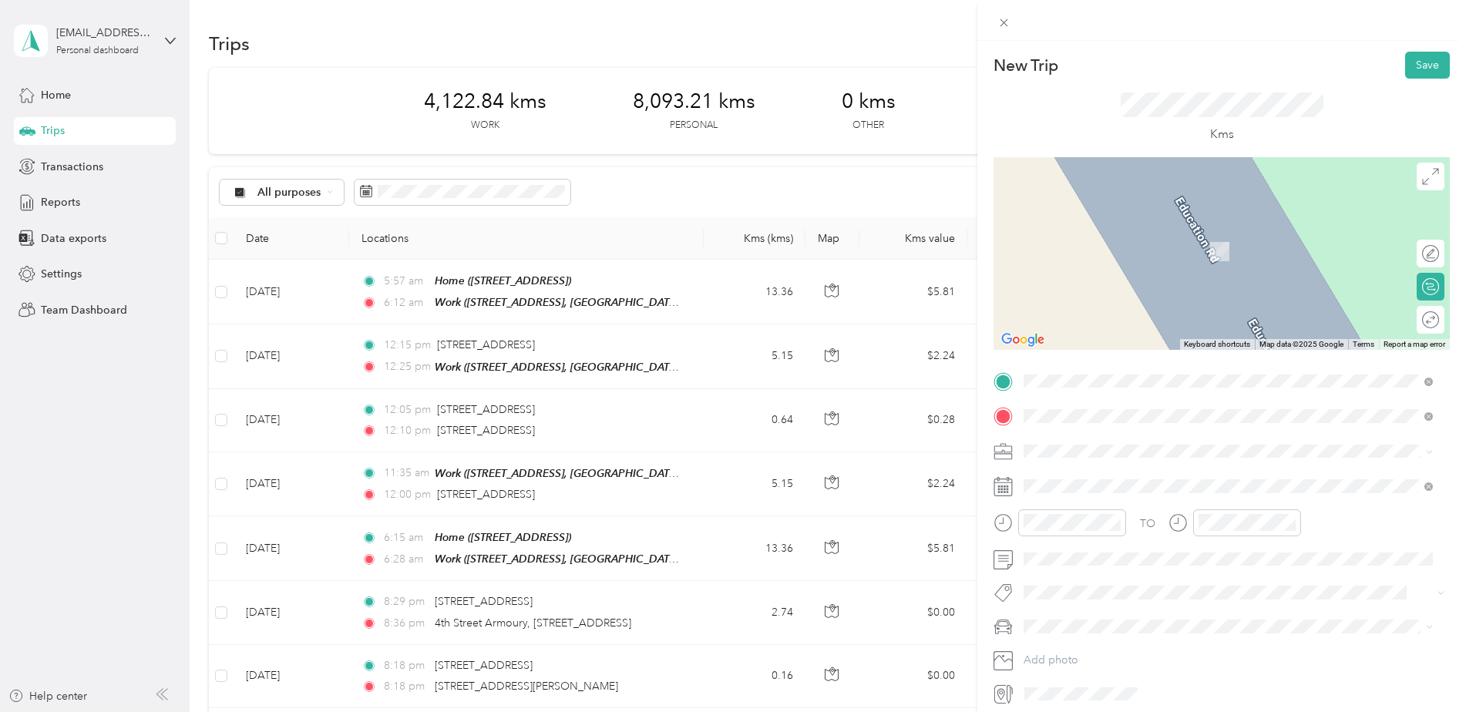
click at [1135, 469] on span "[STREET_ADDRESS]" at bounding box center [1102, 472] width 98 height 14
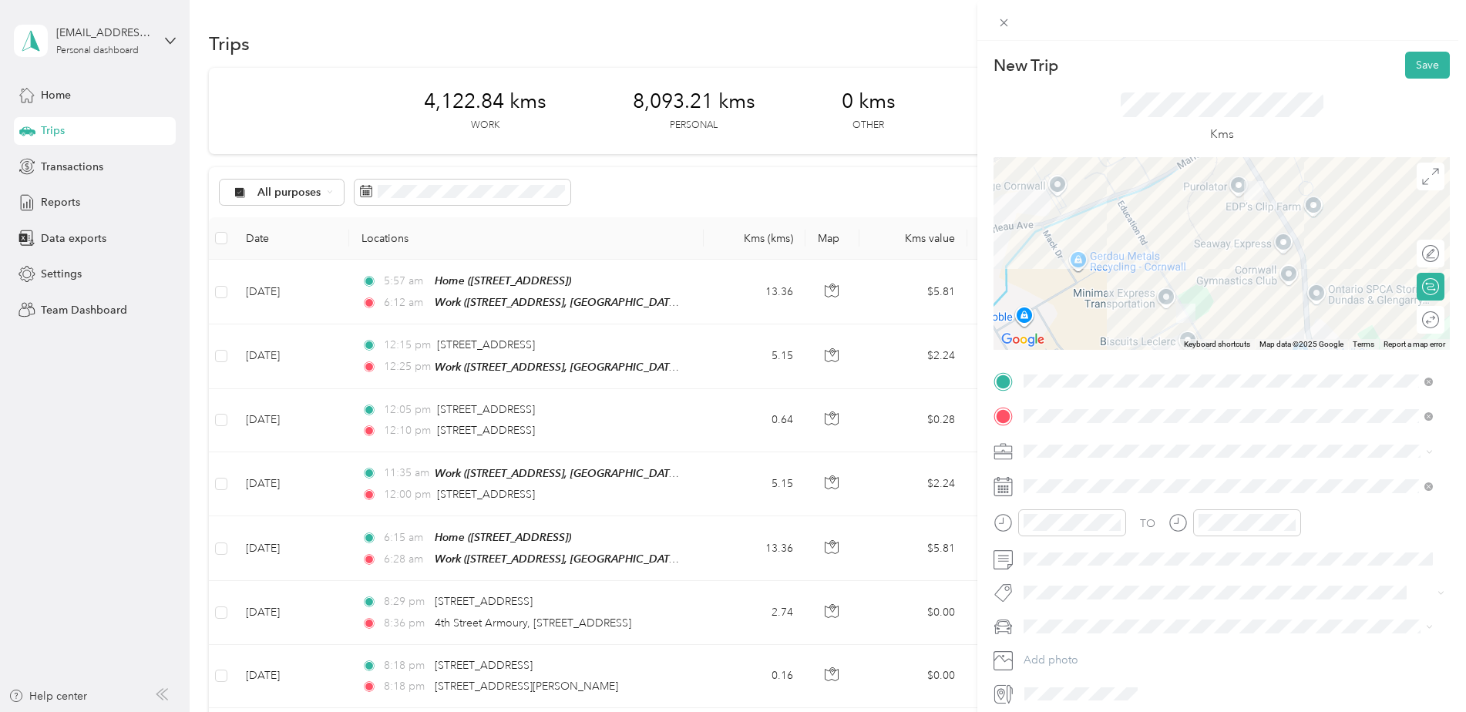
click at [1053, 476] on span "Work" at bounding box center [1042, 471] width 26 height 13
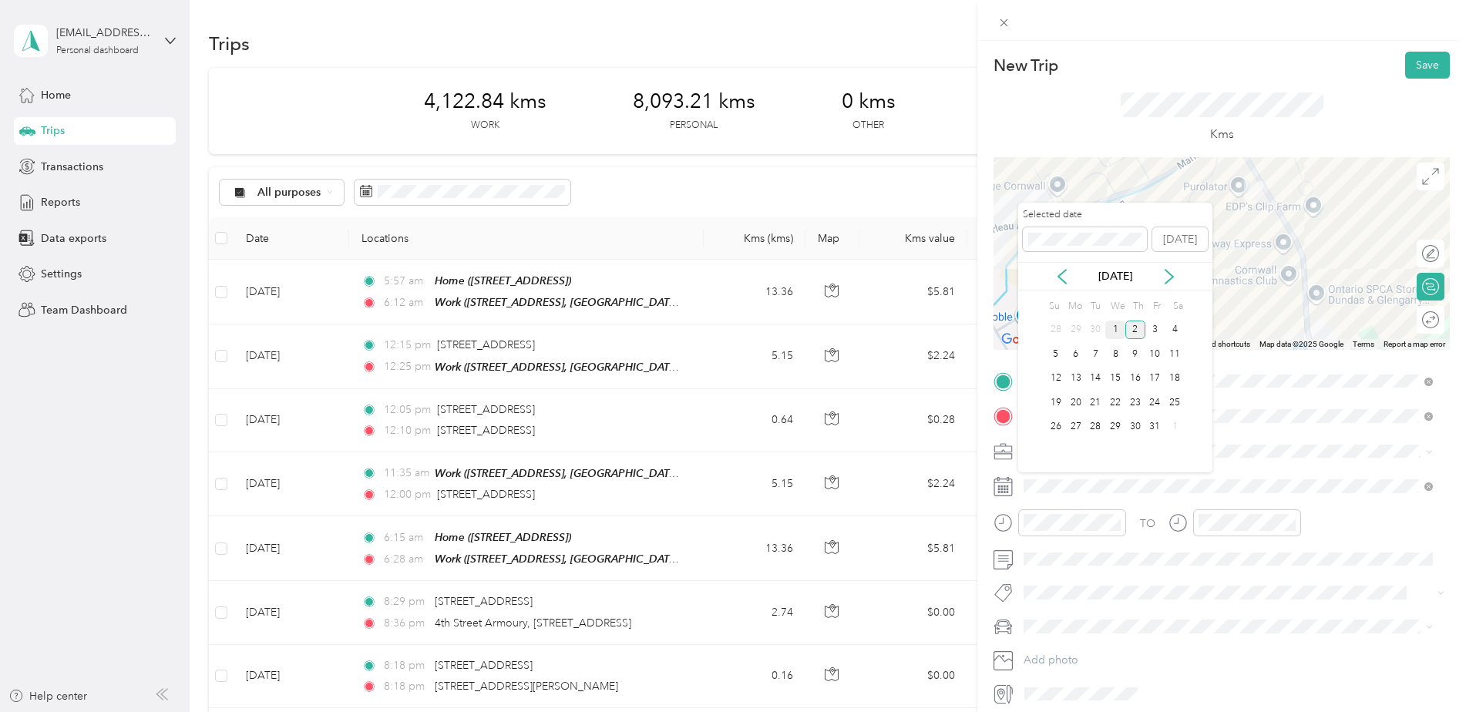
click at [1116, 328] on div "1" at bounding box center [1115, 330] width 20 height 19
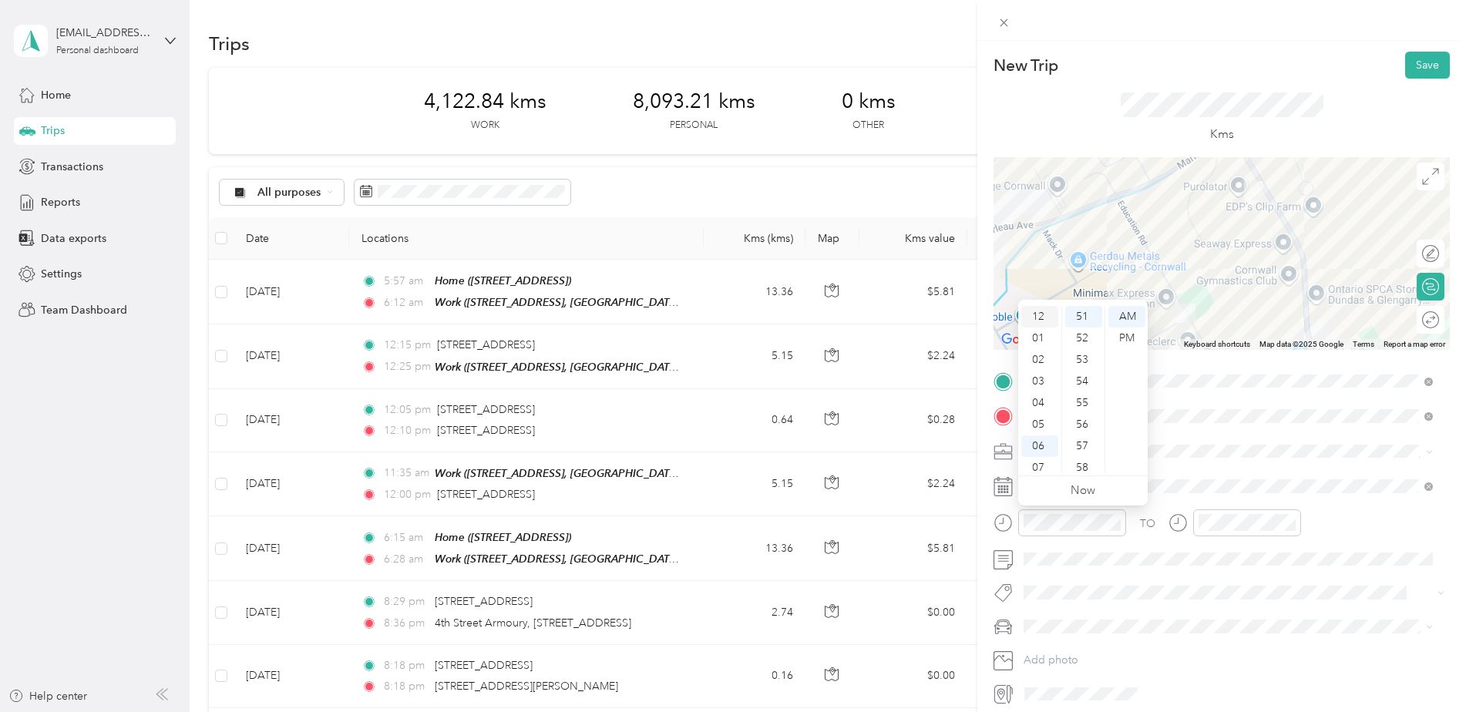
click at [1040, 316] on div "12" at bounding box center [1039, 317] width 37 height 22
click at [1087, 353] on div "35" at bounding box center [1083, 357] width 37 height 22
click at [1133, 336] on div "PM" at bounding box center [1126, 339] width 37 height 22
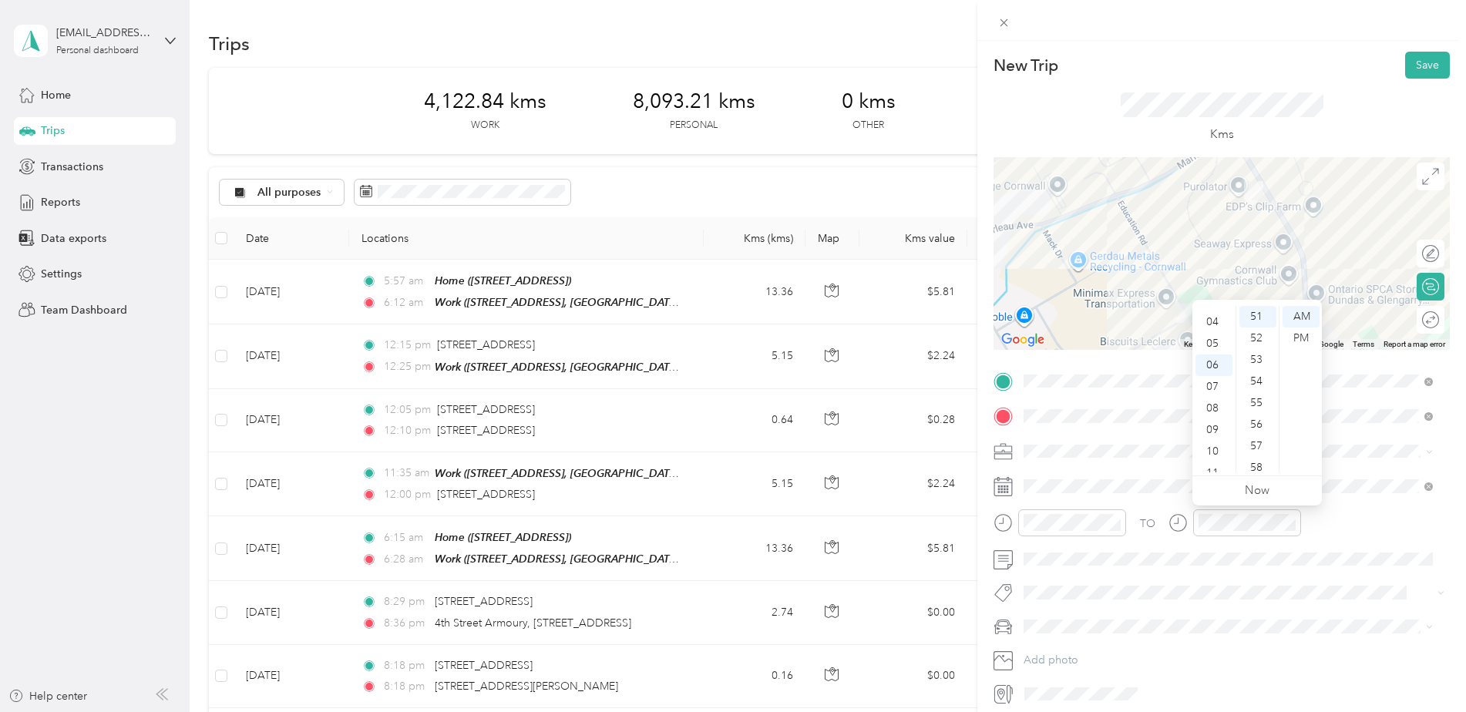
scroll to position [0, 0]
click at [1216, 318] on div "12" at bounding box center [1214, 317] width 37 height 22
click at [1257, 345] on div "45" at bounding box center [1257, 342] width 37 height 22
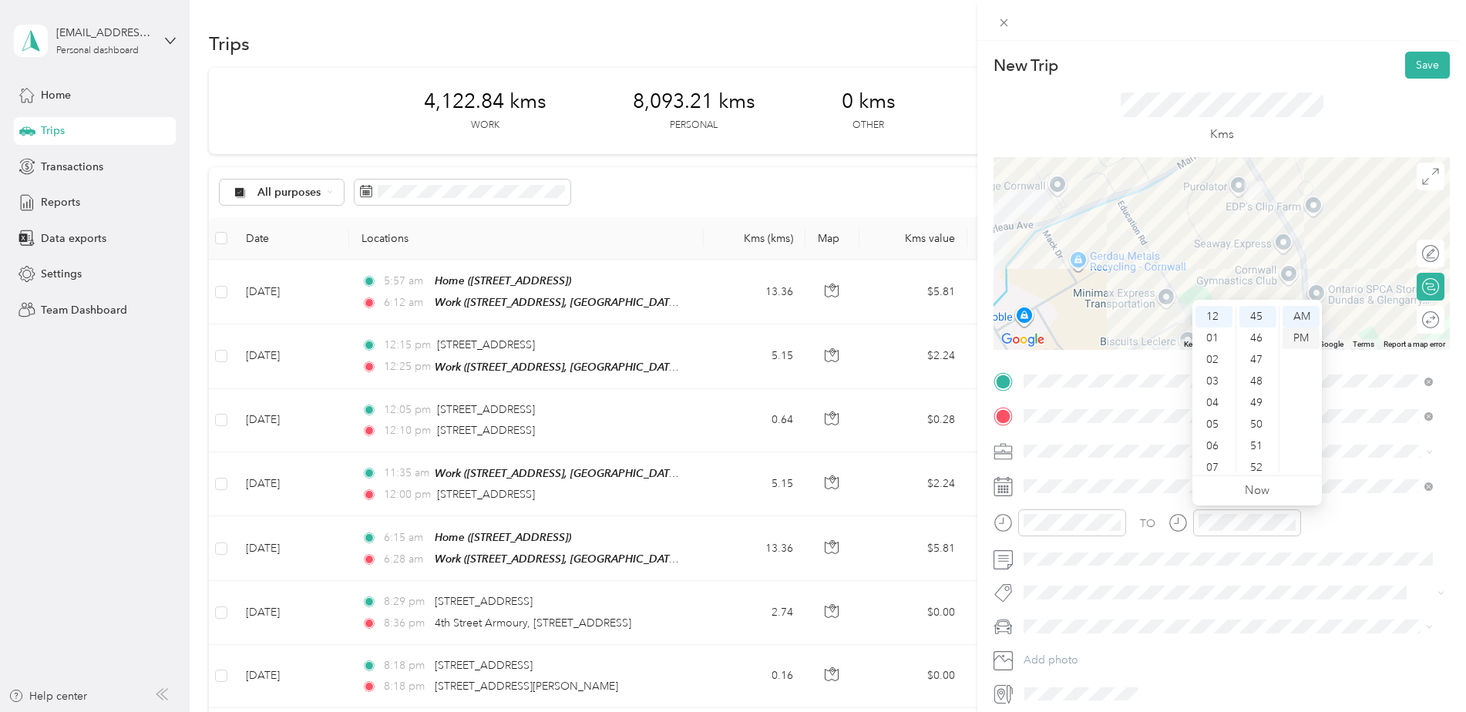
click at [1298, 338] on div "PM" at bounding box center [1301, 339] width 37 height 22
click at [1057, 556] on ol "[PERSON_NAME] [PERSON_NAME] Ambulance [PERSON_NAME]'s Vehicle Company Vehicle" at bounding box center [1228, 530] width 420 height 162
click at [1043, 546] on li "[PERSON_NAME]" at bounding box center [1228, 545] width 420 height 27
click at [1417, 59] on button "Save" at bounding box center [1427, 65] width 45 height 27
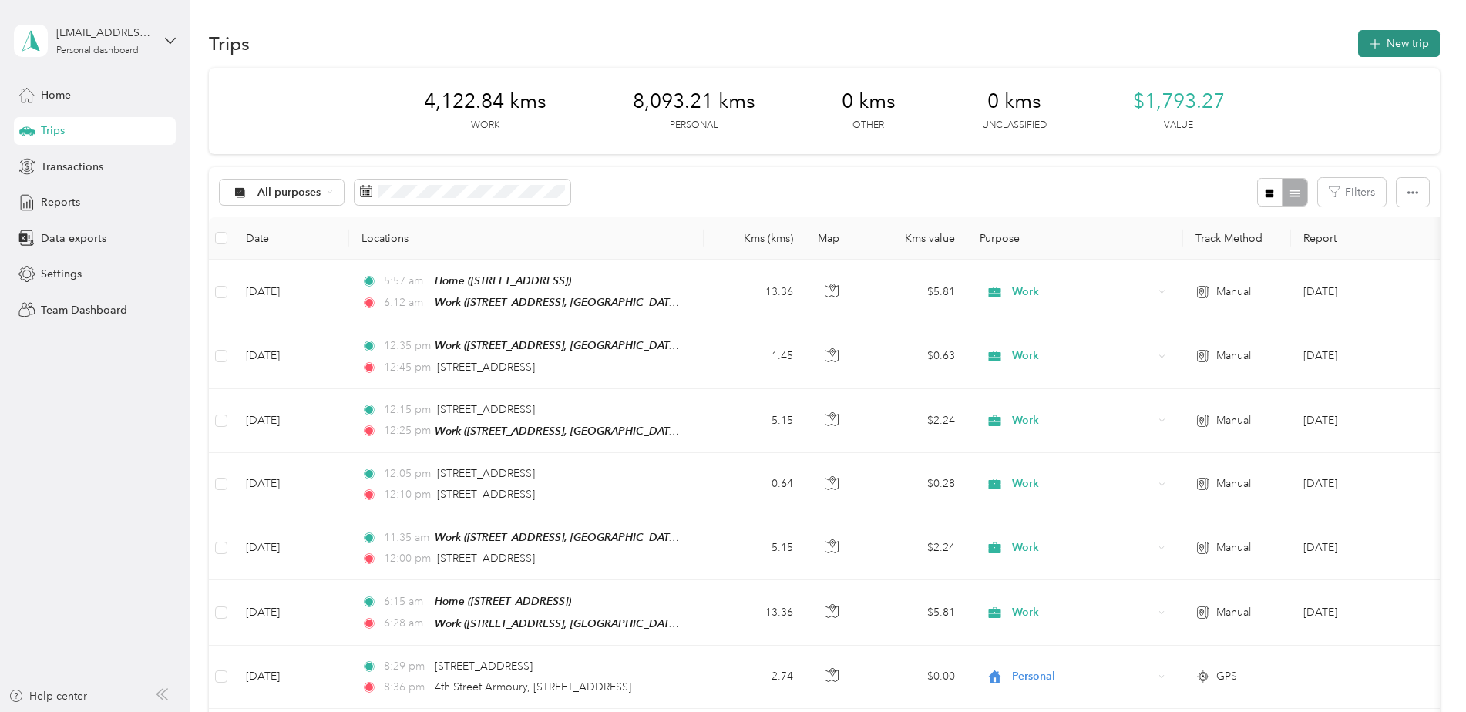
click at [1410, 48] on button "New trip" at bounding box center [1399, 43] width 82 height 27
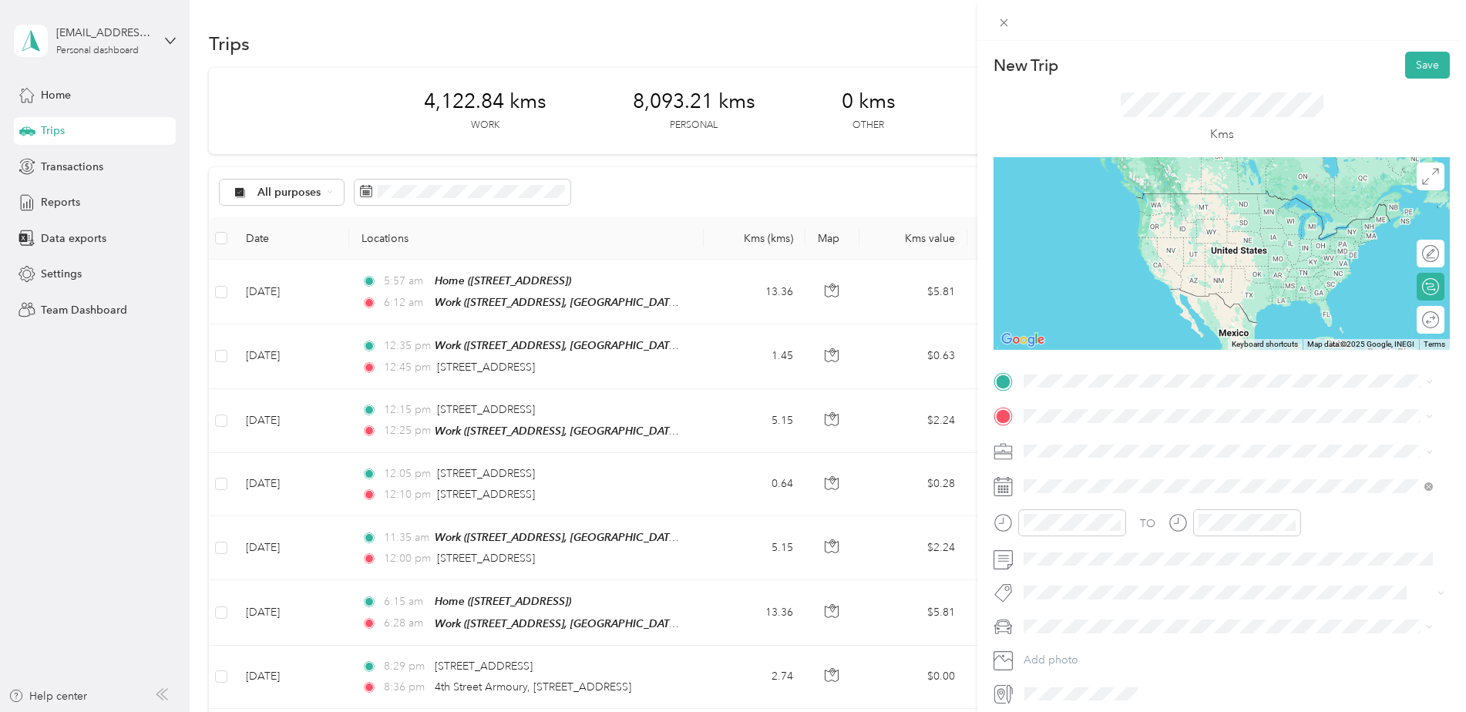
click at [1117, 450] on li "[STREET_ADDRESS]" at bounding box center [1228, 435] width 420 height 32
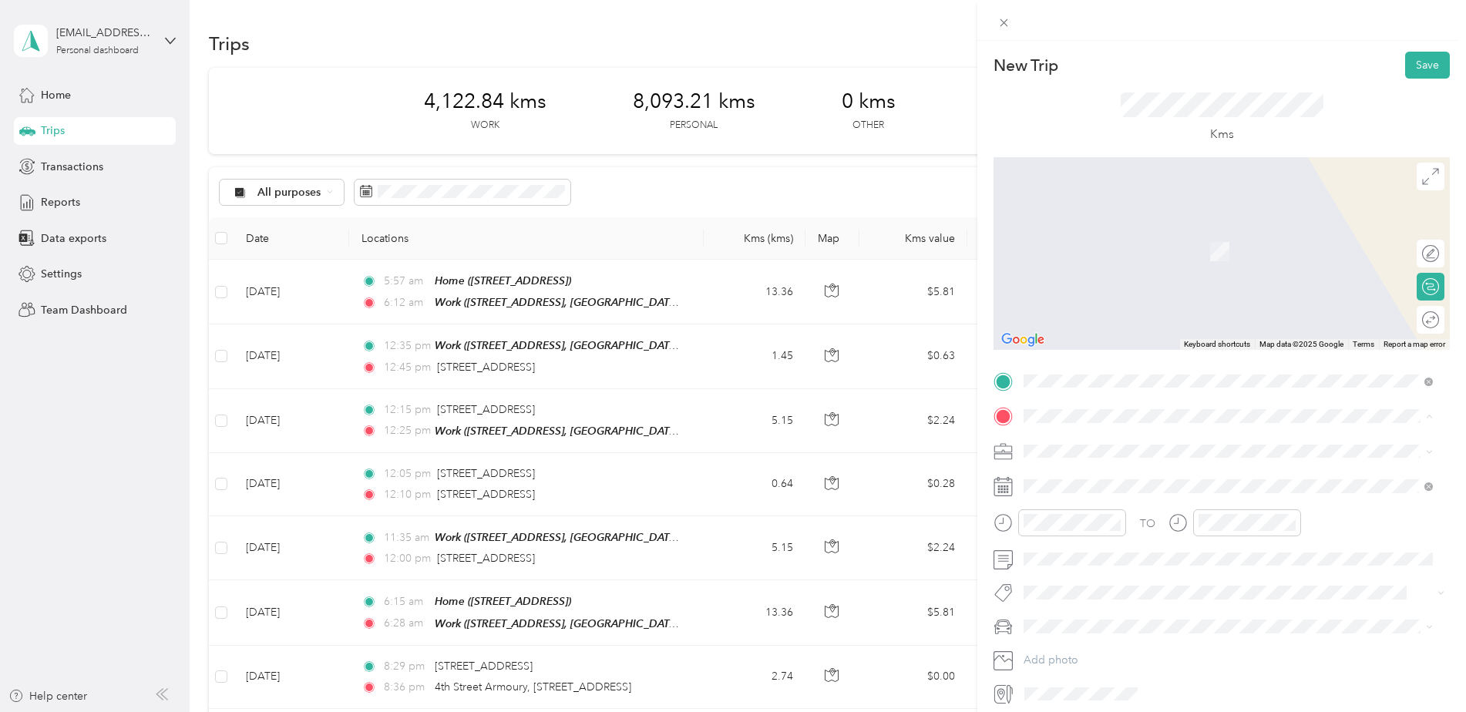
click at [1092, 489] on span "[STREET_ADDRESS], [GEOGRAPHIC_DATA], [GEOGRAPHIC_DATA] and [GEOGRAPHIC_DATA], […" at bounding box center [1230, 502] width 354 height 29
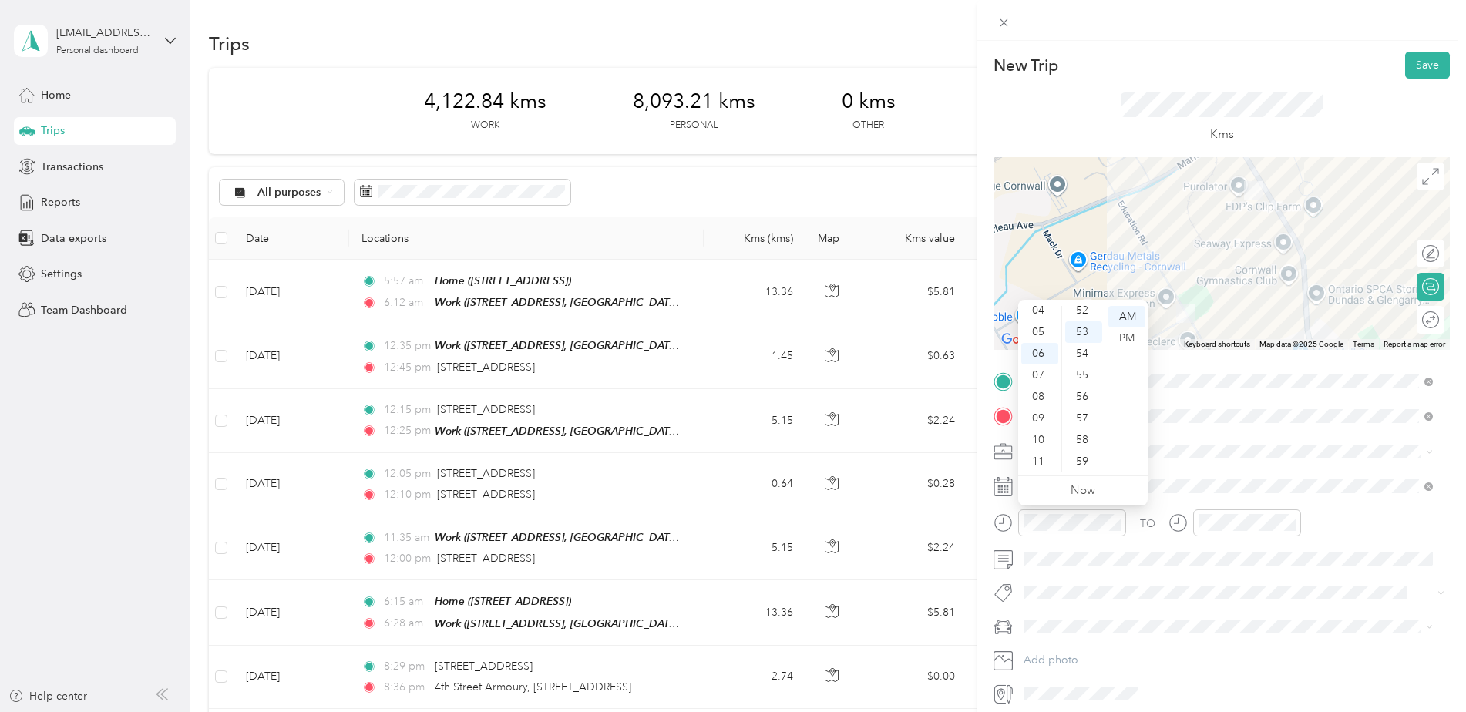
scroll to position [0, 0]
click at [1041, 318] on div "12" at bounding box center [1039, 317] width 37 height 22
click at [1084, 419] on div "50" at bounding box center [1083, 422] width 37 height 22
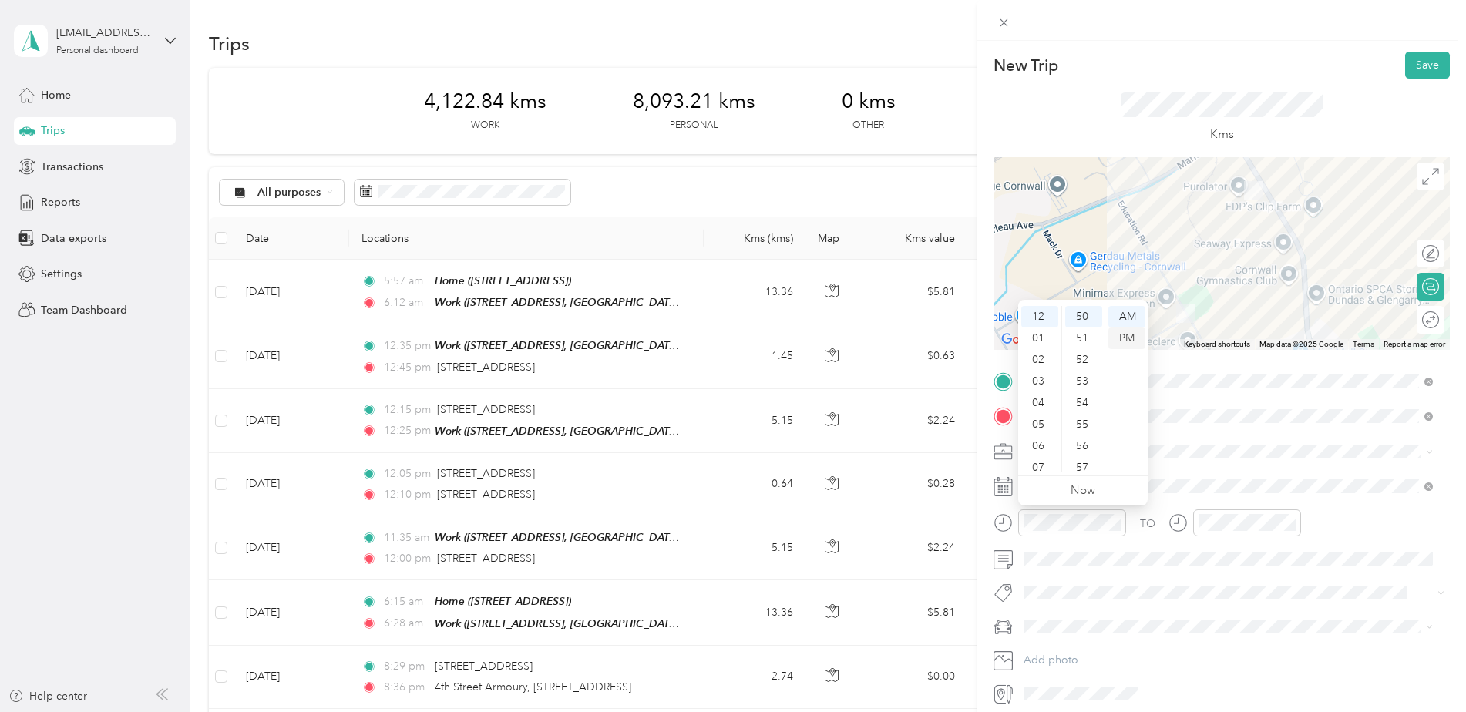
click at [1124, 339] on div "PM" at bounding box center [1126, 339] width 37 height 22
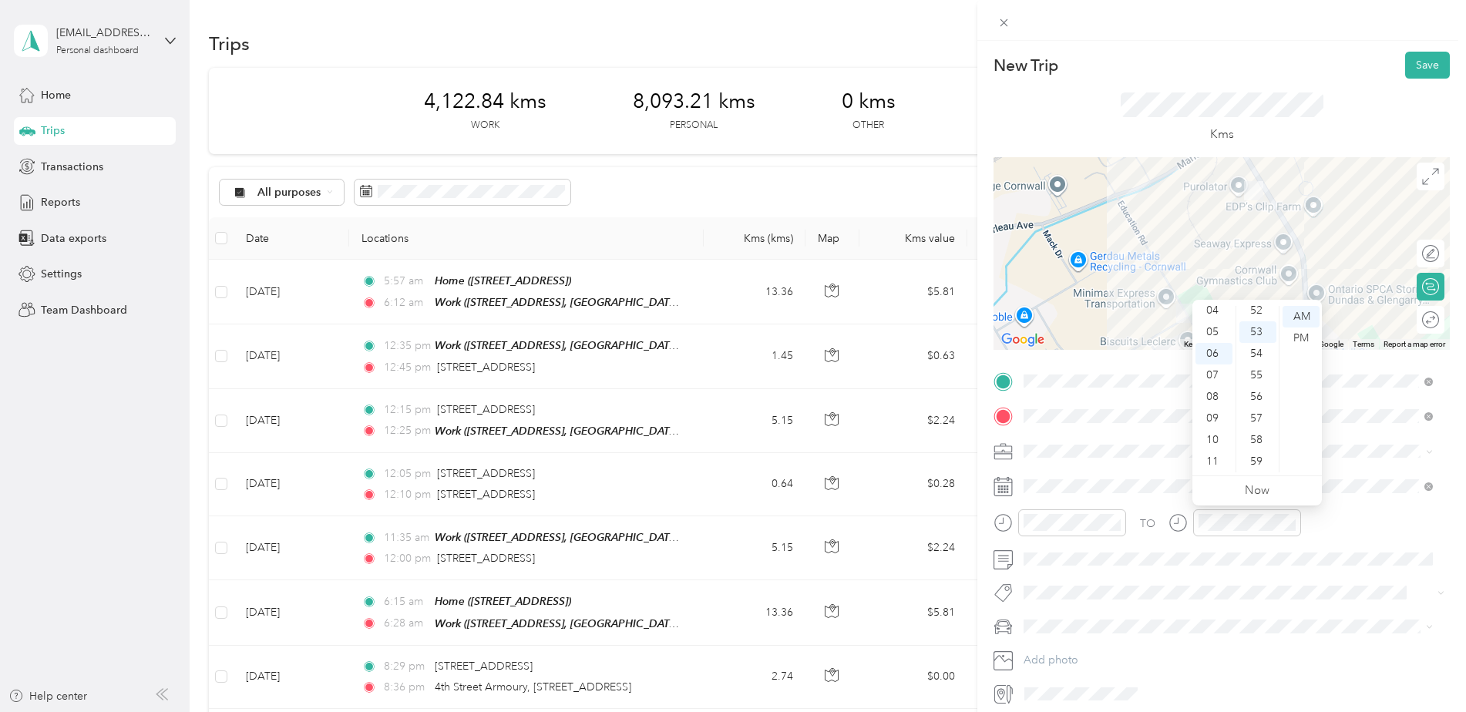
scroll to position [0, 0]
click at [1212, 335] on div "01" at bounding box center [1214, 339] width 37 height 22
click at [1256, 423] on div "05" at bounding box center [1257, 425] width 37 height 22
click at [1297, 335] on div "PM" at bounding box center [1301, 339] width 37 height 22
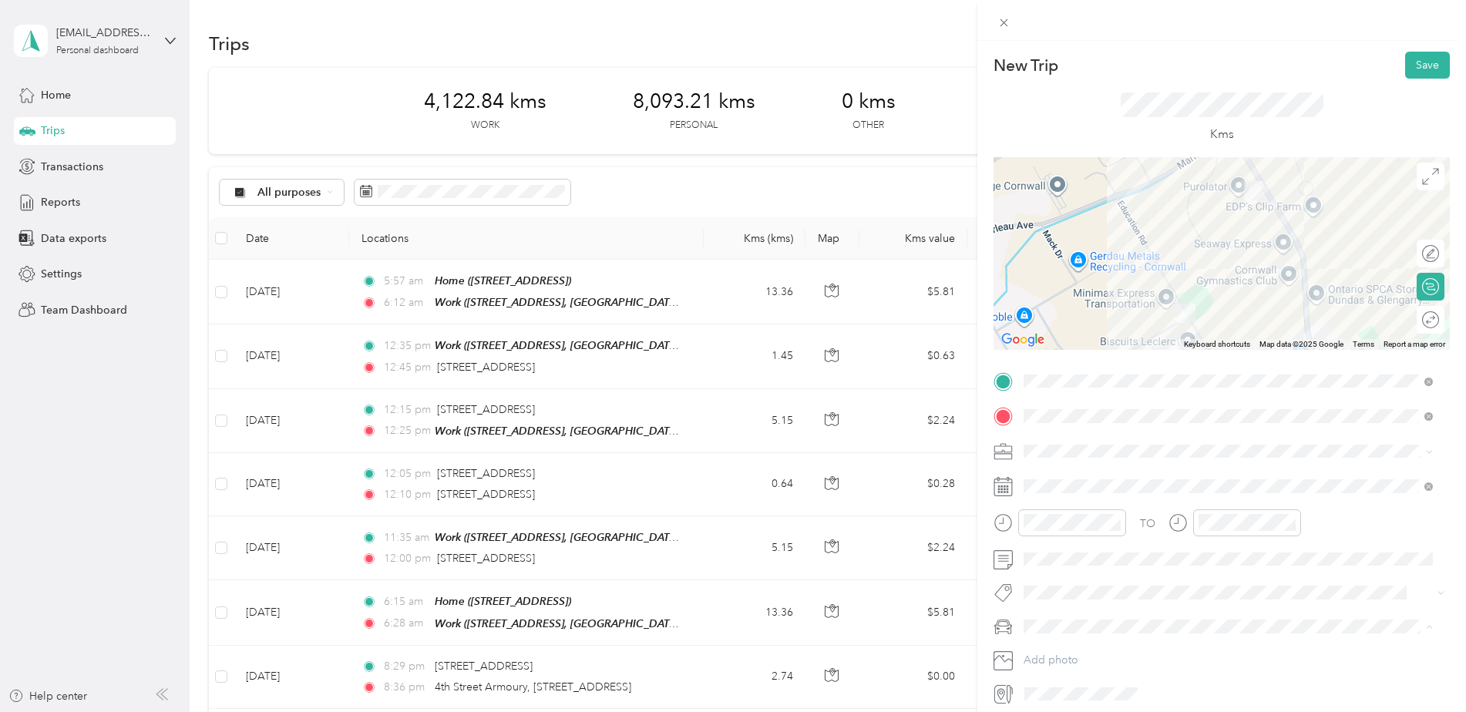
click at [1037, 538] on div "[PERSON_NAME]" at bounding box center [1228, 545] width 399 height 16
click at [1054, 483] on li "Work" at bounding box center [1228, 478] width 420 height 27
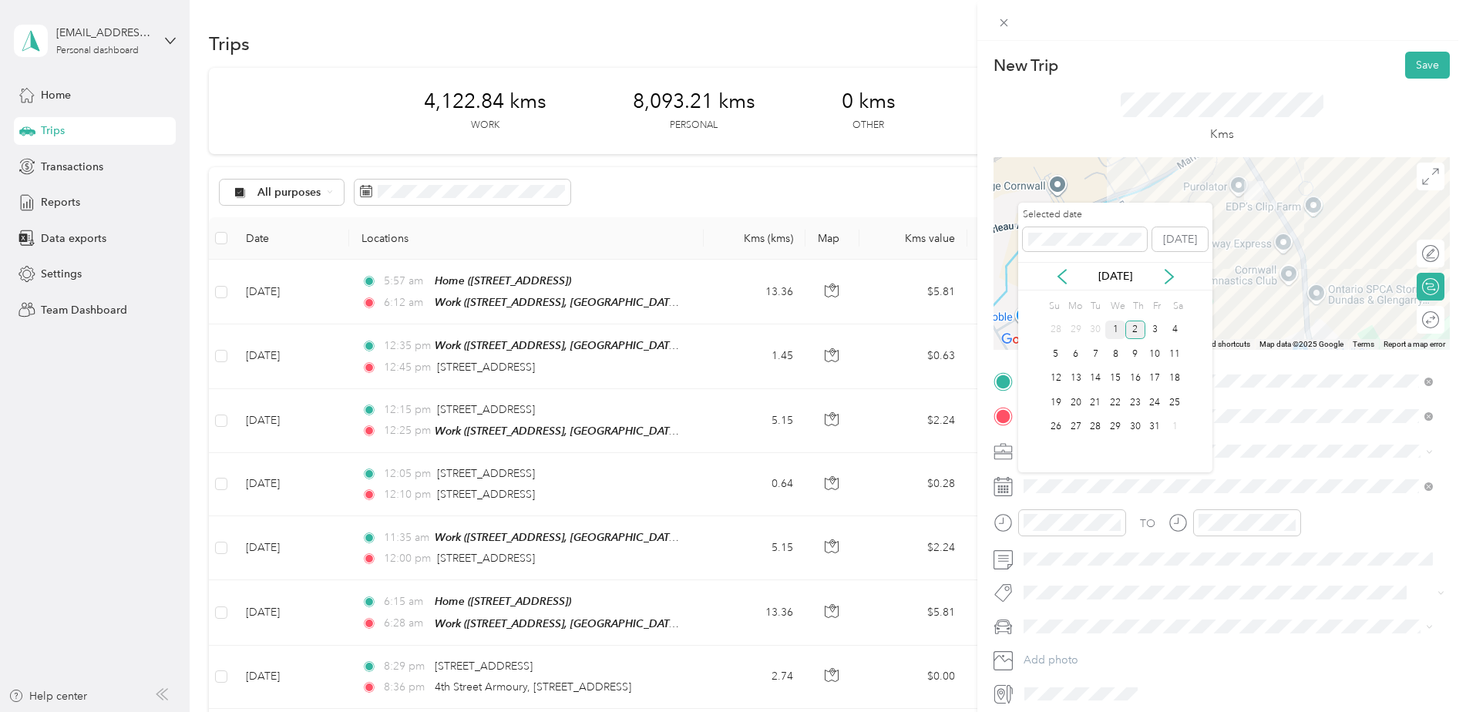
click at [1112, 333] on div "1" at bounding box center [1115, 330] width 20 height 19
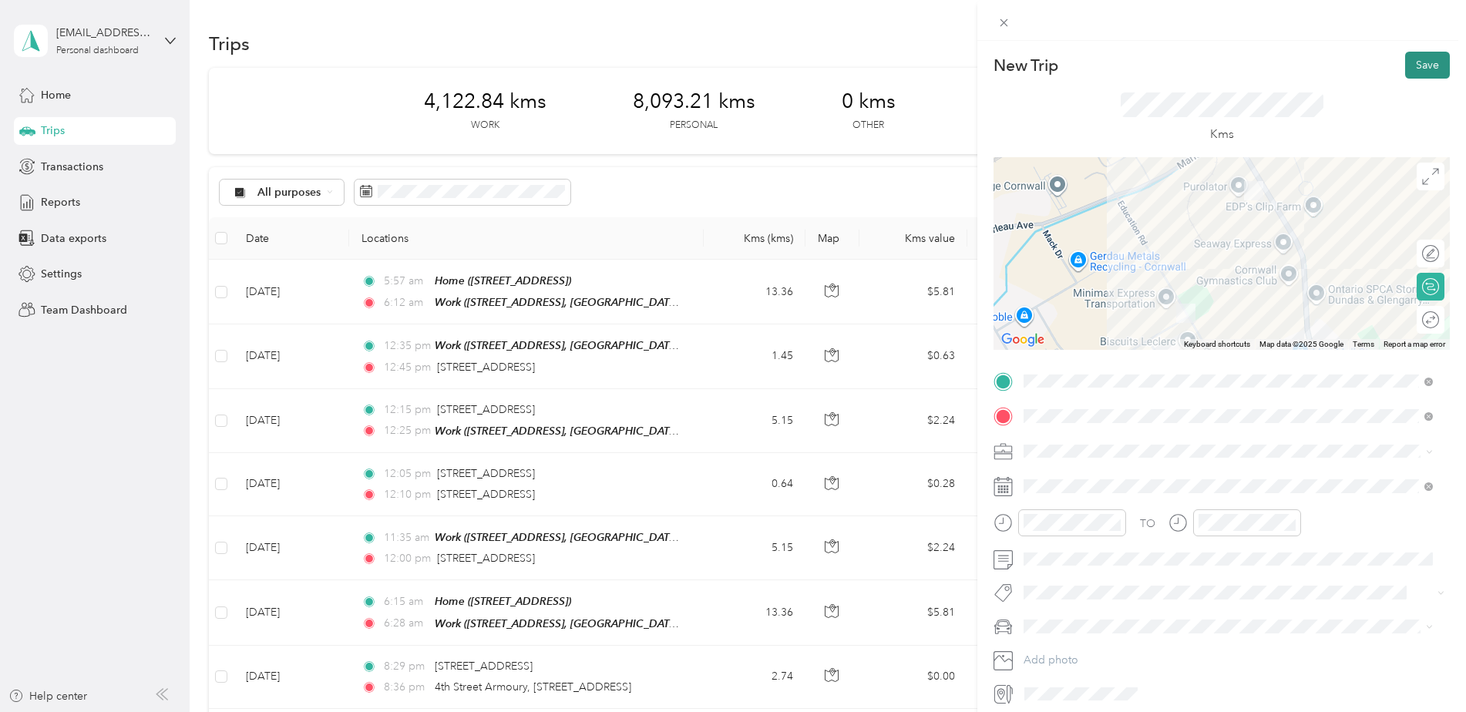
click at [1417, 62] on button "Save" at bounding box center [1427, 65] width 45 height 27
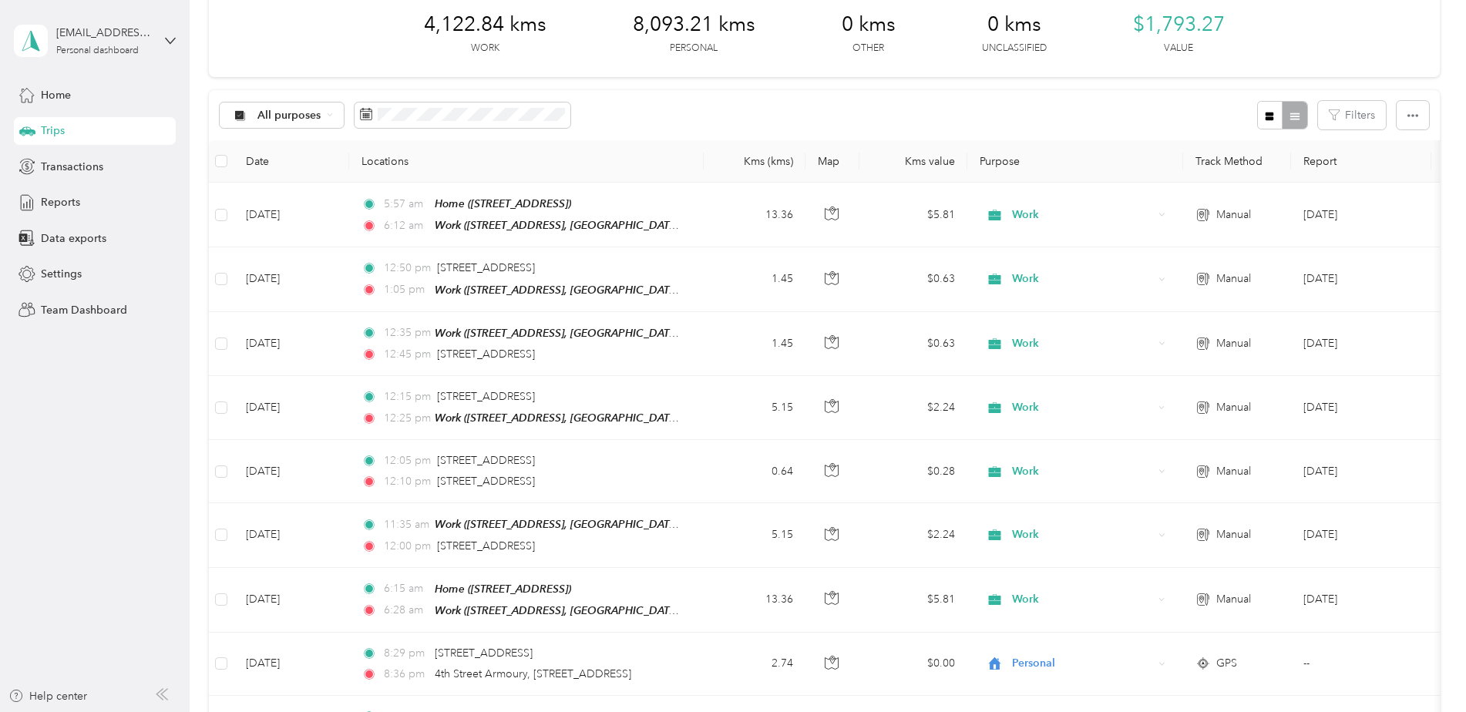
scroll to position [0, 0]
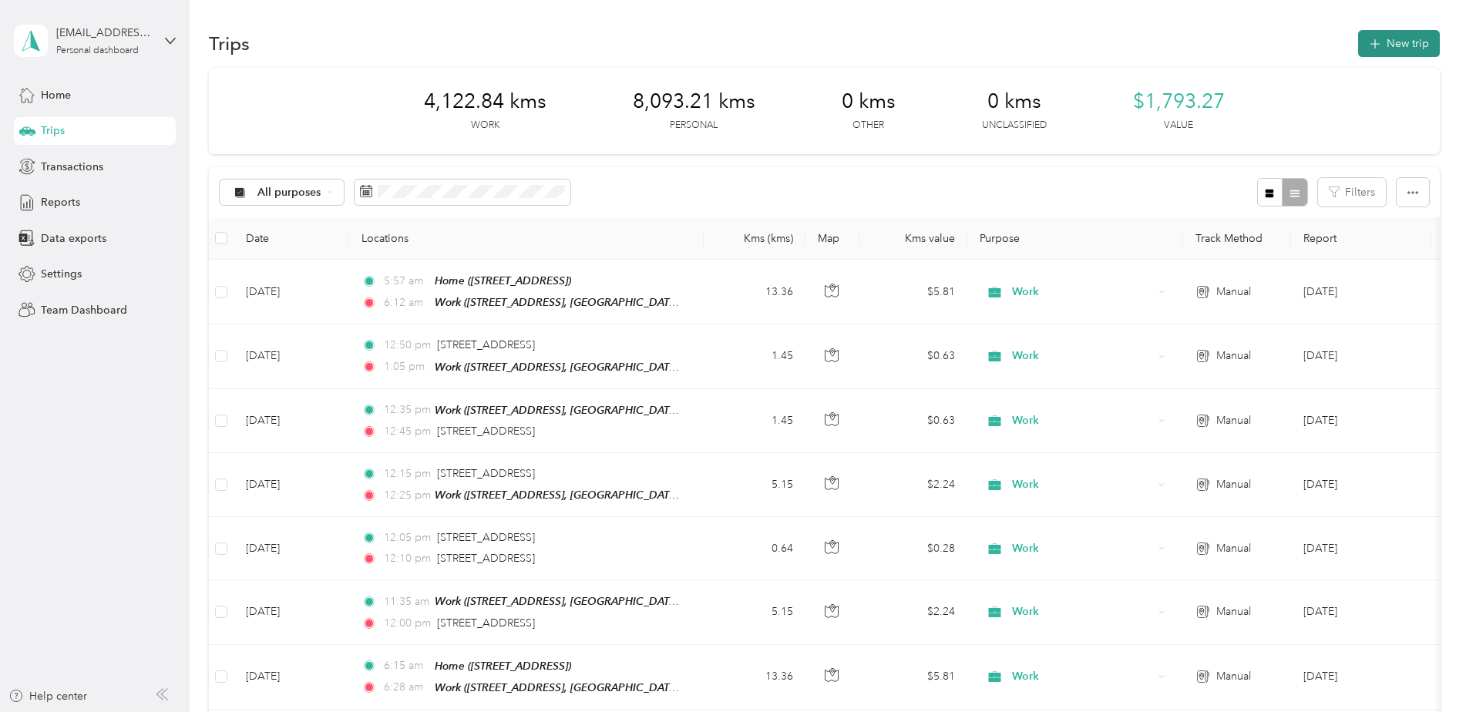
click at [1413, 45] on button "New trip" at bounding box center [1399, 43] width 82 height 27
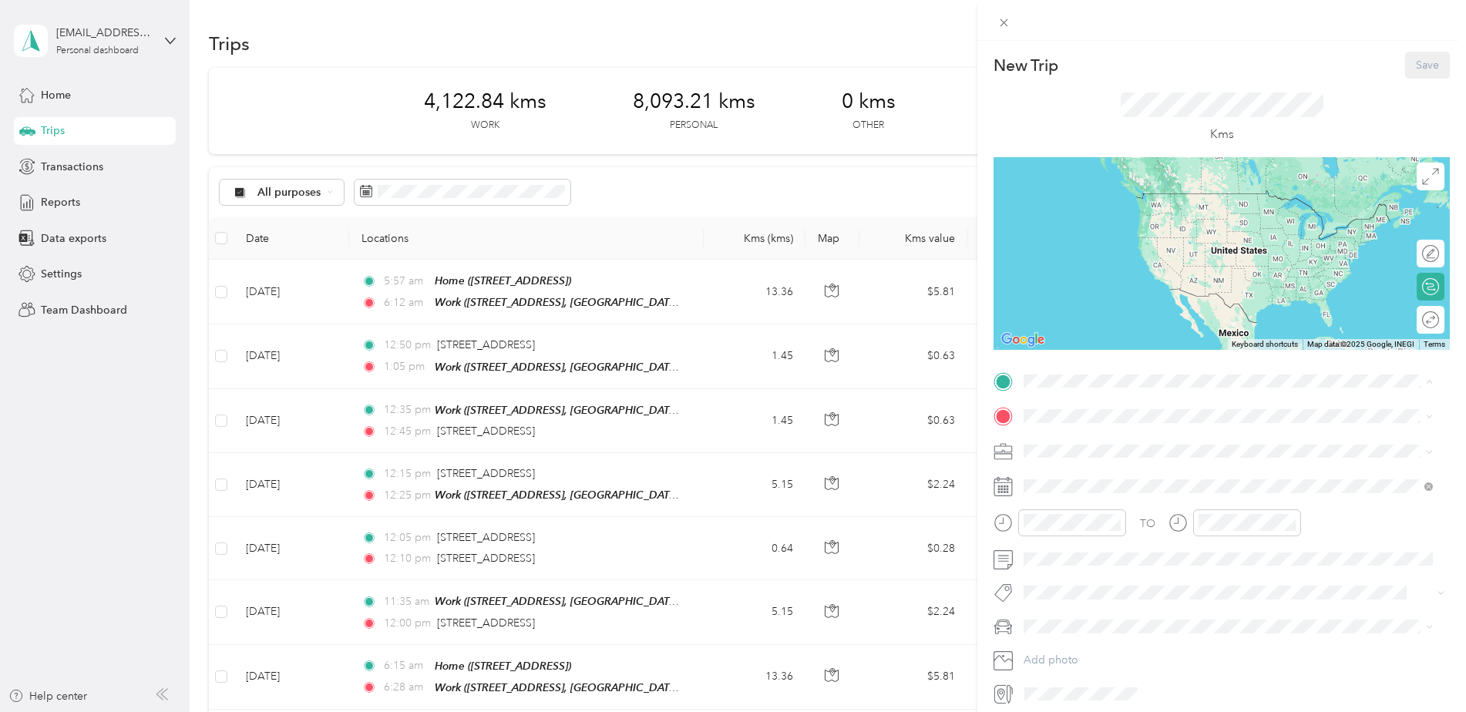
click at [1072, 444] on div "Work [STREET_ADDRESS], [GEOGRAPHIC_DATA], [GEOGRAPHIC_DATA] and [GEOGRAPHIC_DAT…" at bounding box center [1240, 460] width 375 height 49
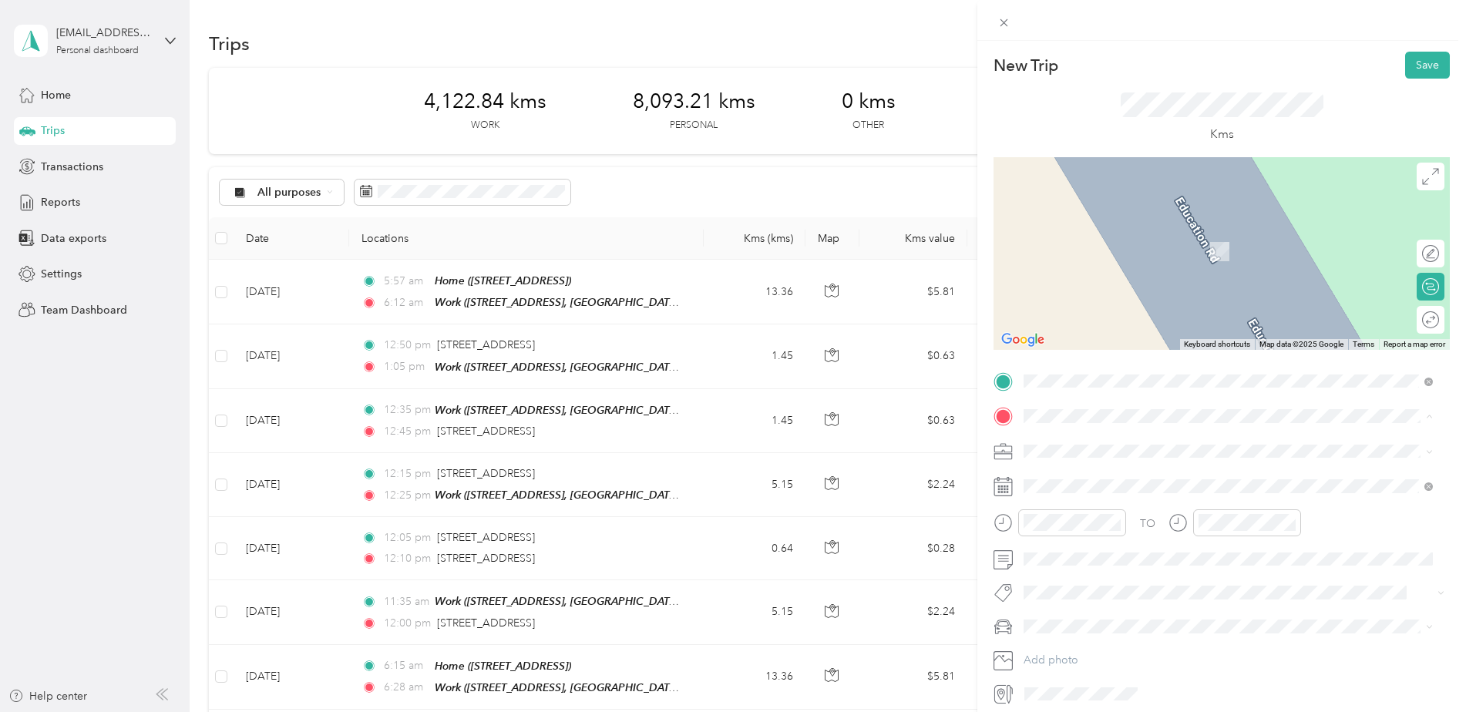
click at [1071, 541] on strong "Home" at bounding box center [1068, 542] width 30 height 14
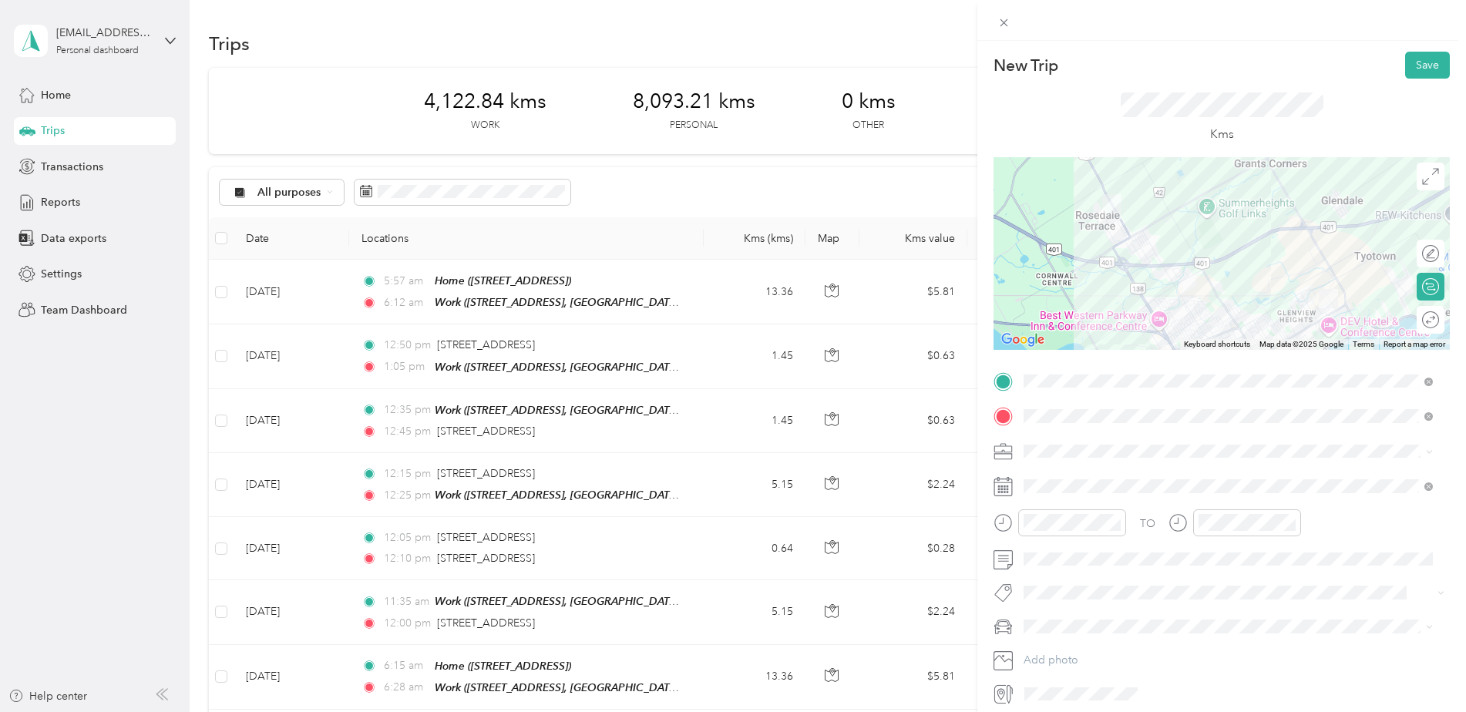
click at [1053, 484] on ol "Work Personal Minimax Express Other Charity Medical Moving Commute" at bounding box center [1228, 567] width 420 height 216
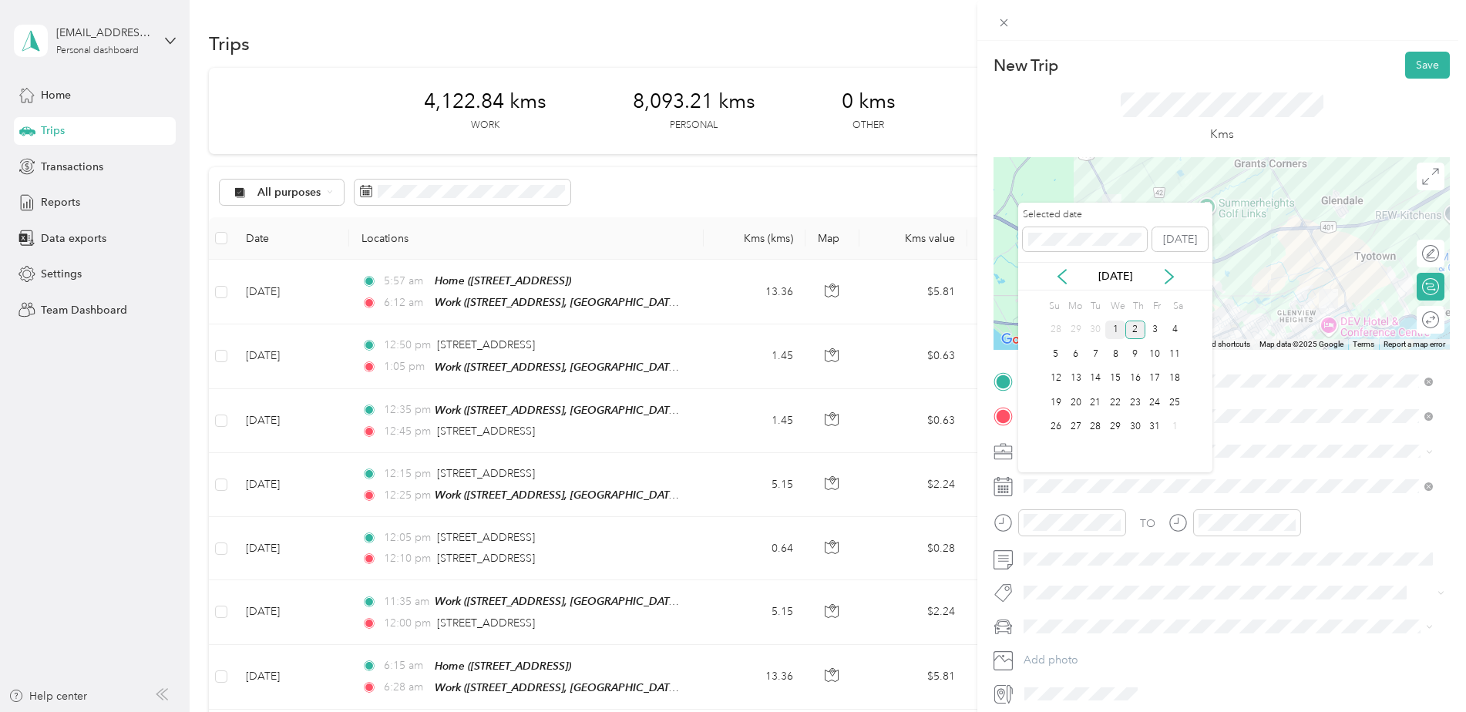
click at [1118, 335] on div "1" at bounding box center [1115, 330] width 20 height 19
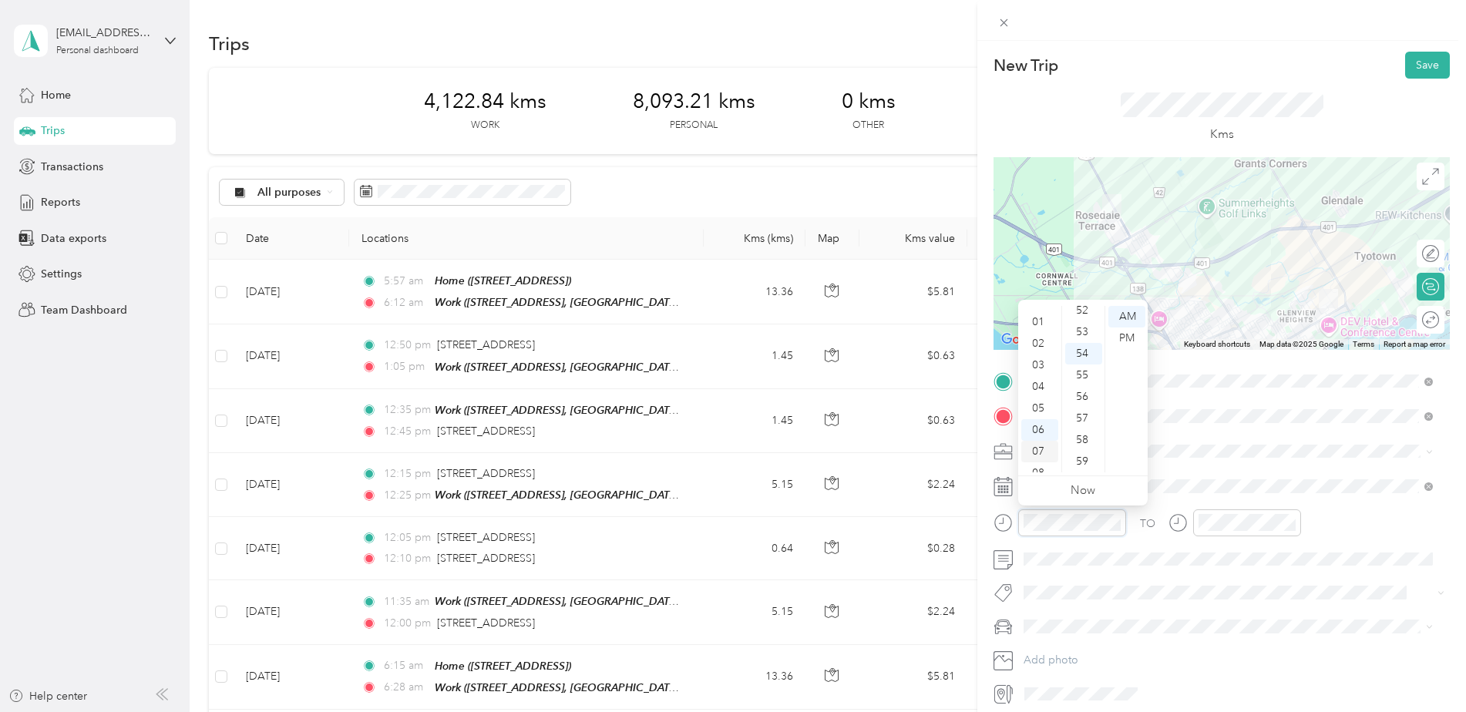
scroll to position [15, 0]
click at [1041, 368] on div "03" at bounding box center [1039, 366] width 37 height 22
click at [1085, 379] on div "30" at bounding box center [1083, 376] width 37 height 22
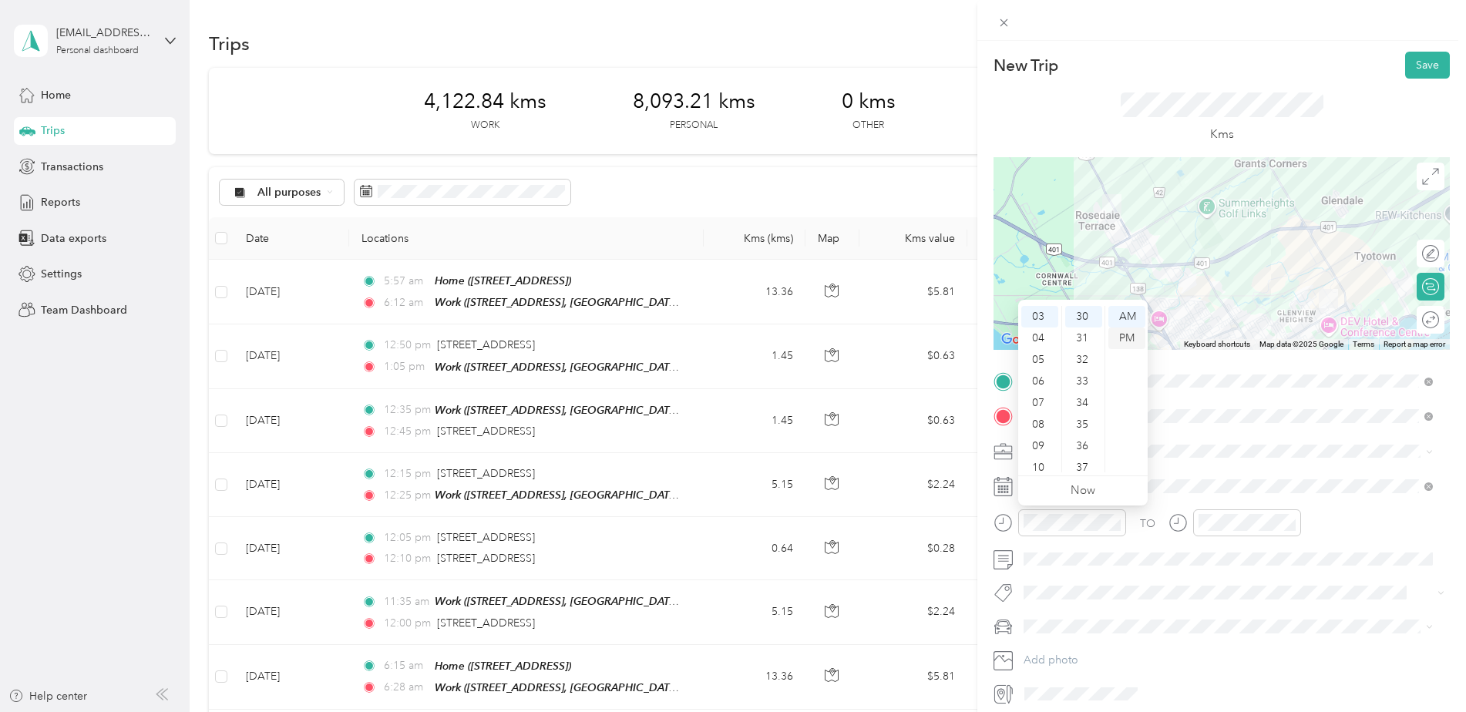
click at [1125, 339] on div "PM" at bounding box center [1126, 339] width 37 height 22
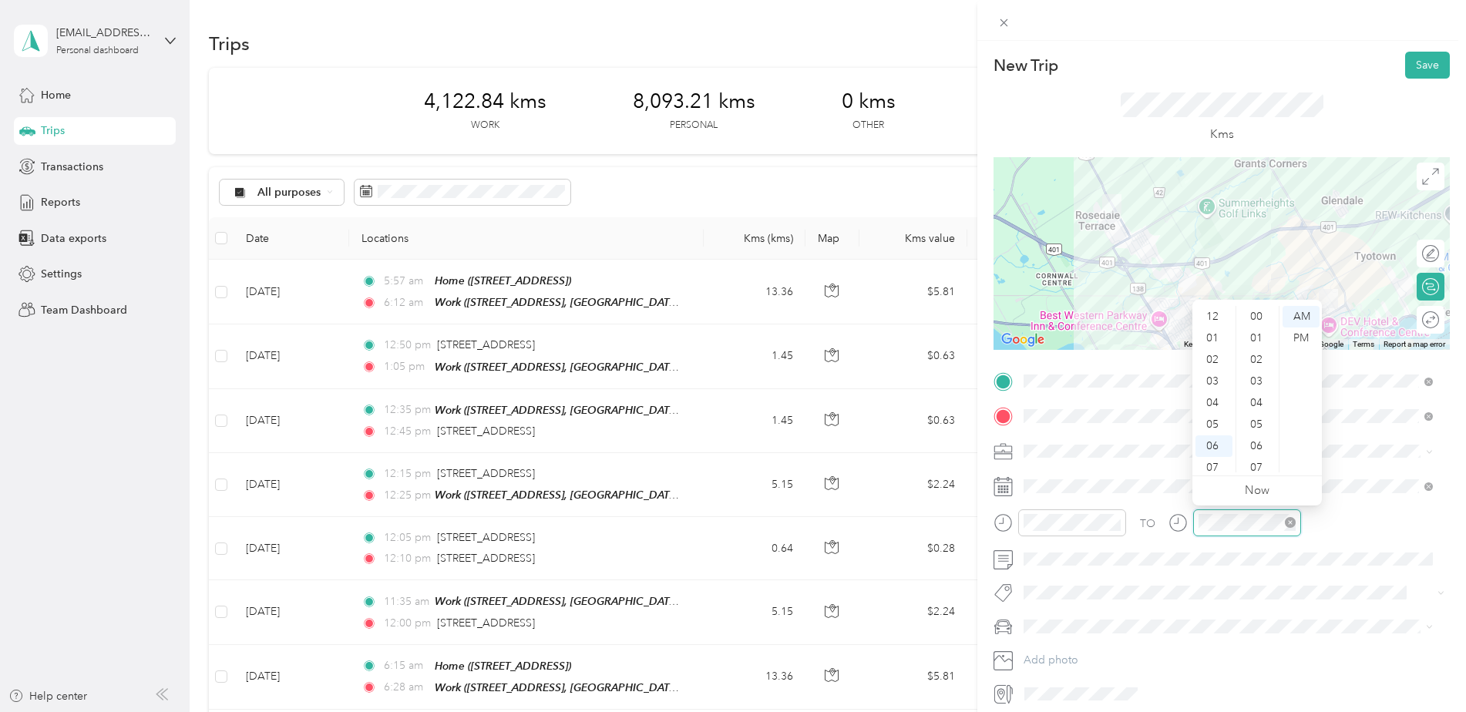
scroll to position [92, 0]
click at [1214, 311] on div "04" at bounding box center [1214, 311] width 37 height 22
click at [1213, 376] on div "03" at bounding box center [1214, 373] width 37 height 22
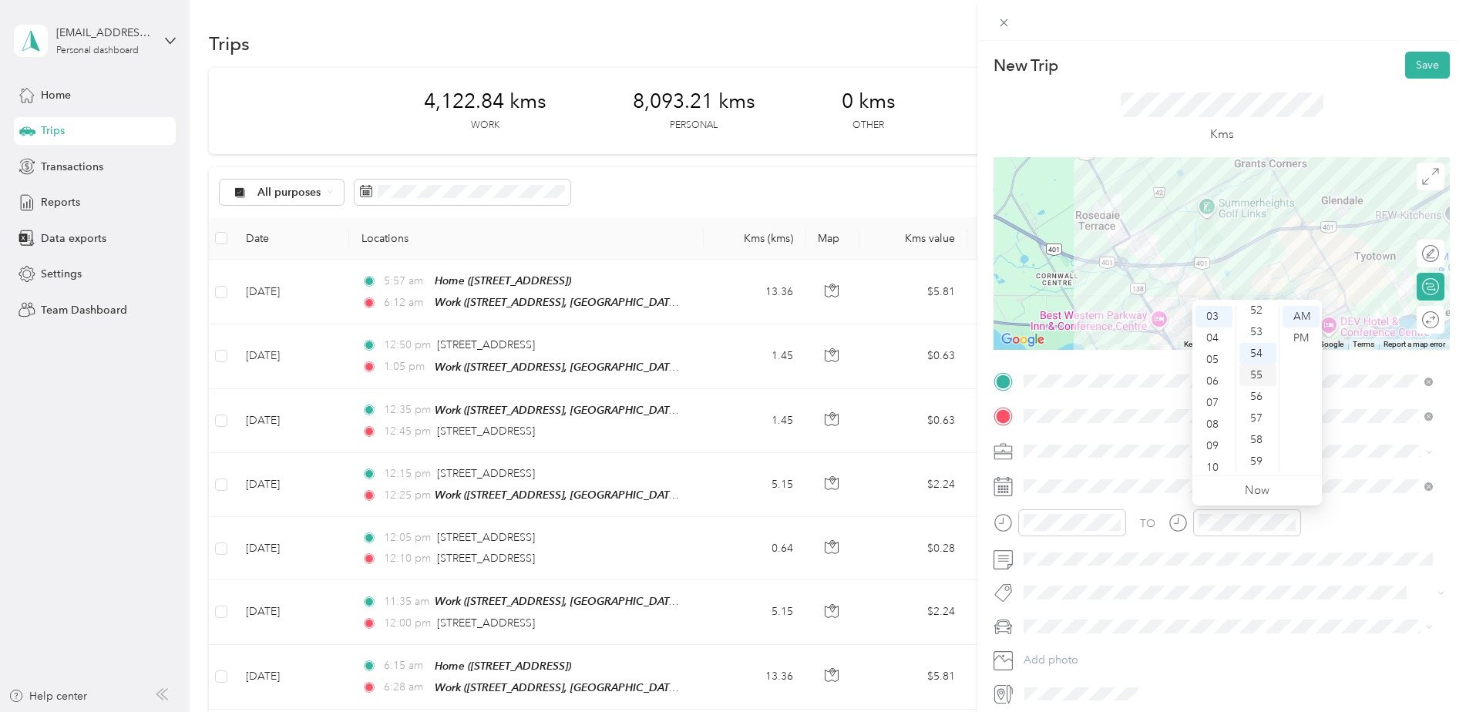
click at [1256, 372] on div "55" at bounding box center [1257, 376] width 37 height 22
click at [1302, 338] on div "PM" at bounding box center [1301, 339] width 37 height 22
click at [1044, 545] on div "[PERSON_NAME]" at bounding box center [1228, 545] width 399 height 16
click at [1037, 478] on span "Work" at bounding box center [1042, 478] width 26 height 13
click at [1416, 64] on button "Save" at bounding box center [1427, 65] width 45 height 27
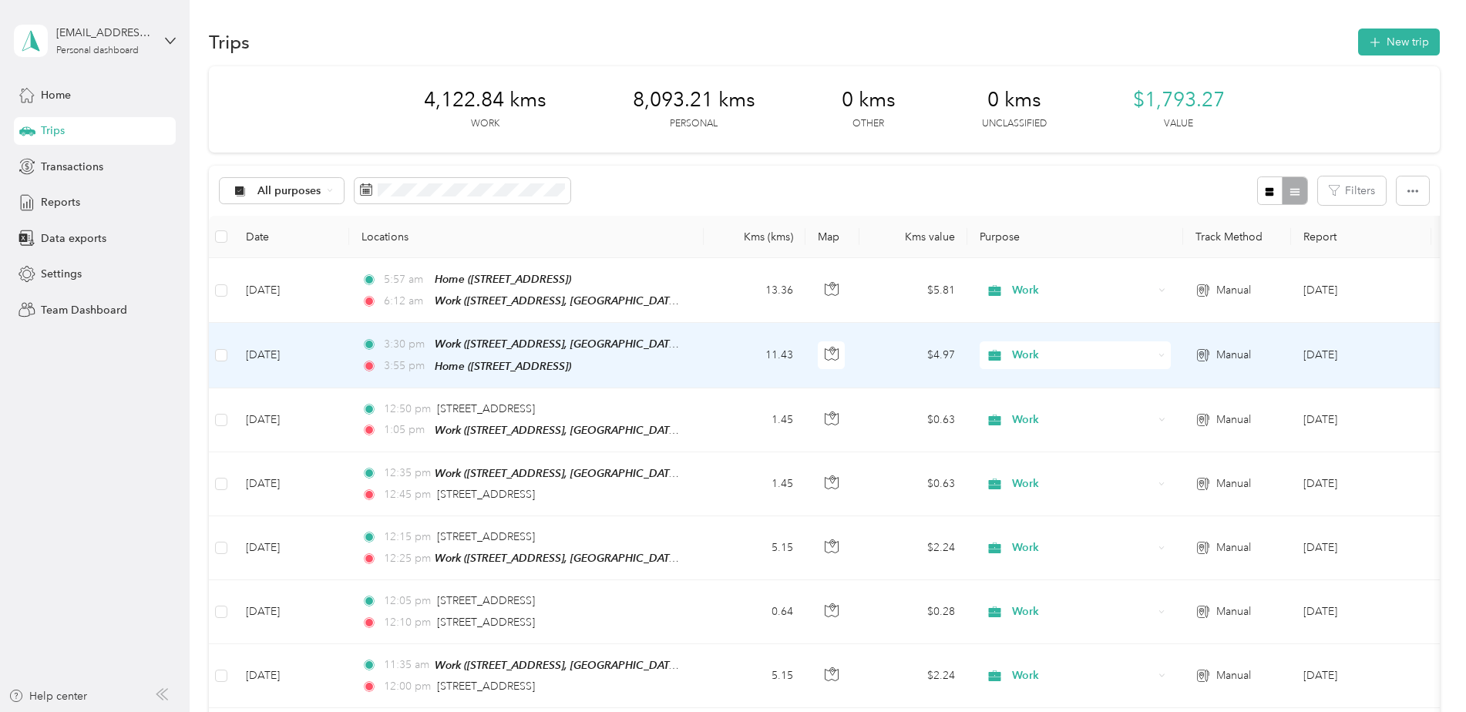
scroll to position [0, 0]
